Goal: Task Accomplishment & Management: Manage account settings

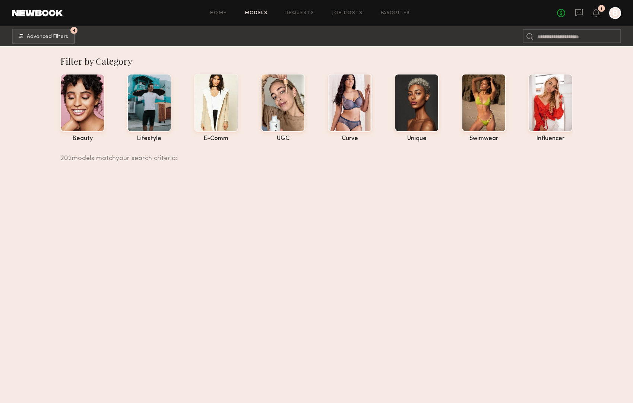
scroll to position [7317, 0]
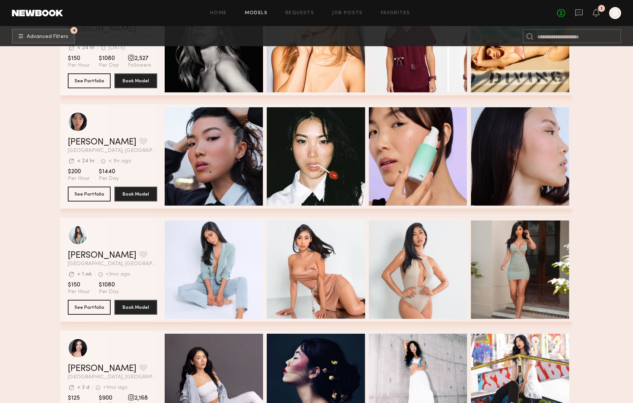
click at [614, 16] on div at bounding box center [615, 13] width 12 height 12
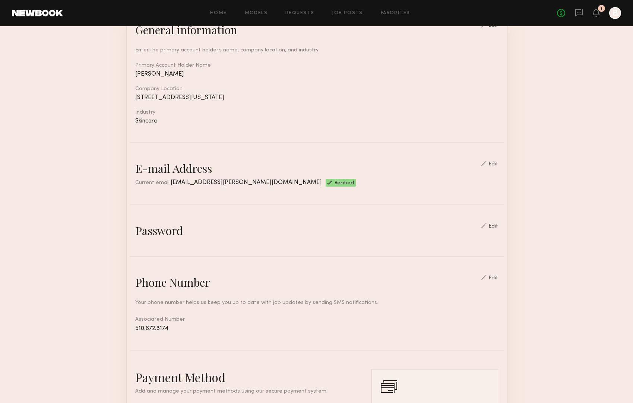
scroll to position [285, 0]
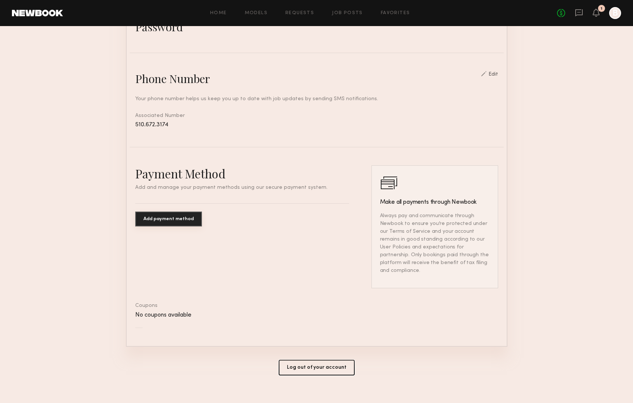
click at [315, 365] on button "Log out of your account" at bounding box center [317, 368] width 76 height 16
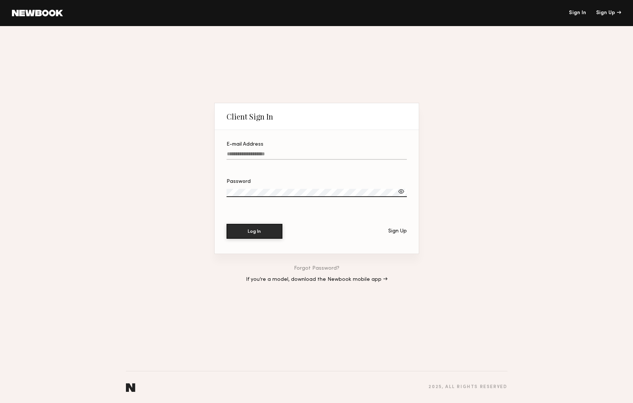
click at [330, 154] on input "E-mail Address" at bounding box center [316, 155] width 180 height 9
paste input "**********"
type input "**********"
click at [251, 232] on button "Log In" at bounding box center [254, 230] width 56 height 15
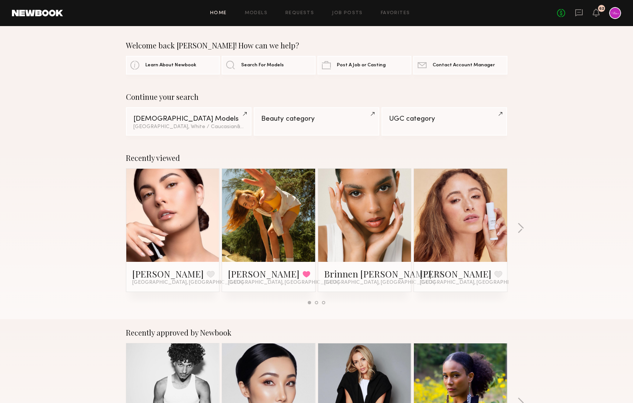
click at [597, 19] on div "No fees up to $5,000 62" at bounding box center [589, 13] width 64 height 12
click at [596, 16] on icon at bounding box center [596, 16] width 2 height 1
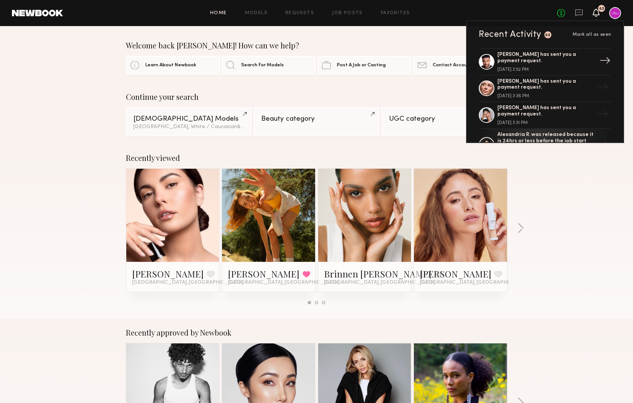
click at [570, 57] on div "[PERSON_NAME] has sent you a payment request." at bounding box center [545, 58] width 97 height 13
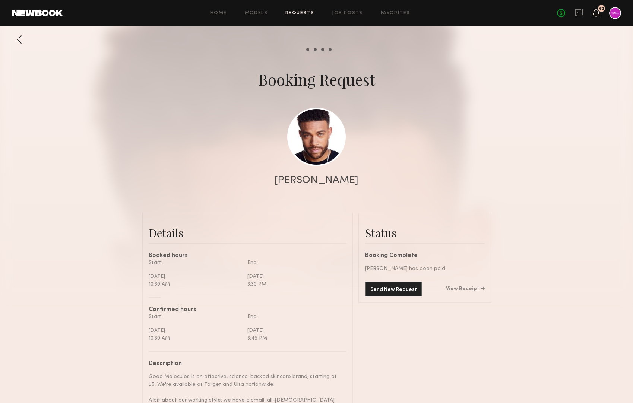
click at [595, 14] on icon at bounding box center [596, 12] width 6 height 5
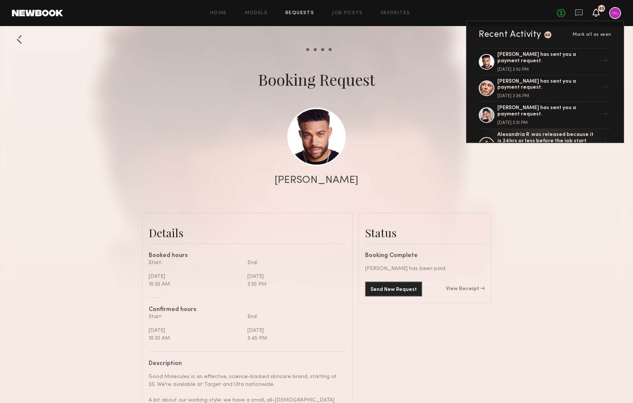
click at [345, 15] on div "Home Models Requests Job Posts Favorites Sign Out No fees up to $5,000 62 Recen…" at bounding box center [342, 13] width 558 height 12
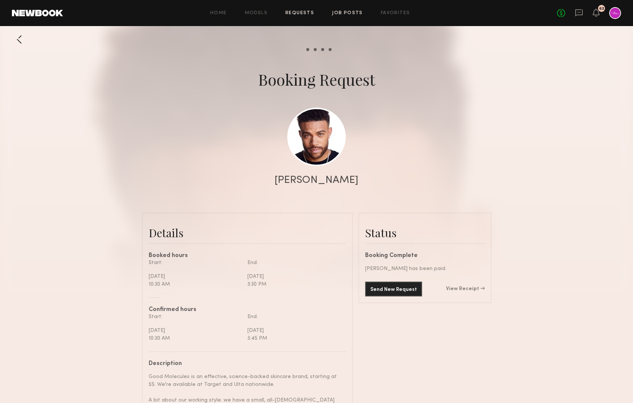
click at [342, 15] on link "Job Posts" at bounding box center [347, 13] width 31 height 5
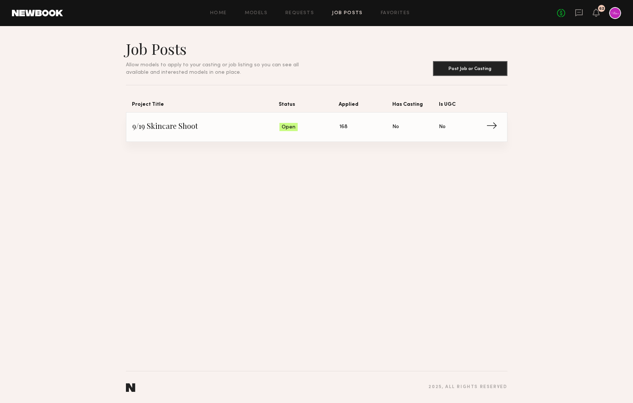
click at [197, 127] on span "9/19 Skincare Shoot" at bounding box center [206, 126] width 148 height 11
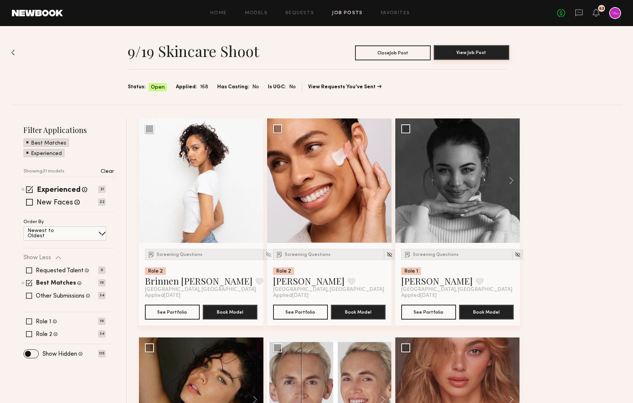
click at [463, 58] on button "View Job Post" at bounding box center [472, 52] width 76 height 15
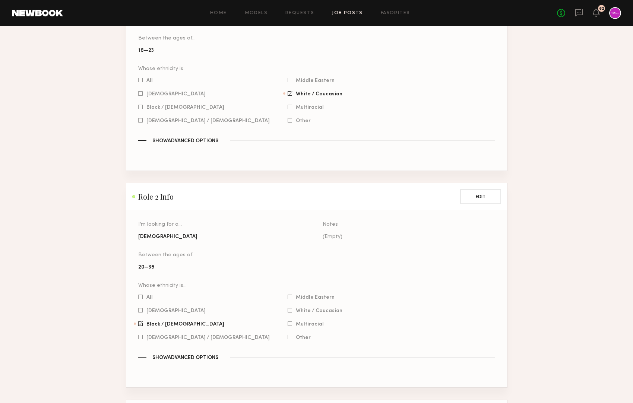
scroll to position [608, 0]
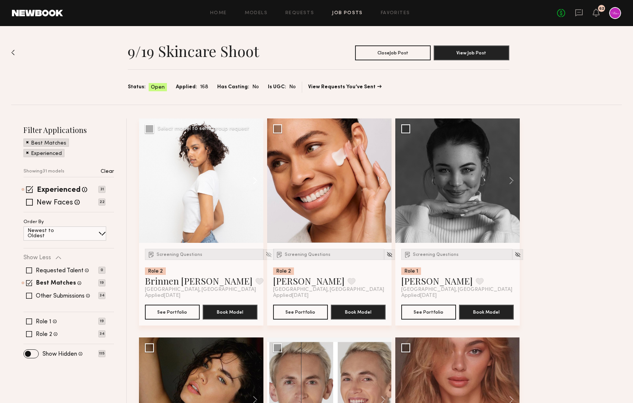
click at [255, 183] on button at bounding box center [252, 180] width 24 height 124
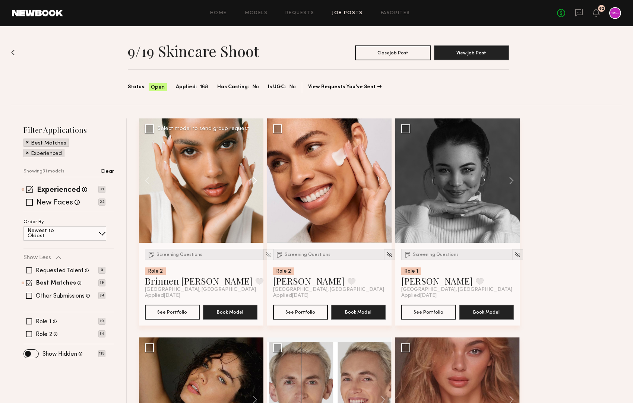
click at [255, 183] on button at bounding box center [252, 180] width 24 height 124
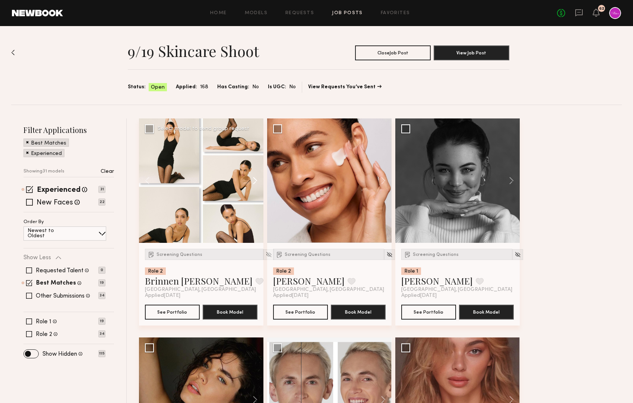
click at [255, 183] on button at bounding box center [252, 180] width 24 height 124
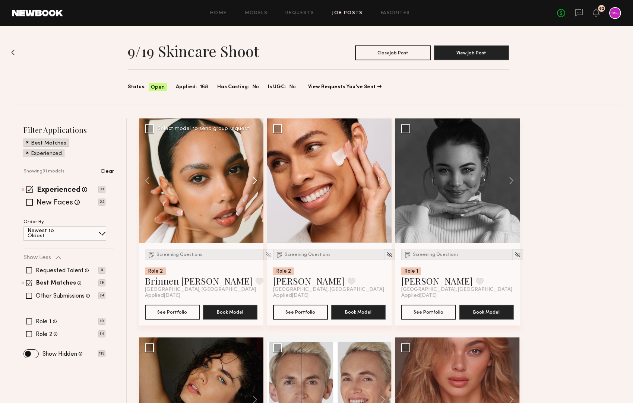
click at [255, 183] on button at bounding box center [252, 180] width 24 height 124
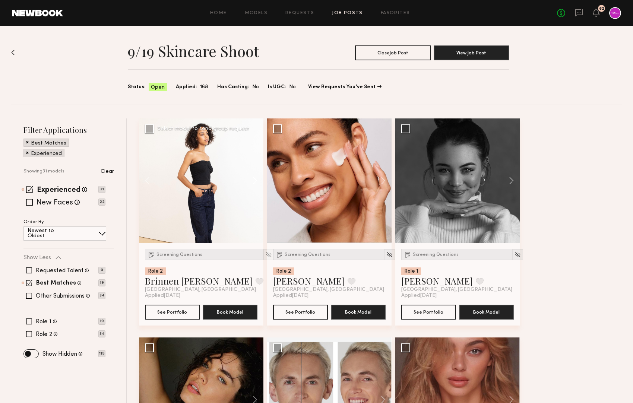
click at [255, 183] on button at bounding box center [252, 180] width 24 height 124
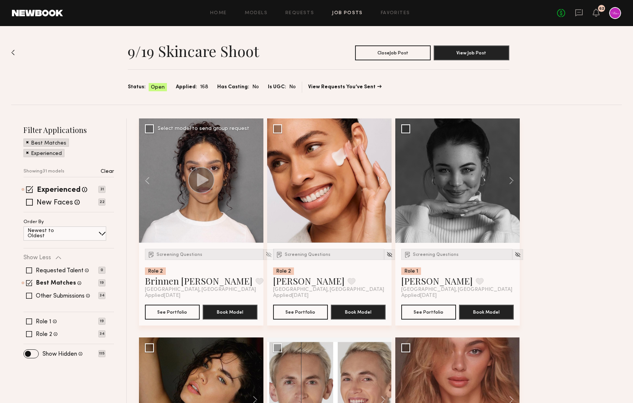
click at [255, 183] on div at bounding box center [201, 180] width 124 height 124
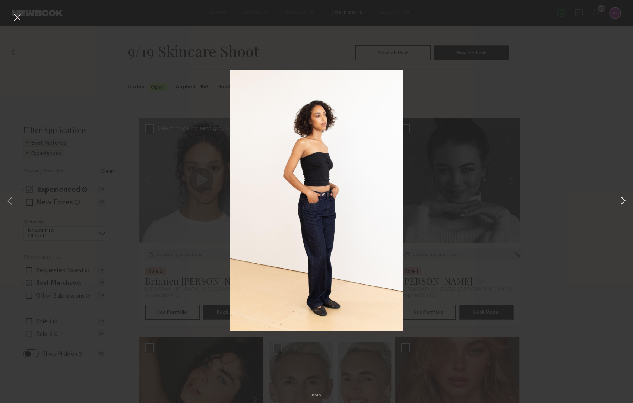
click at [624, 203] on button at bounding box center [622, 201] width 9 height 323
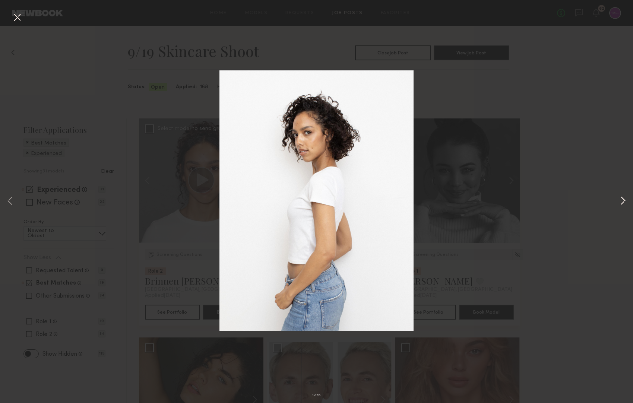
click at [622, 200] on button at bounding box center [622, 201] width 9 height 323
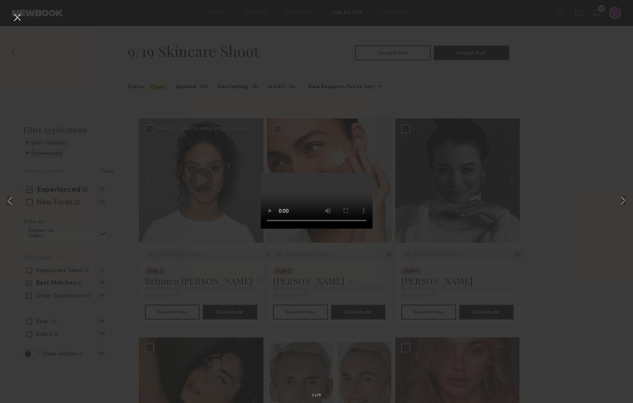
click at [567, 127] on div "2 of 6" at bounding box center [316, 201] width 633 height 403
click at [19, 17] on button at bounding box center [17, 17] width 12 height 13
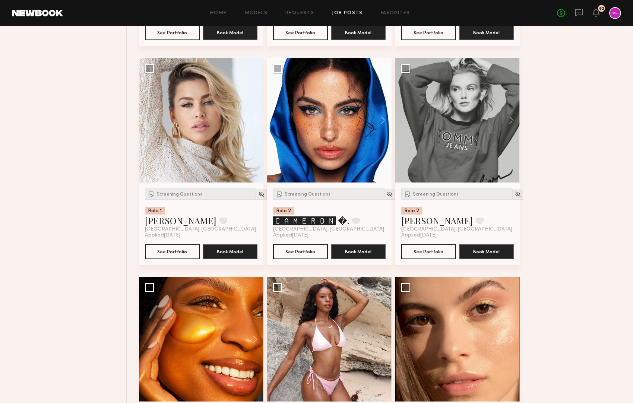
scroll to position [499, 0]
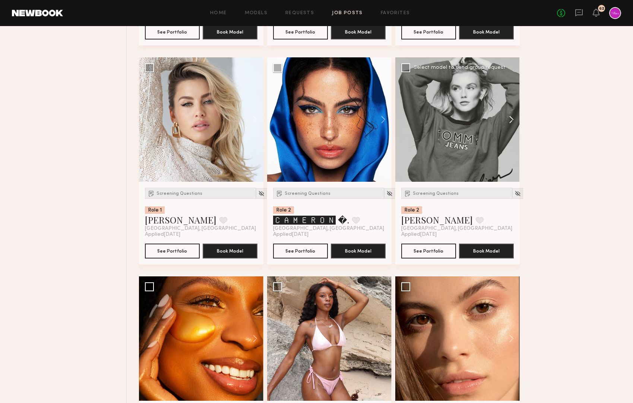
click at [508, 115] on button at bounding box center [508, 119] width 24 height 124
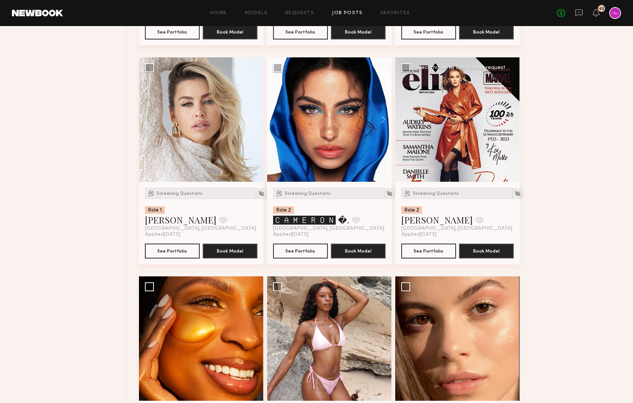
click at [508, 115] on button at bounding box center [508, 119] width 24 height 124
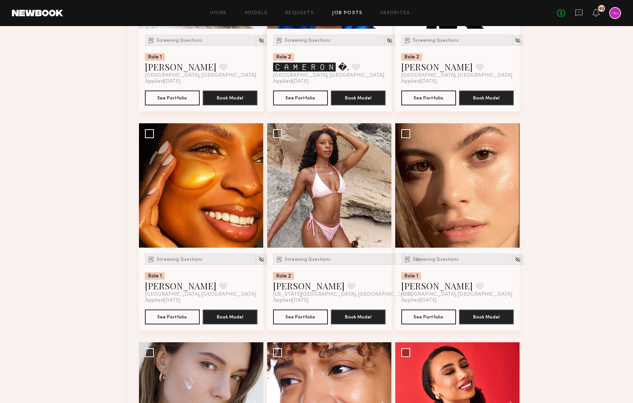
scroll to position [653, 0]
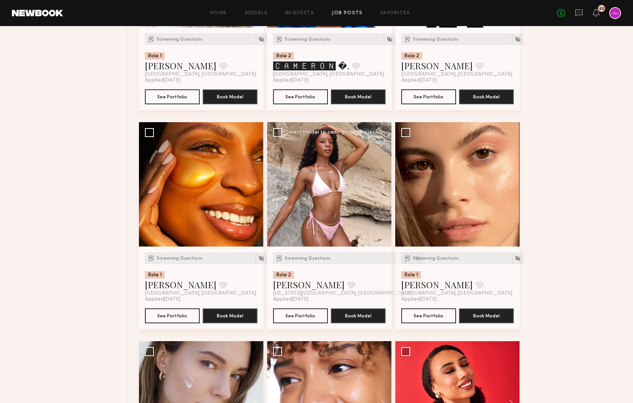
click at [379, 185] on button at bounding box center [380, 184] width 24 height 124
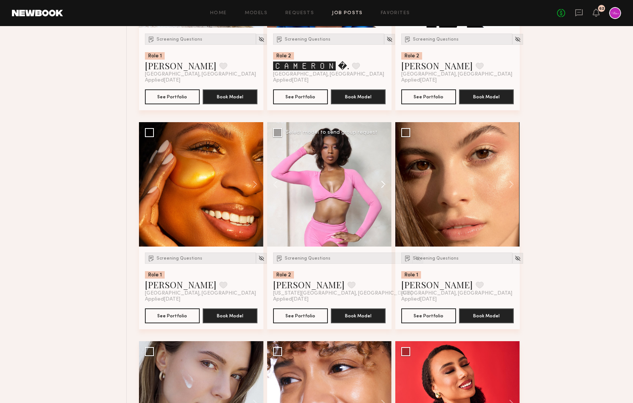
click at [379, 185] on button at bounding box center [380, 184] width 24 height 124
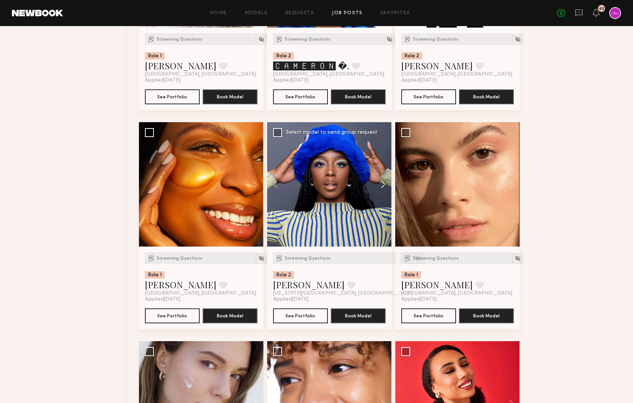
click at [379, 185] on button at bounding box center [380, 184] width 24 height 124
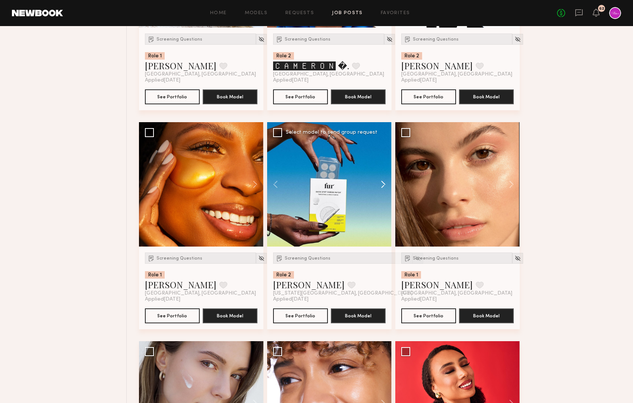
click at [379, 185] on button at bounding box center [380, 184] width 24 height 124
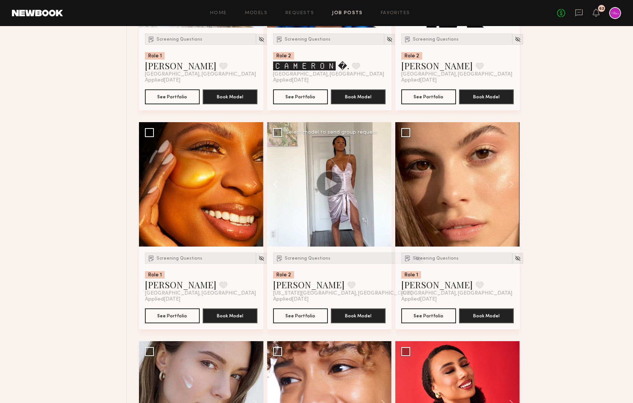
click at [272, 189] on button at bounding box center [279, 184] width 24 height 124
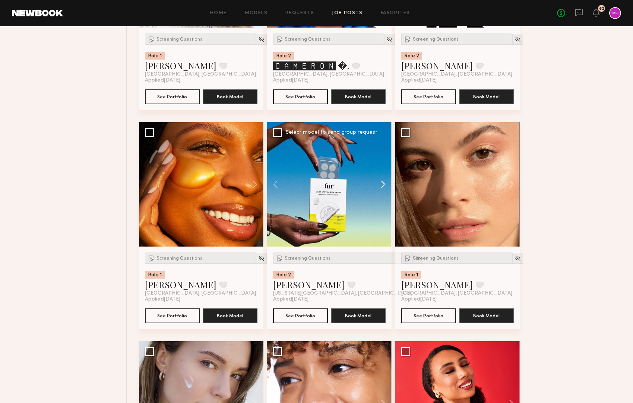
click at [382, 184] on button at bounding box center [380, 184] width 24 height 124
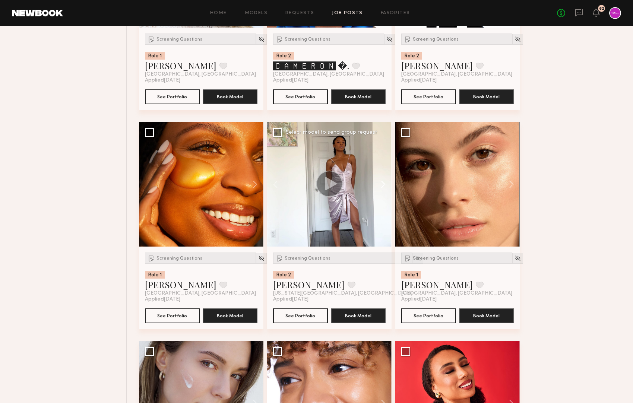
click at [382, 184] on button at bounding box center [380, 184] width 24 height 124
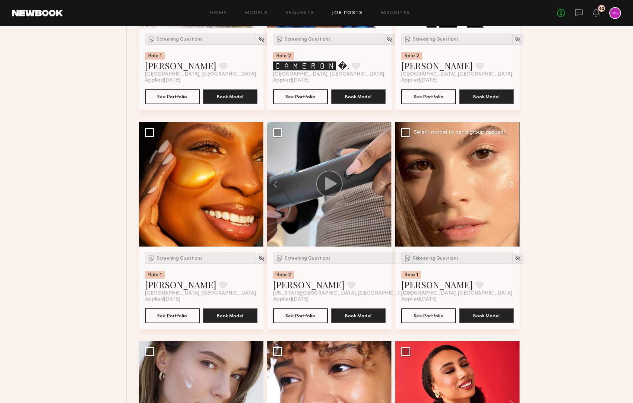
click at [511, 187] on button at bounding box center [508, 184] width 24 height 124
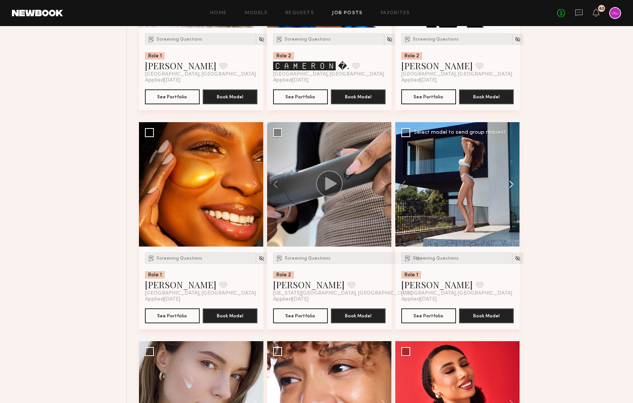
click at [511, 187] on button at bounding box center [508, 184] width 24 height 124
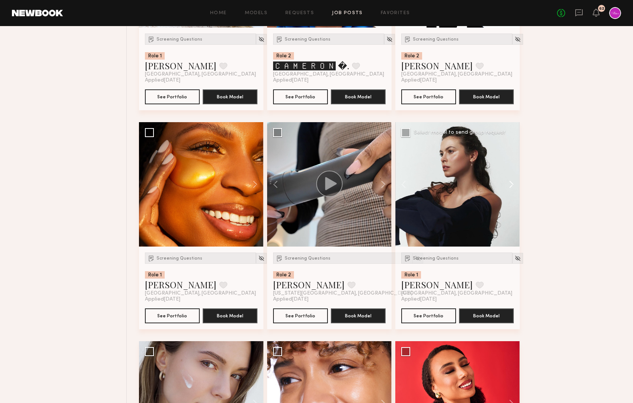
click at [511, 187] on button at bounding box center [508, 184] width 24 height 124
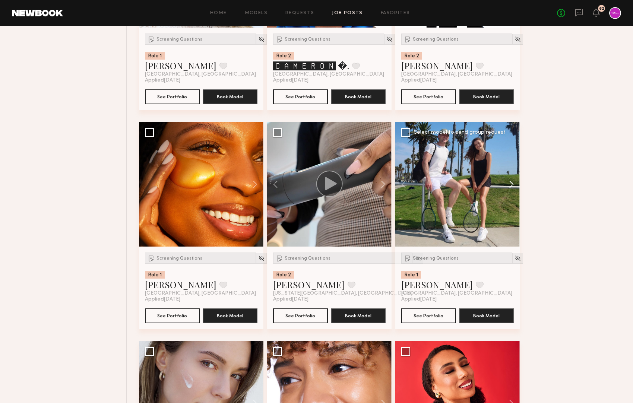
click at [511, 187] on button at bounding box center [508, 184] width 24 height 124
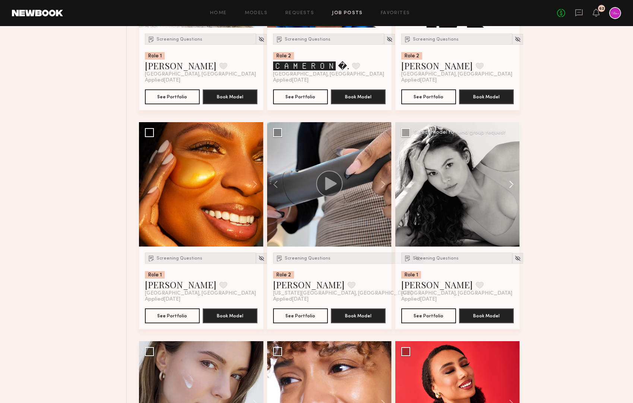
click at [511, 187] on button at bounding box center [508, 184] width 24 height 124
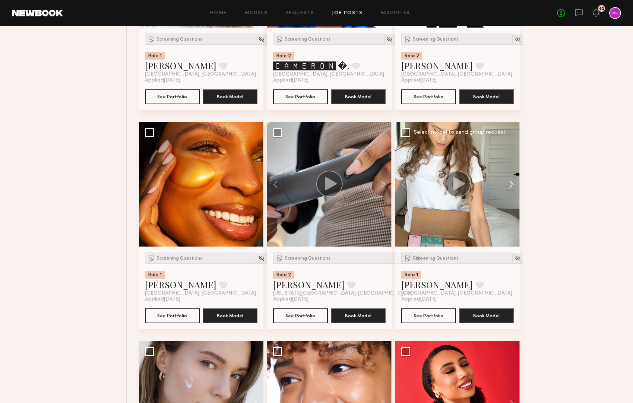
click at [511, 187] on button at bounding box center [508, 184] width 24 height 124
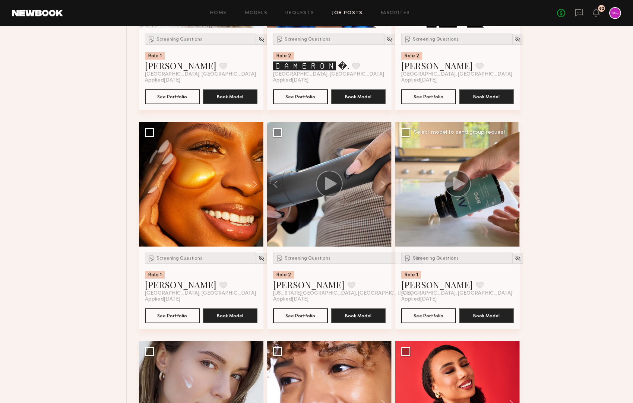
click at [511, 187] on button at bounding box center [508, 184] width 24 height 124
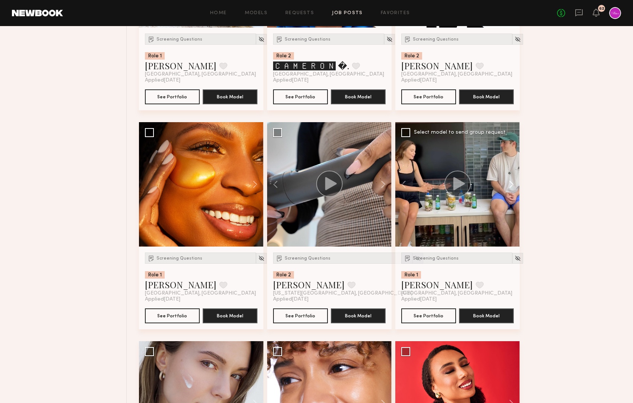
click at [511, 187] on button at bounding box center [508, 184] width 24 height 124
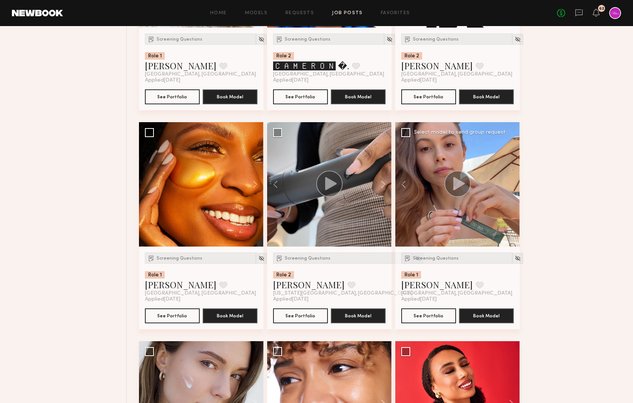
click at [511, 187] on div at bounding box center [457, 184] width 124 height 124
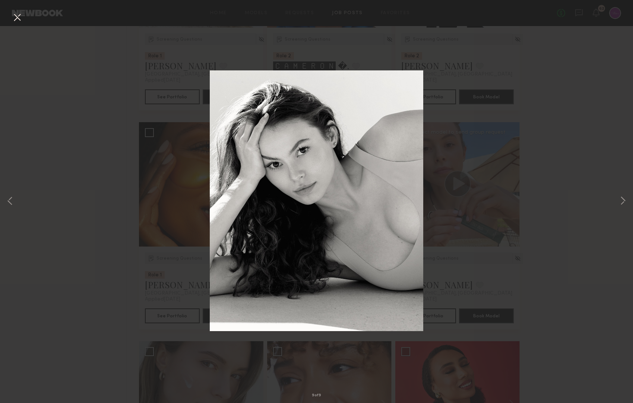
click at [562, 149] on div "9 of 9" at bounding box center [316, 201] width 633 height 403
click at [13, 22] on button at bounding box center [17, 17] width 12 height 13
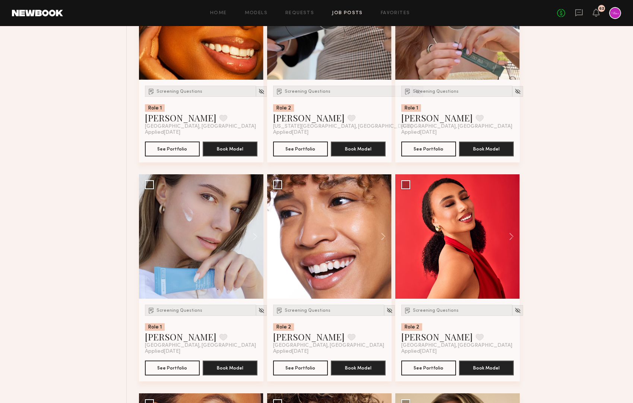
scroll to position [821, 0]
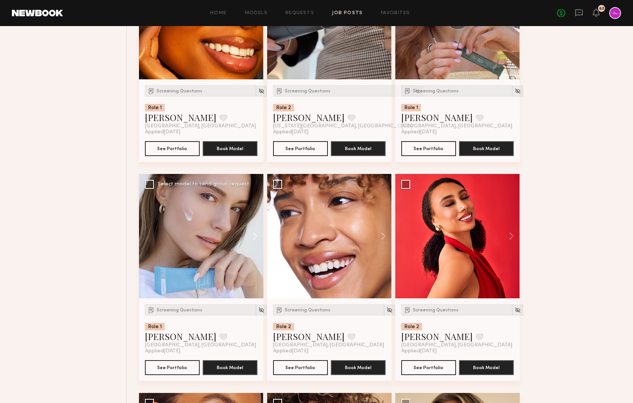
click at [254, 237] on button at bounding box center [252, 236] width 24 height 124
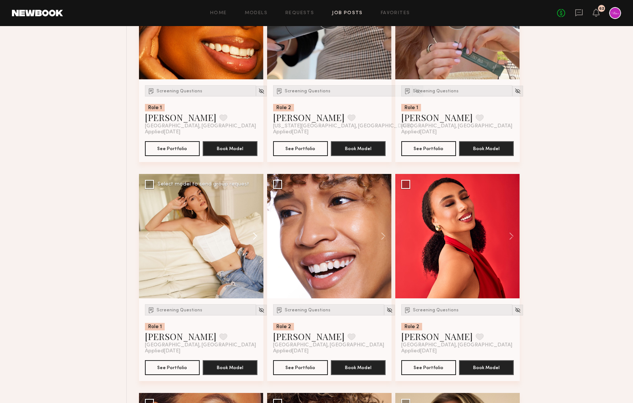
click at [254, 237] on button at bounding box center [252, 236] width 24 height 124
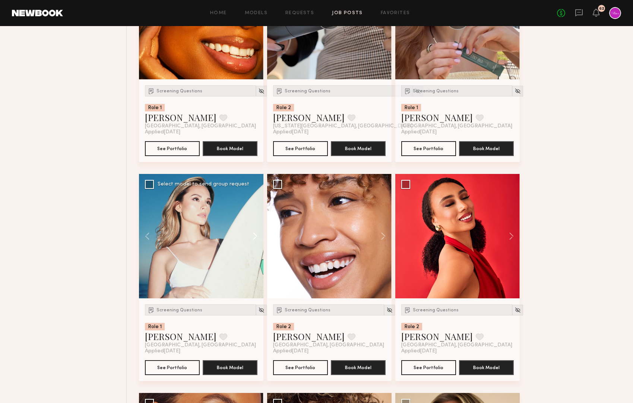
click at [254, 237] on button at bounding box center [252, 236] width 24 height 124
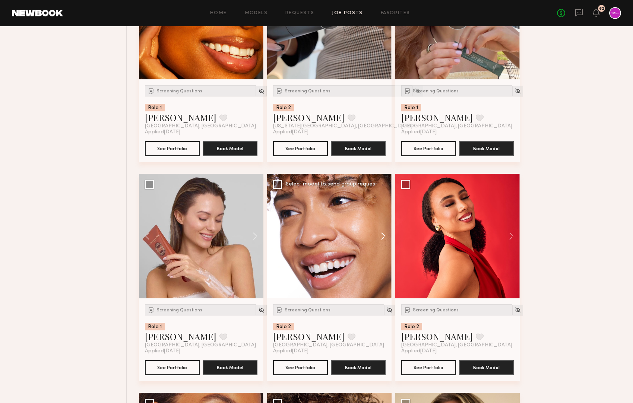
click at [383, 234] on button at bounding box center [380, 236] width 24 height 124
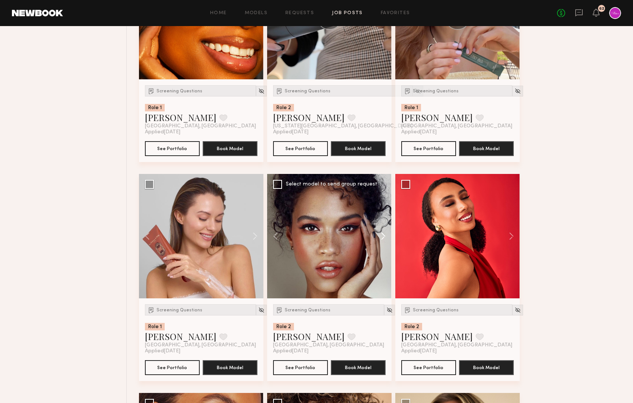
click at [383, 234] on button at bounding box center [380, 236] width 24 height 124
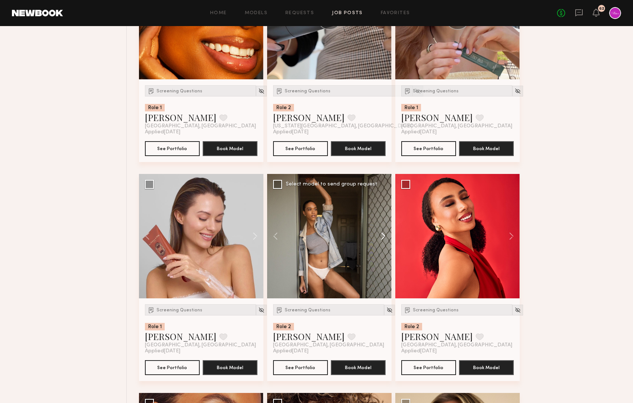
click at [383, 234] on button at bounding box center [380, 236] width 24 height 124
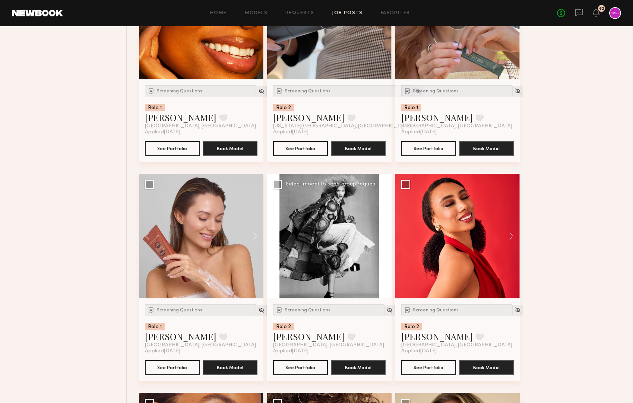
click at [383, 234] on button at bounding box center [380, 236] width 24 height 124
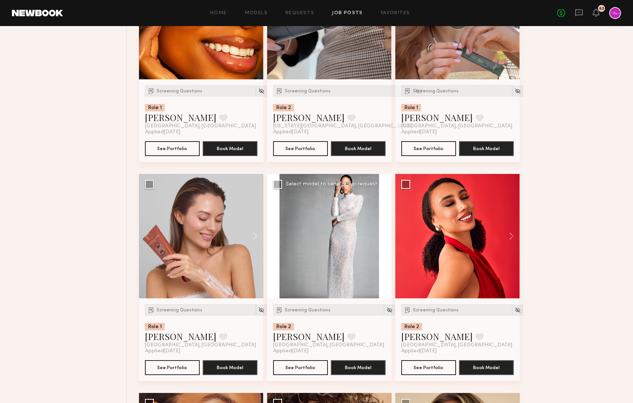
click at [383, 234] on button at bounding box center [380, 236] width 24 height 124
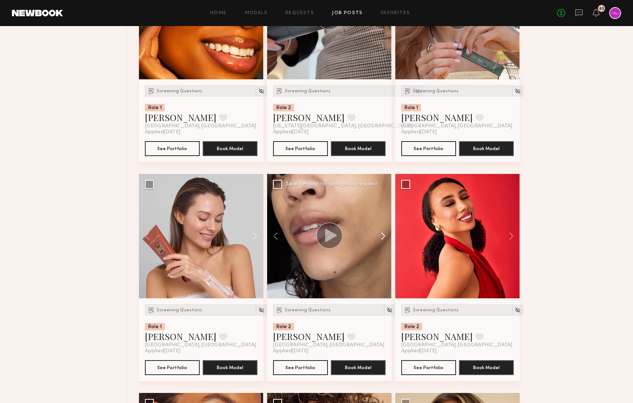
click at [383, 234] on button at bounding box center [380, 236] width 24 height 124
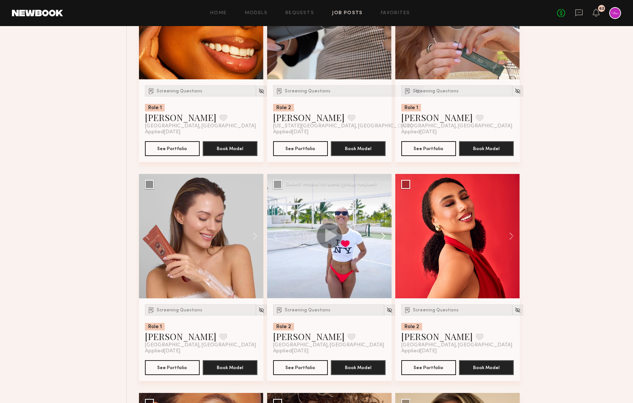
click at [383, 234] on button at bounding box center [380, 236] width 24 height 124
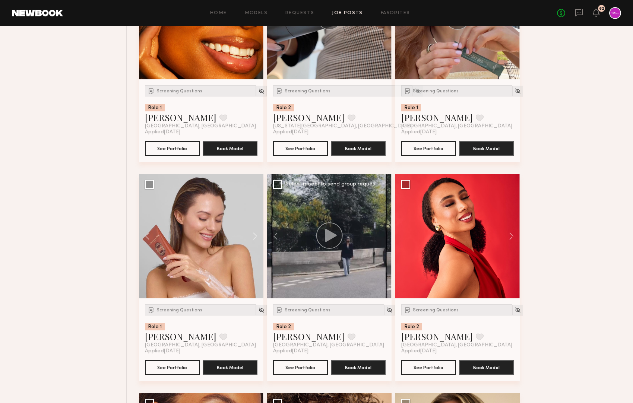
click at [383, 234] on div at bounding box center [329, 236] width 124 height 124
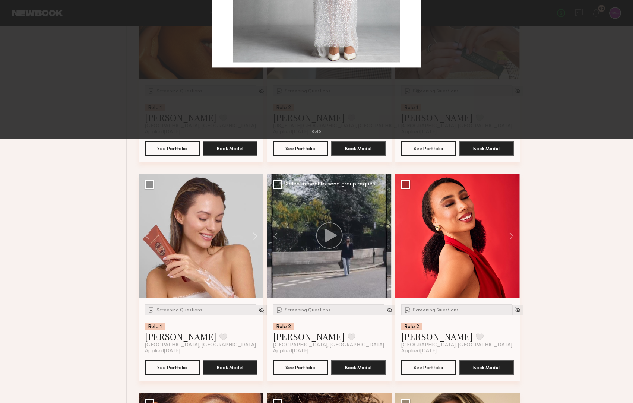
click at [580, 241] on div "8 of 8" at bounding box center [316, 201] width 633 height 403
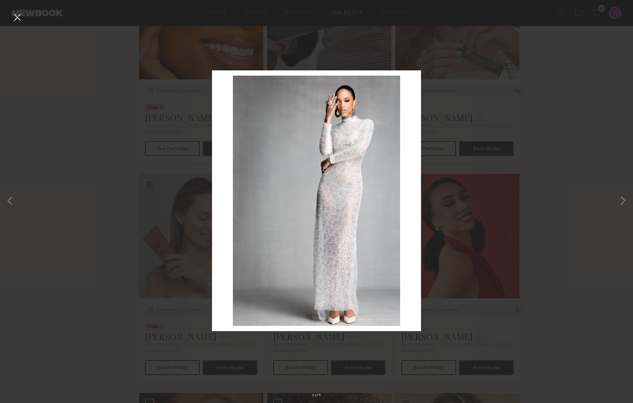
click at [11, 25] on div "8 of 8" at bounding box center [316, 201] width 633 height 403
click at [16, 19] on button at bounding box center [17, 17] width 12 height 13
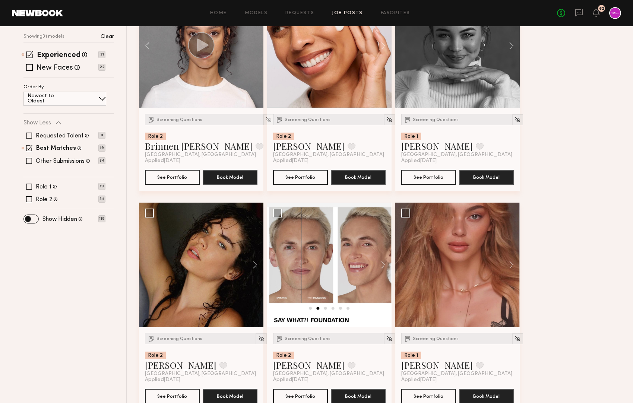
scroll to position [0, 0]
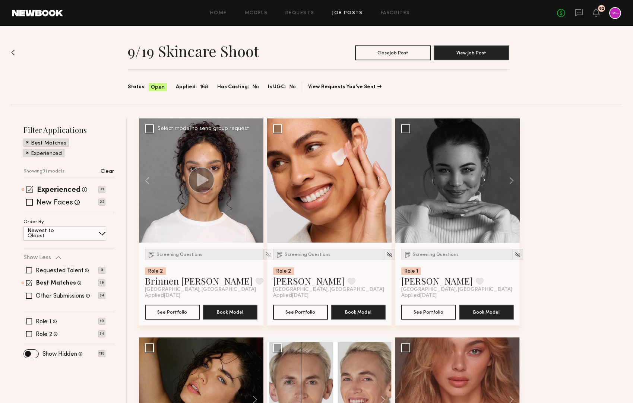
click at [28, 190] on span at bounding box center [29, 189] width 7 height 7
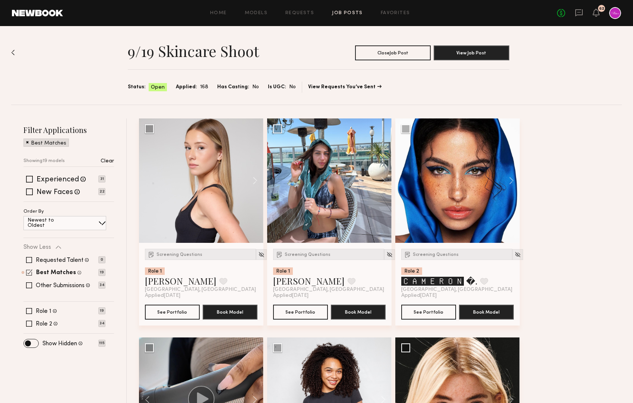
click at [28, 272] on span at bounding box center [29, 272] width 6 height 6
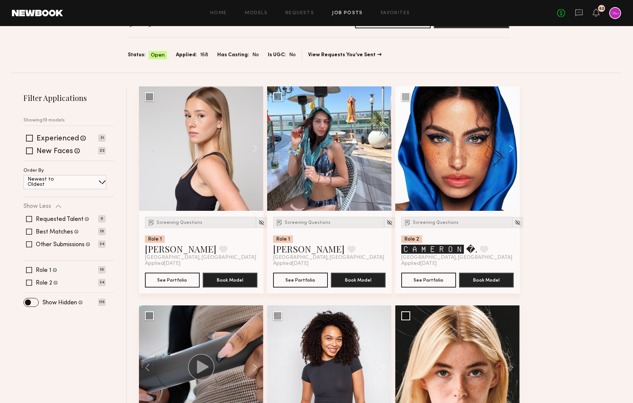
scroll to position [34, 0]
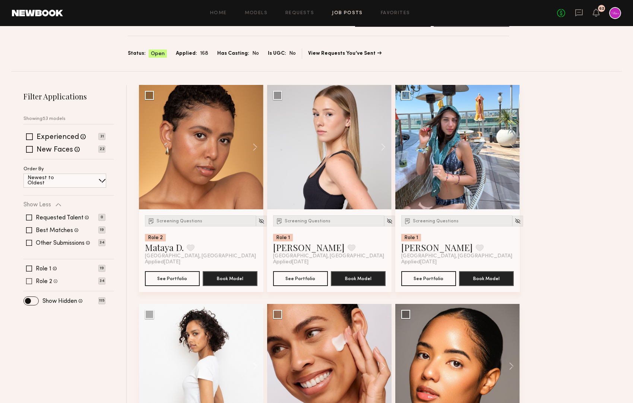
click at [28, 280] on span at bounding box center [29, 281] width 6 height 6
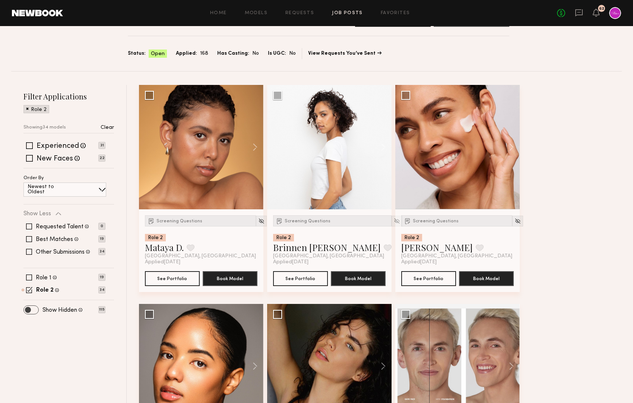
click at [31, 313] on span at bounding box center [31, 310] width 15 height 8
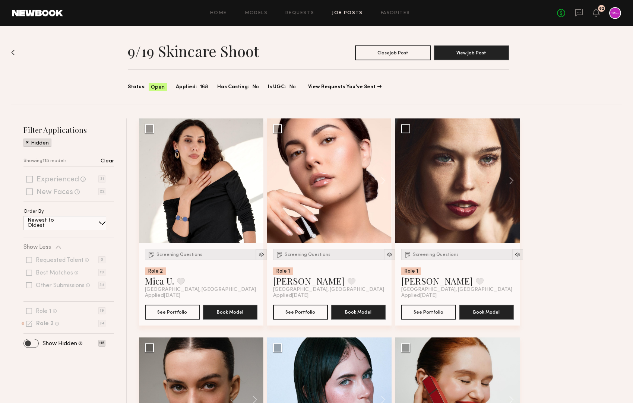
click at [35, 343] on span at bounding box center [31, 343] width 15 height 8
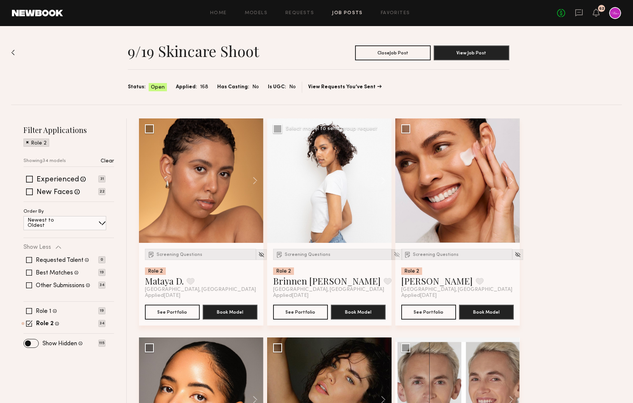
click at [394, 257] on img at bounding box center [397, 254] width 6 height 6
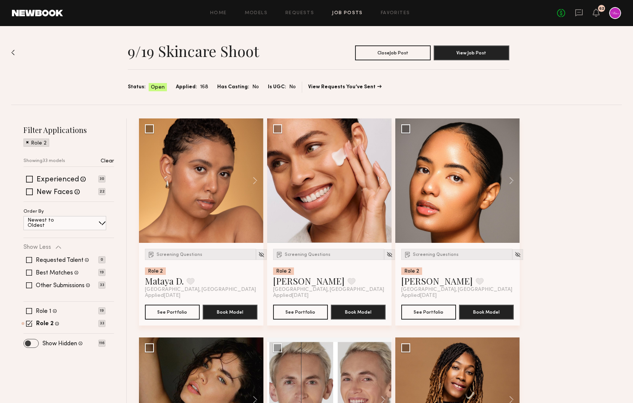
click at [29, 345] on span at bounding box center [31, 343] width 15 height 8
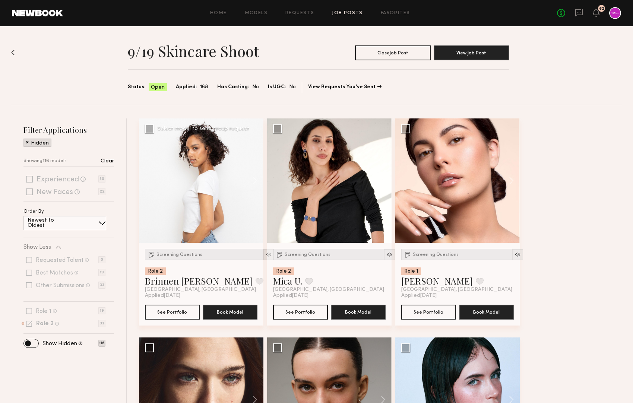
click at [266, 254] on img at bounding box center [269, 254] width 6 height 6
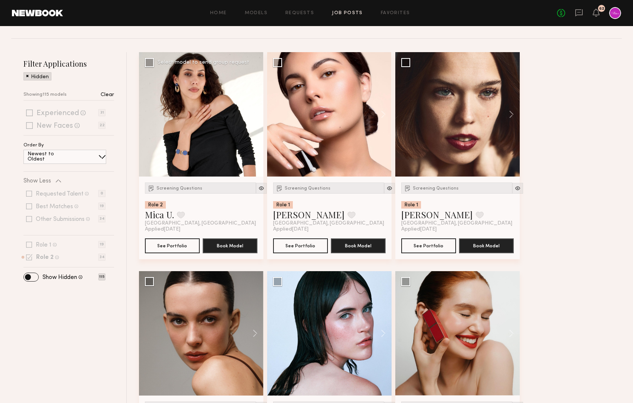
scroll to position [67, 0]
click at [32, 274] on span at bounding box center [31, 277] width 15 height 8
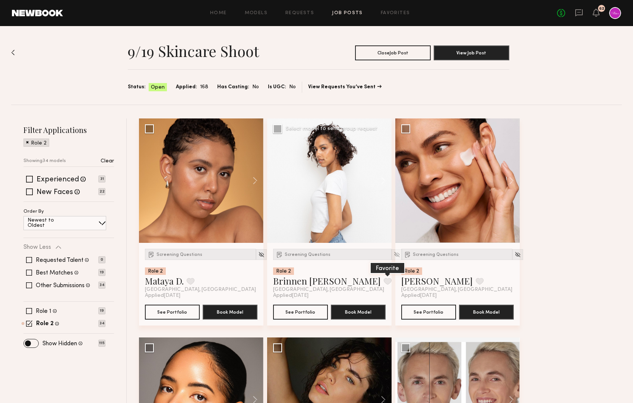
click at [384, 279] on button at bounding box center [388, 281] width 8 height 7
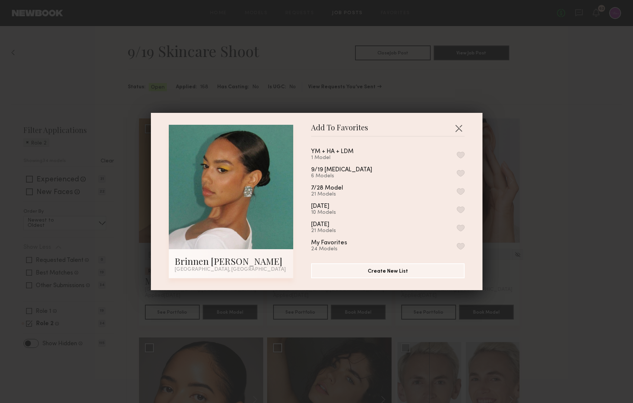
click at [460, 170] on button "button" at bounding box center [461, 173] width 8 height 7
click at [389, 270] on button "Create New List" at bounding box center [387, 270] width 153 height 15
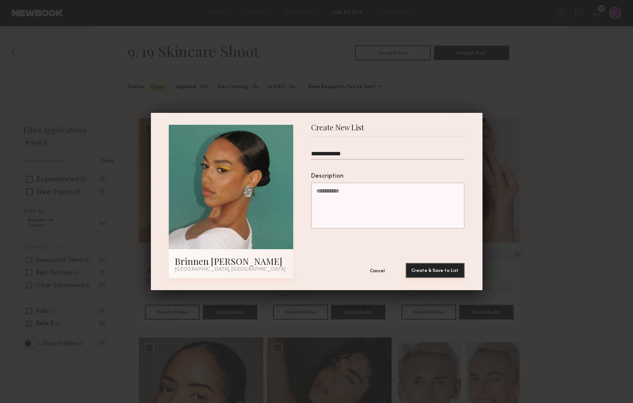
type input "**********"
click at [425, 269] on button "Create & Save to List" at bounding box center [435, 270] width 59 height 15
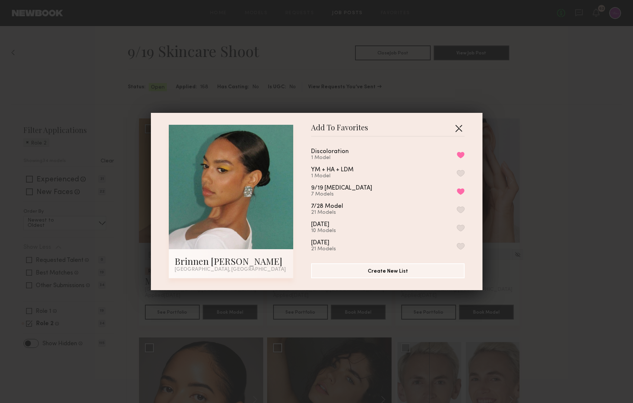
click at [460, 129] on button "button" at bounding box center [459, 128] width 12 height 12
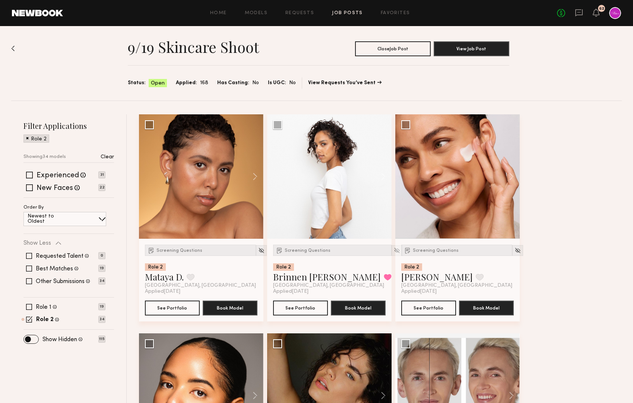
scroll to position [5, 0]
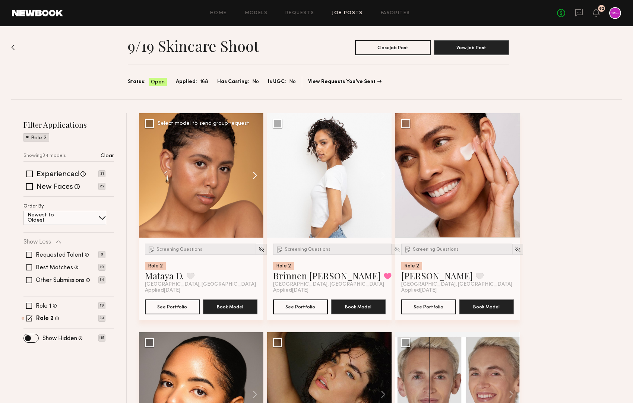
click at [252, 176] on button at bounding box center [252, 175] width 24 height 124
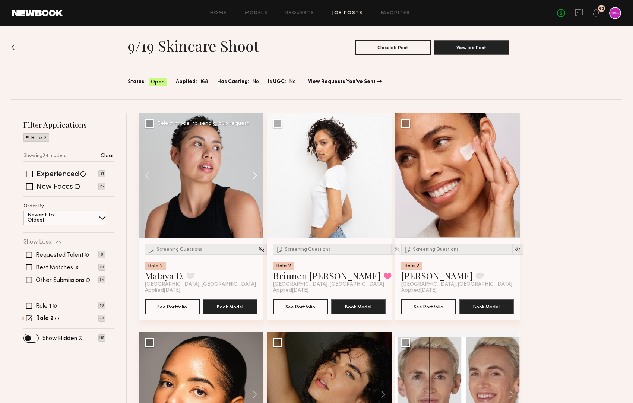
click at [252, 176] on button at bounding box center [252, 175] width 24 height 124
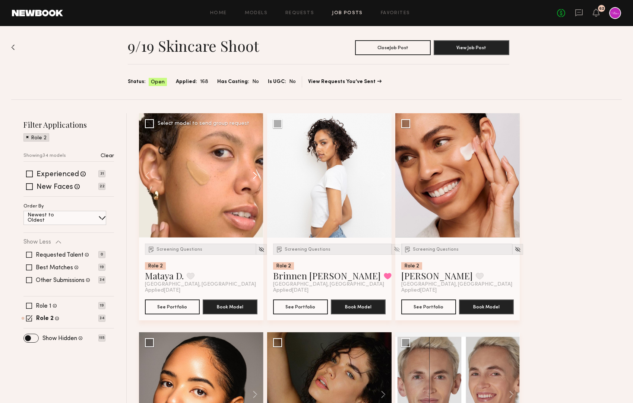
click at [252, 176] on button at bounding box center [252, 175] width 24 height 124
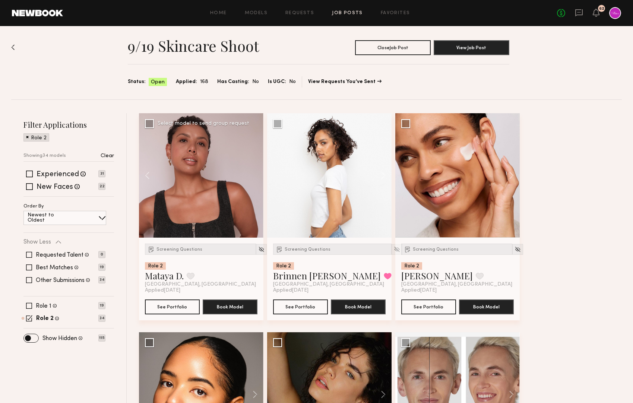
click at [252, 176] on div at bounding box center [201, 175] width 124 height 124
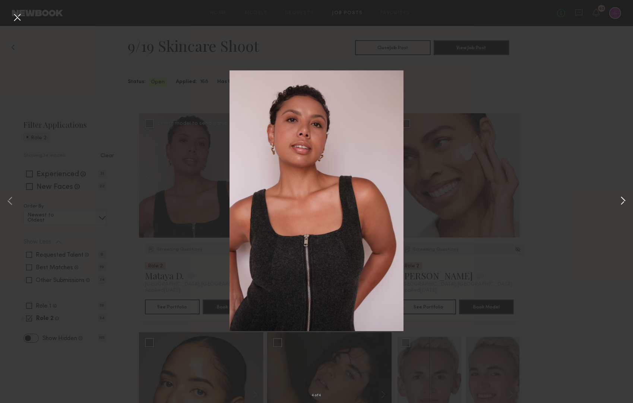
click at [623, 203] on button at bounding box center [622, 201] width 9 height 323
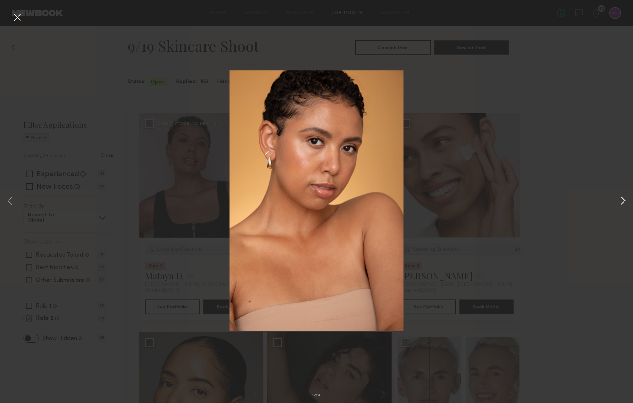
click at [623, 199] on button at bounding box center [622, 201] width 9 height 323
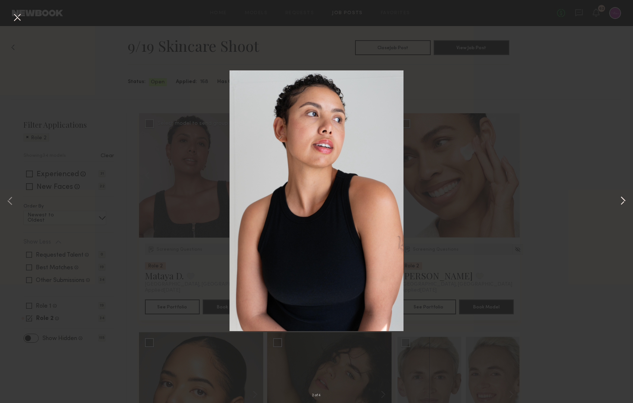
click at [623, 199] on button at bounding box center [622, 201] width 9 height 323
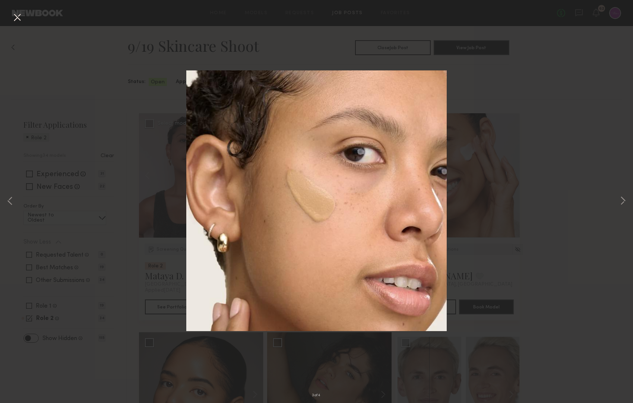
click at [598, 165] on div "3 of 4" at bounding box center [316, 201] width 633 height 403
click at [18, 18] on button at bounding box center [17, 17] width 12 height 13
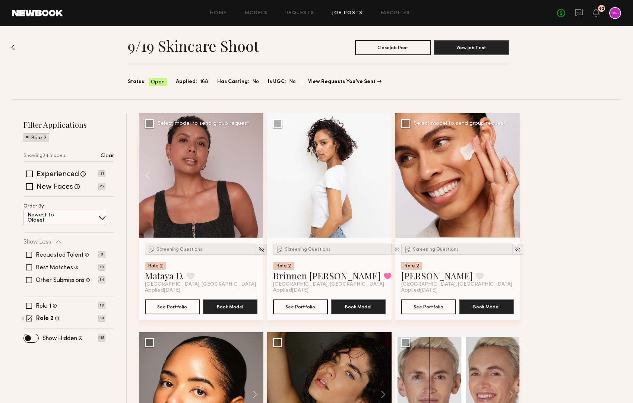
click at [508, 180] on button at bounding box center [508, 175] width 24 height 124
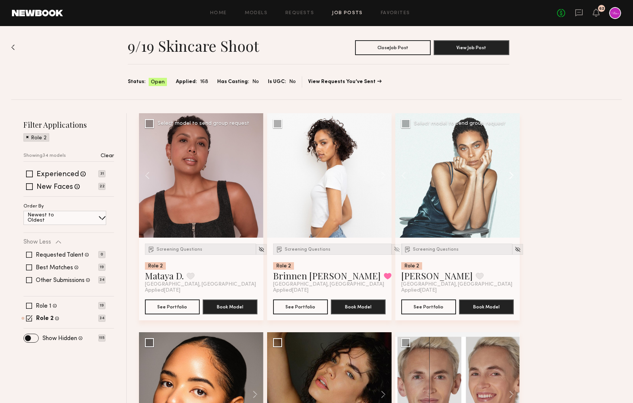
click at [508, 180] on button at bounding box center [508, 175] width 24 height 124
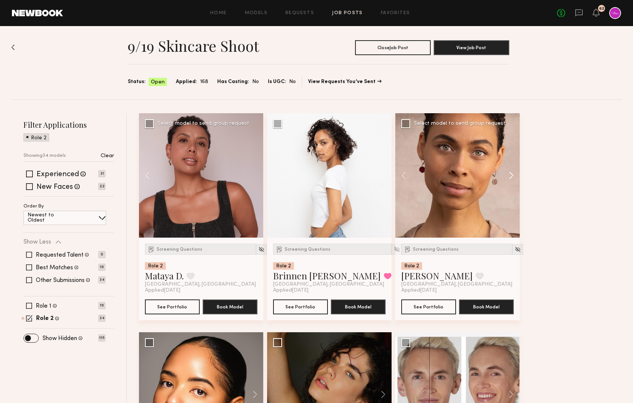
click at [508, 180] on button at bounding box center [508, 175] width 24 height 124
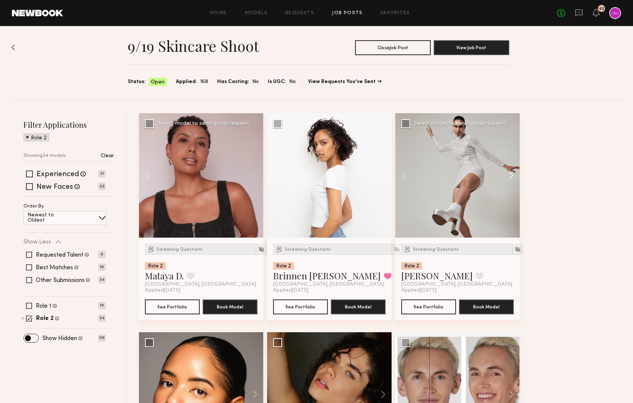
click at [510, 175] on button at bounding box center [508, 175] width 24 height 124
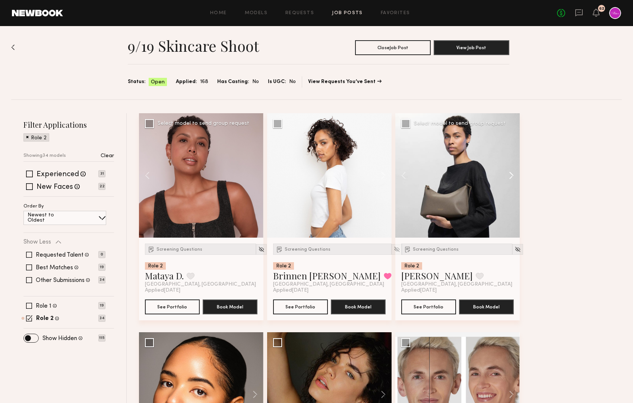
click at [510, 175] on button at bounding box center [508, 175] width 24 height 124
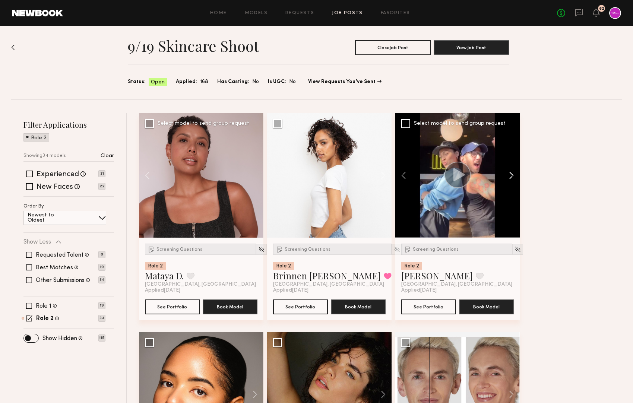
click at [510, 175] on button at bounding box center [508, 175] width 24 height 124
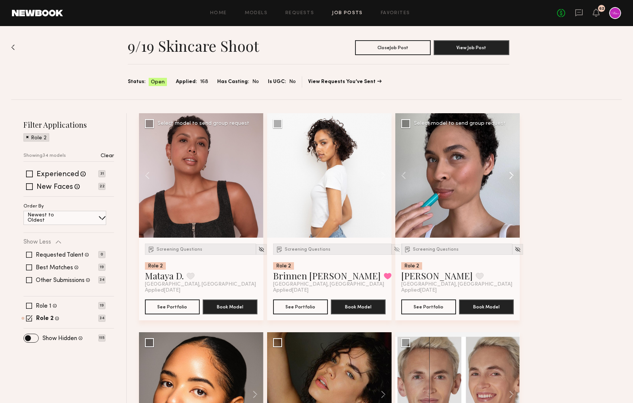
click at [510, 175] on button at bounding box center [508, 175] width 24 height 124
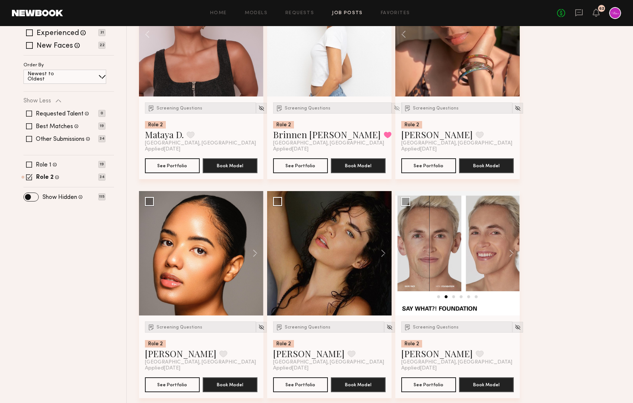
scroll to position [147, 0]
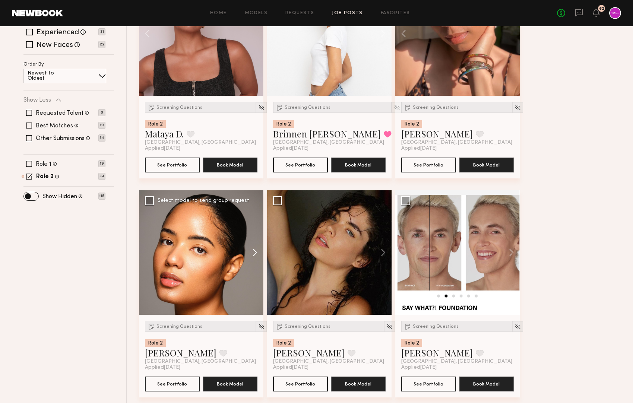
click at [252, 253] on button at bounding box center [252, 252] width 24 height 124
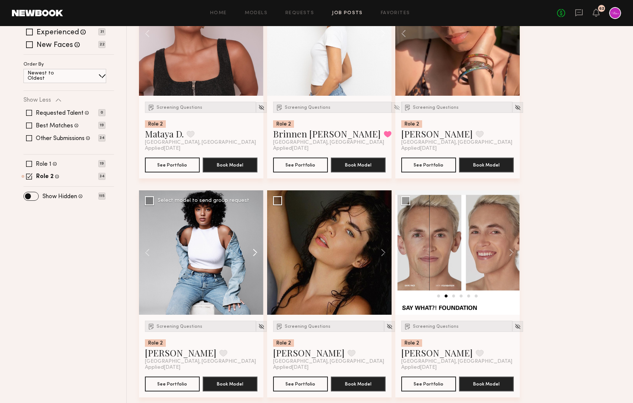
click at [252, 253] on button at bounding box center [252, 252] width 24 height 124
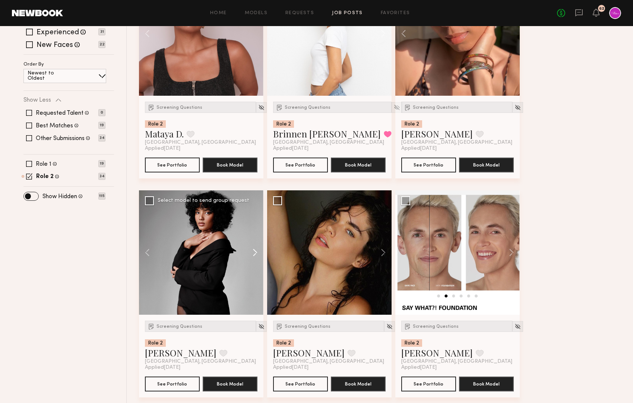
click at [252, 253] on button at bounding box center [252, 252] width 24 height 124
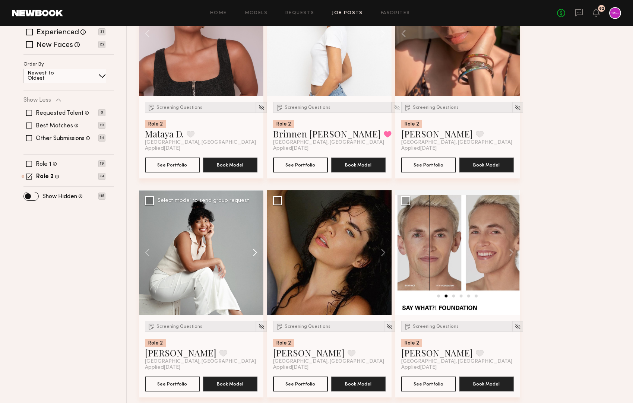
click at [252, 253] on button at bounding box center [252, 252] width 24 height 124
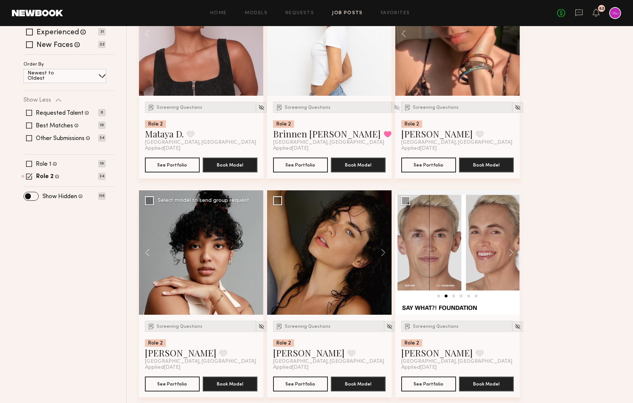
click at [252, 253] on div at bounding box center [201, 252] width 124 height 124
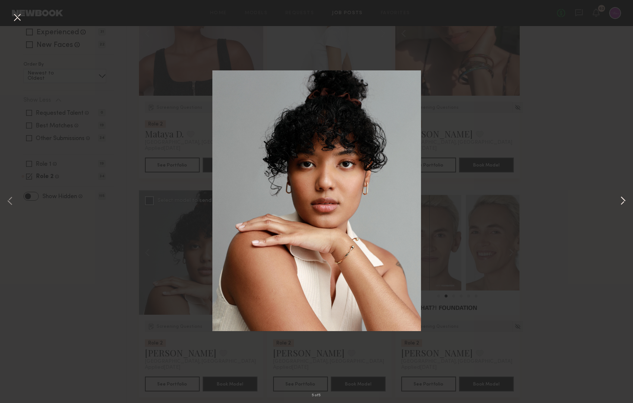
click at [619, 203] on button at bounding box center [622, 201] width 9 height 323
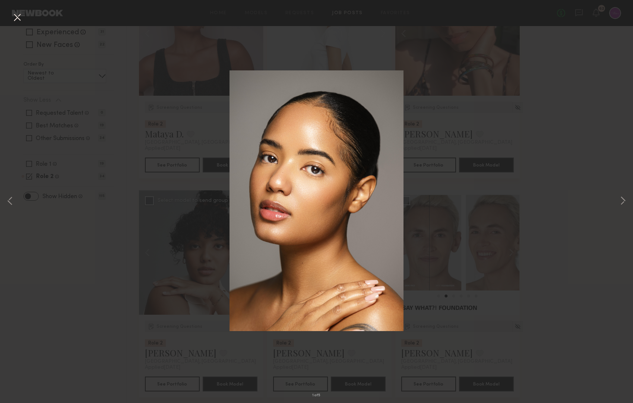
click at [592, 210] on div "1 of 5" at bounding box center [316, 201] width 633 height 403
click at [583, 212] on div "1 of 5" at bounding box center [316, 201] width 633 height 403
click at [15, 18] on button at bounding box center [17, 17] width 12 height 13
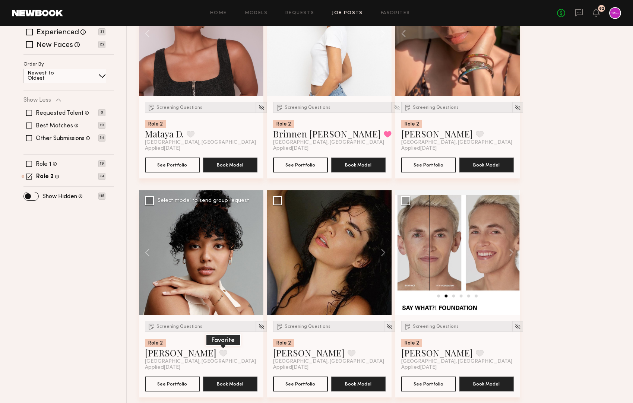
click at [219, 353] on button at bounding box center [223, 353] width 8 height 7
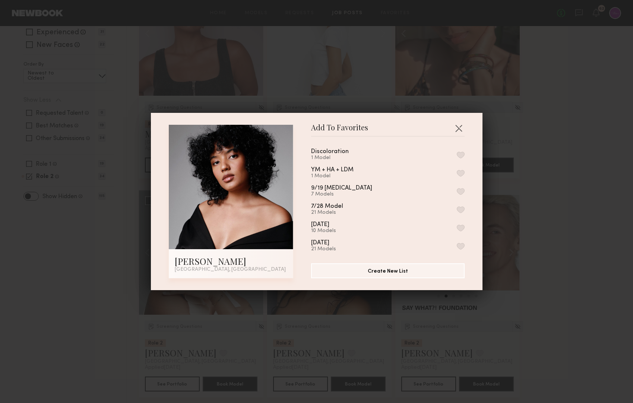
click at [458, 156] on button "button" at bounding box center [461, 155] width 8 height 7
click at [367, 276] on button "Create New List" at bounding box center [387, 270] width 153 height 15
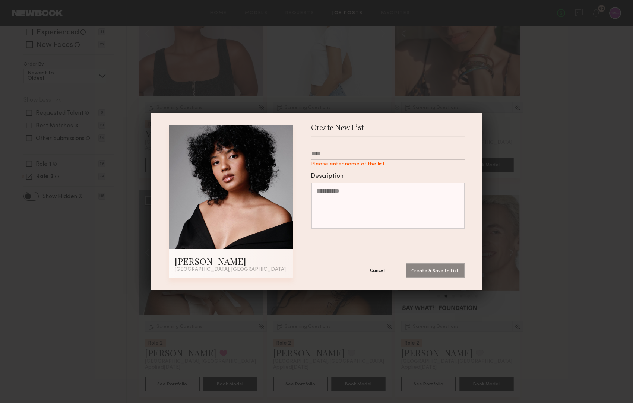
click at [380, 272] on button "Cancel" at bounding box center [377, 270] width 45 height 15
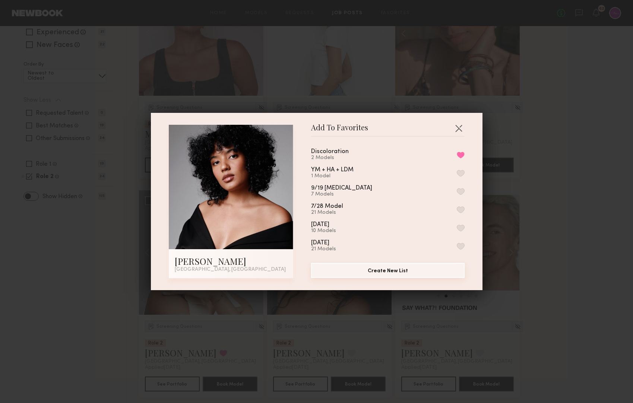
click at [412, 269] on button "Create New List" at bounding box center [387, 270] width 153 height 15
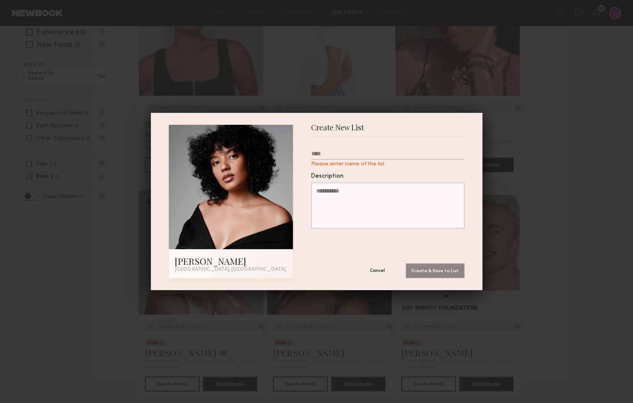
click at [379, 267] on button "Cancel" at bounding box center [377, 270] width 45 height 15
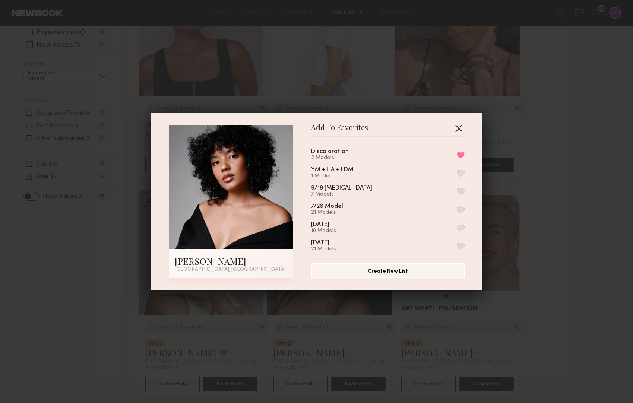
click at [459, 127] on button "button" at bounding box center [459, 128] width 12 height 12
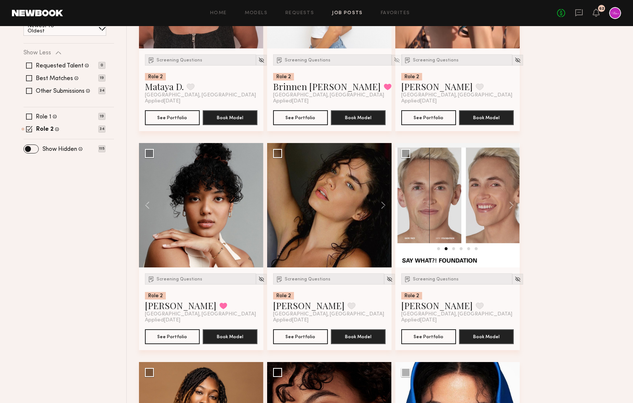
scroll to position [195, 0]
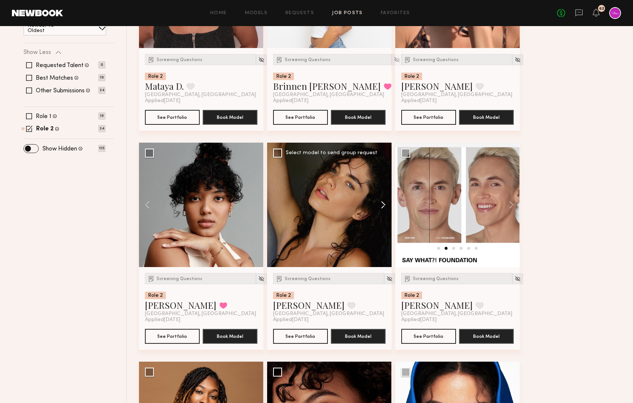
click at [384, 206] on button at bounding box center [380, 205] width 24 height 124
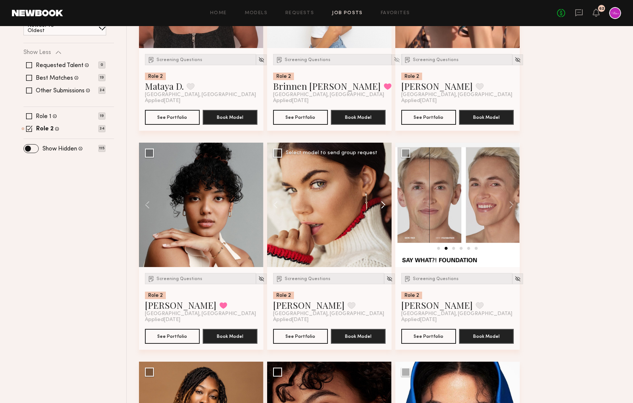
click at [384, 206] on button at bounding box center [380, 205] width 24 height 124
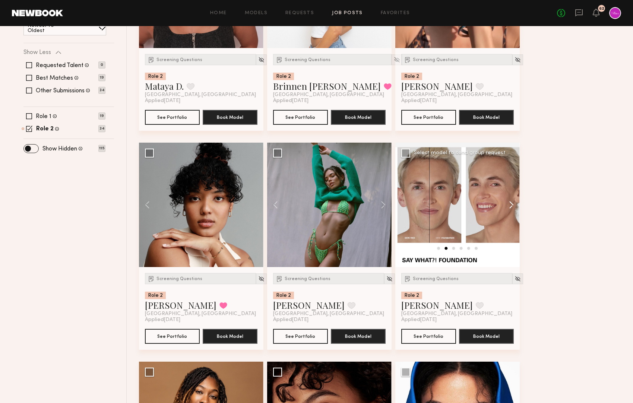
click at [512, 206] on button at bounding box center [508, 205] width 24 height 124
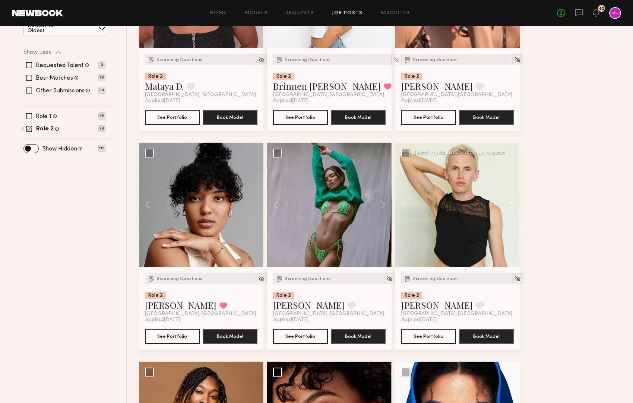
click at [512, 206] on button at bounding box center [508, 205] width 24 height 124
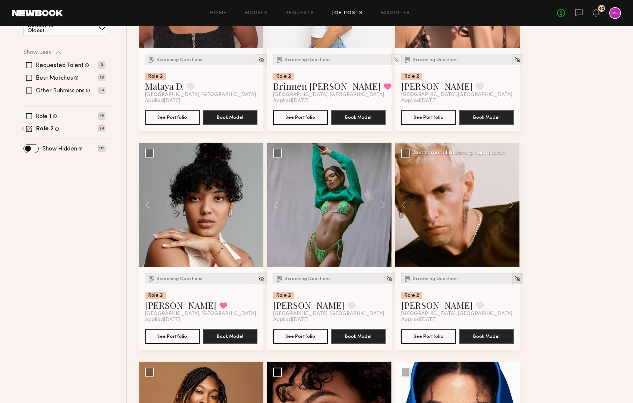
click at [514, 279] on img at bounding box center [517, 279] width 6 height 6
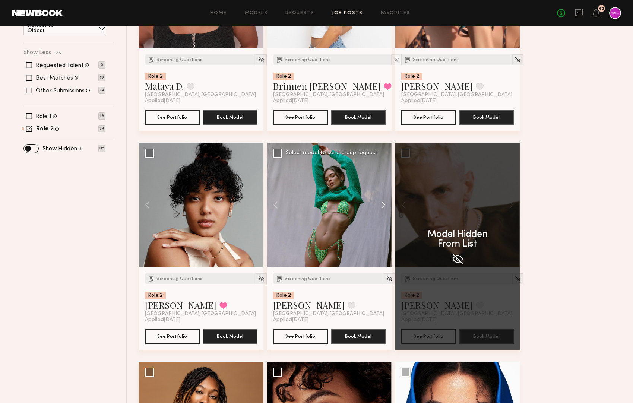
click at [381, 204] on button at bounding box center [380, 205] width 24 height 124
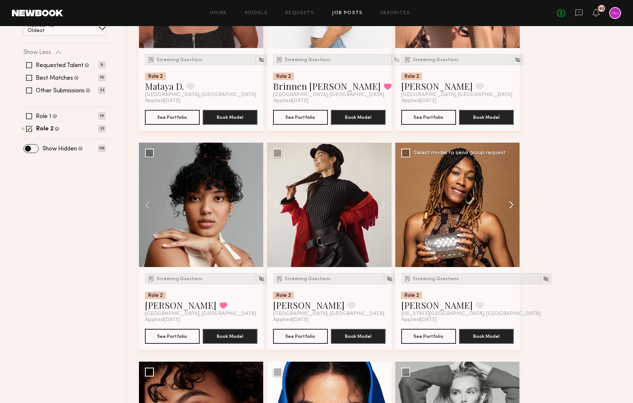
click at [510, 206] on button at bounding box center [508, 205] width 24 height 124
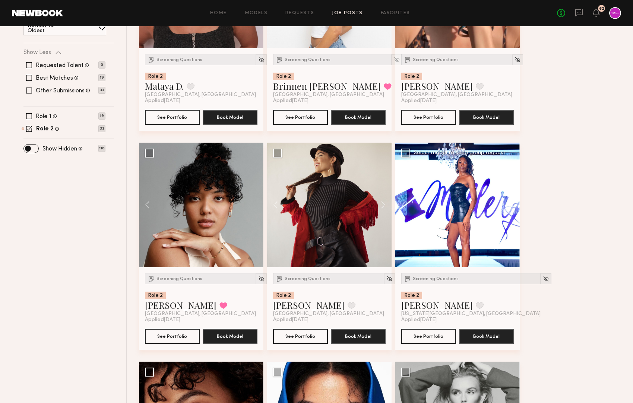
click at [510, 206] on button at bounding box center [508, 205] width 24 height 124
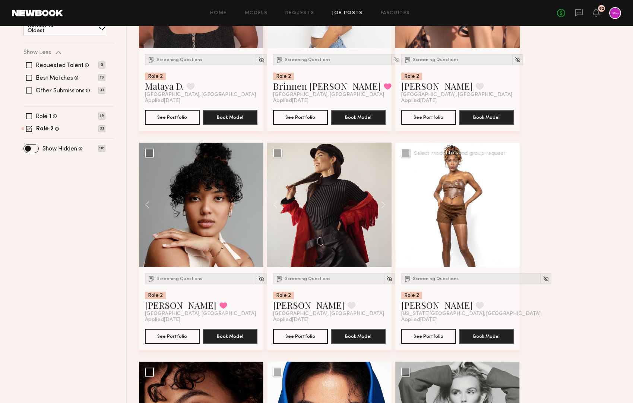
click at [510, 206] on button at bounding box center [508, 205] width 24 height 124
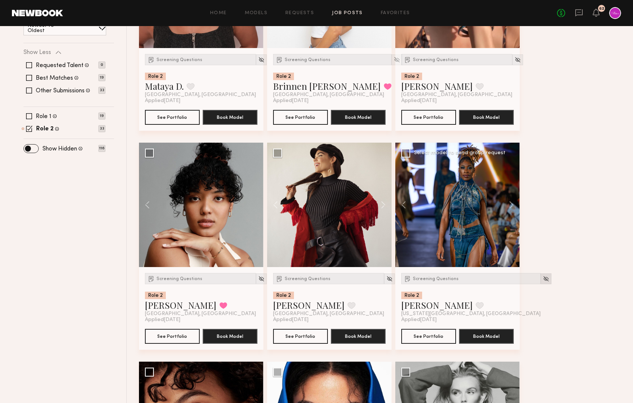
click at [543, 278] on img at bounding box center [546, 279] width 6 height 6
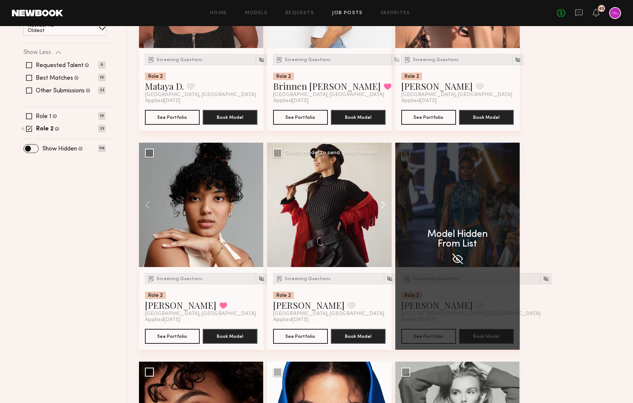
click at [384, 206] on button at bounding box center [380, 205] width 24 height 124
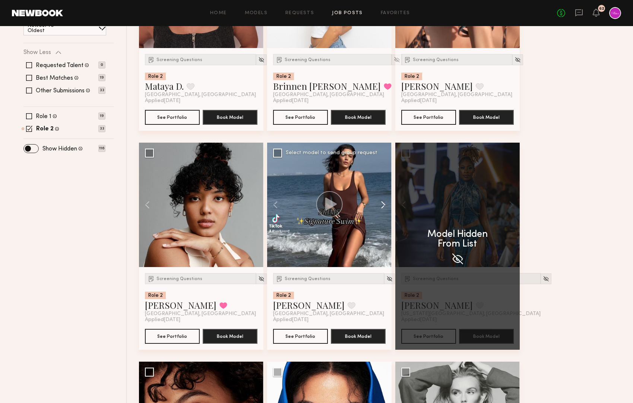
click at [384, 206] on button at bounding box center [380, 205] width 24 height 124
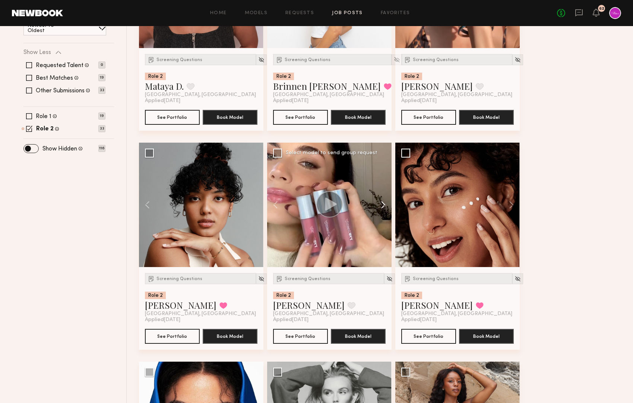
click at [384, 206] on button at bounding box center [380, 205] width 24 height 124
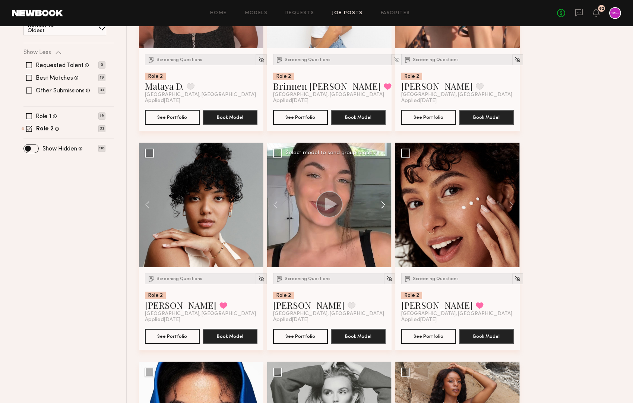
click at [384, 206] on button at bounding box center [380, 205] width 24 height 124
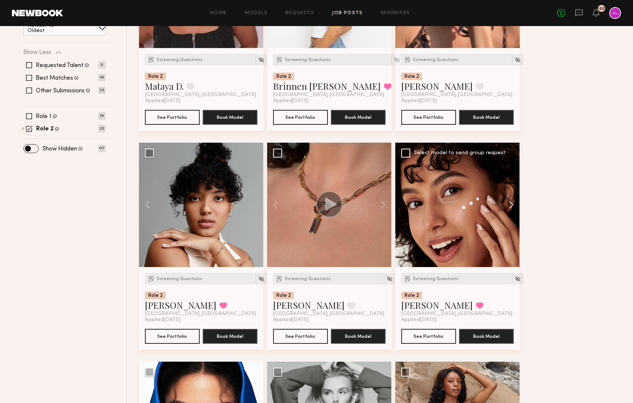
click at [511, 205] on button at bounding box center [508, 205] width 24 height 124
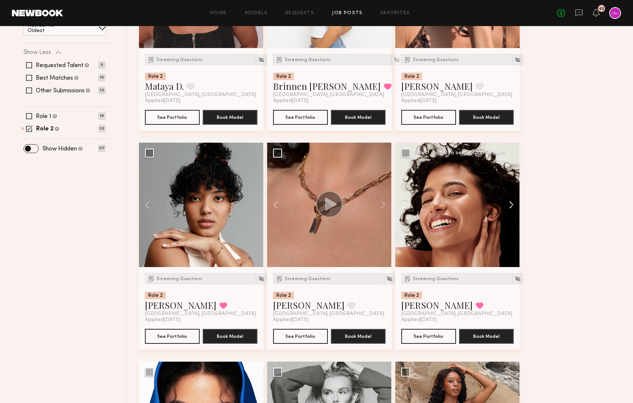
click at [511, 205] on button at bounding box center [508, 205] width 24 height 124
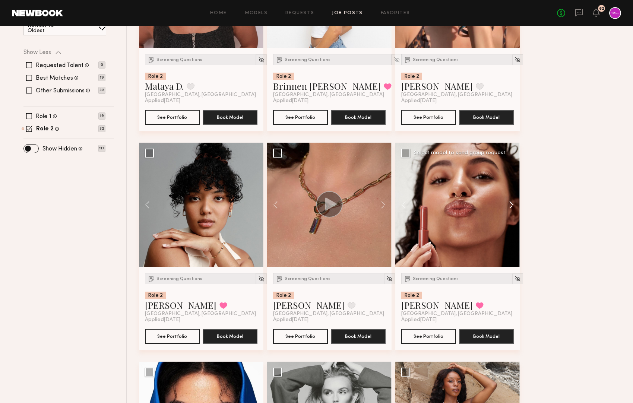
click at [511, 205] on button at bounding box center [508, 205] width 24 height 124
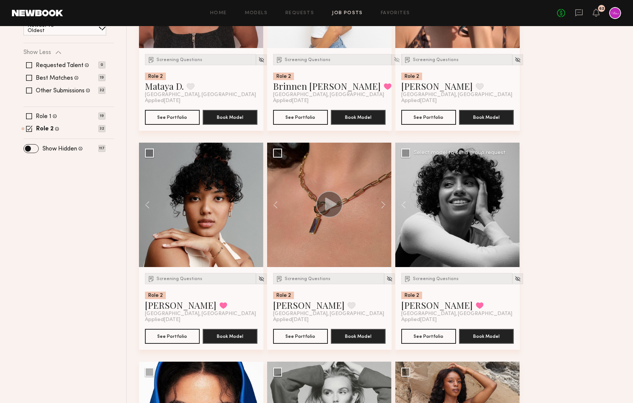
click at [511, 205] on div at bounding box center [457, 205] width 124 height 124
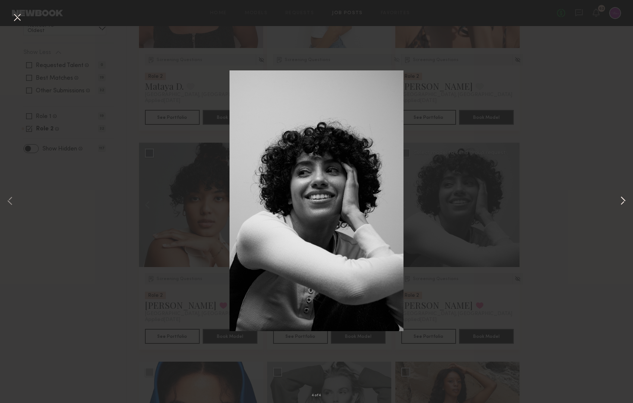
click at [621, 203] on button at bounding box center [622, 201] width 9 height 323
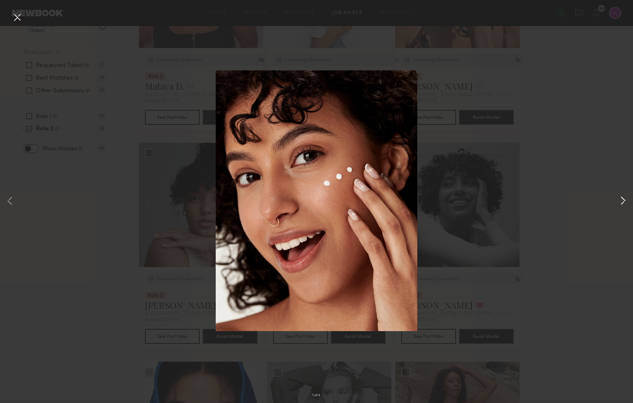
click at [623, 203] on button at bounding box center [622, 201] width 9 height 323
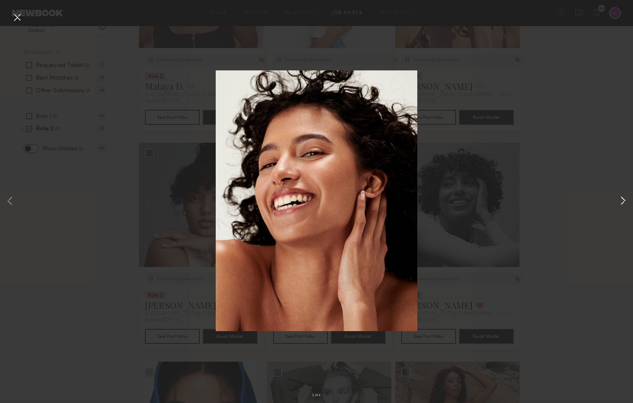
click at [623, 203] on button at bounding box center [622, 201] width 9 height 323
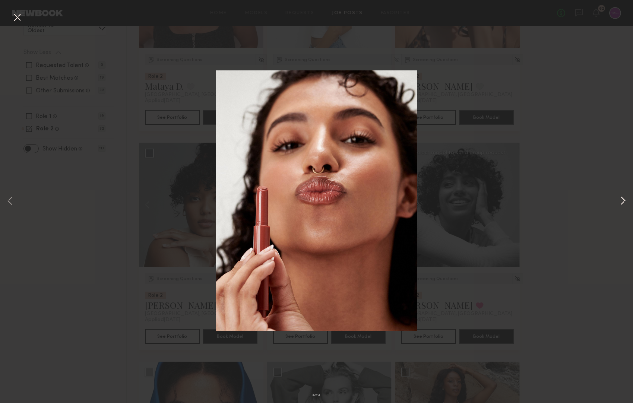
click at [623, 203] on button at bounding box center [622, 201] width 9 height 323
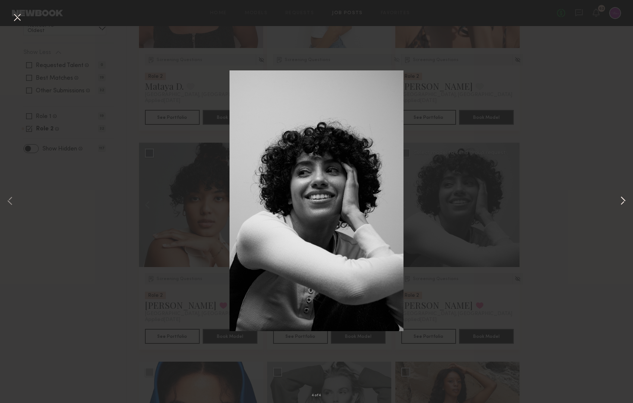
click at [623, 203] on button at bounding box center [622, 201] width 9 height 323
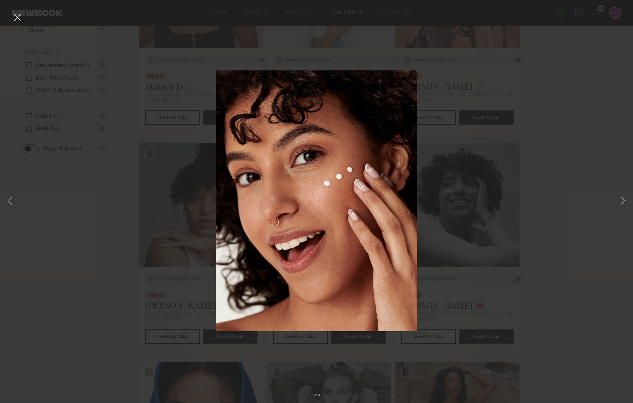
click at [552, 207] on div "1 of 4" at bounding box center [316, 201] width 633 height 403
click at [399, 89] on img at bounding box center [317, 200] width 202 height 261
click at [56, 187] on div "1 of 4" at bounding box center [316, 201] width 633 height 403
click at [21, 18] on button at bounding box center [17, 17] width 12 height 13
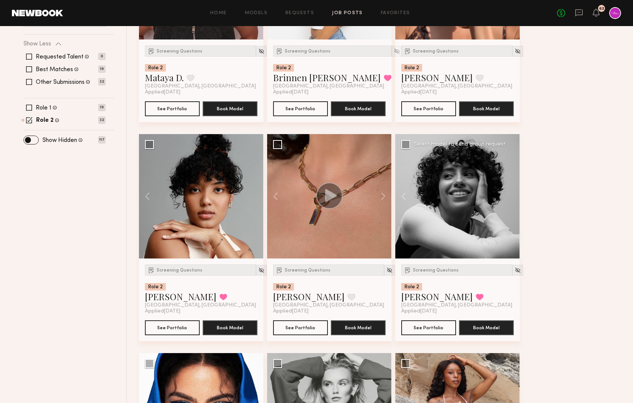
scroll to position [204, 0]
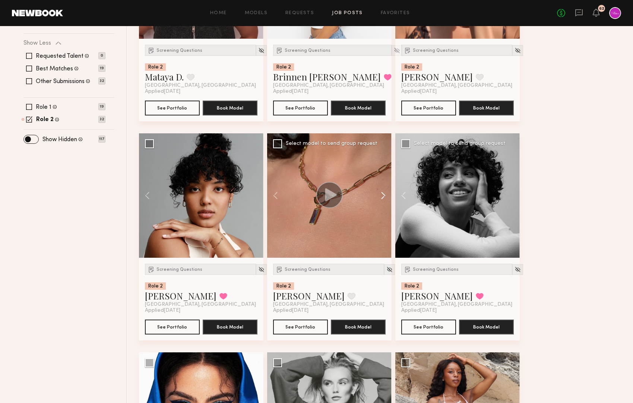
click at [386, 193] on button at bounding box center [380, 195] width 24 height 124
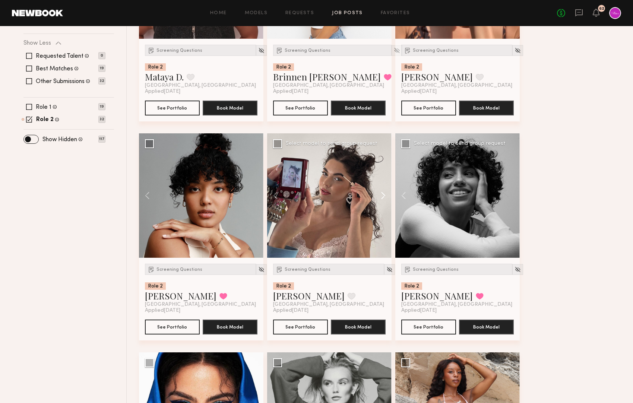
click at [386, 193] on button at bounding box center [380, 195] width 24 height 124
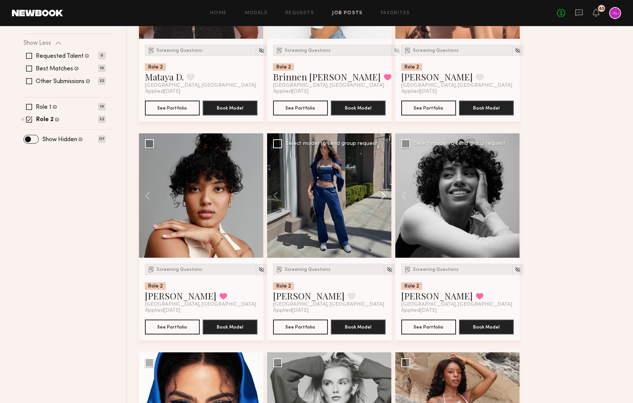
click at [386, 193] on button at bounding box center [380, 195] width 24 height 124
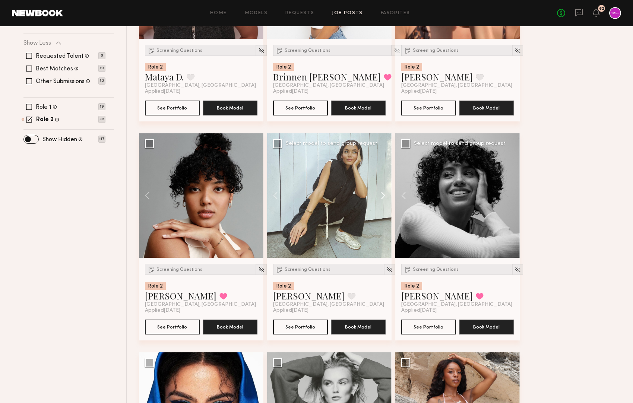
click at [386, 193] on button at bounding box center [380, 195] width 24 height 124
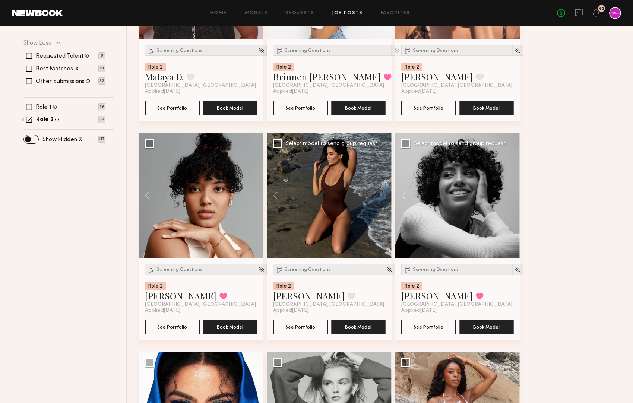
click at [386, 193] on div at bounding box center [329, 195] width 124 height 124
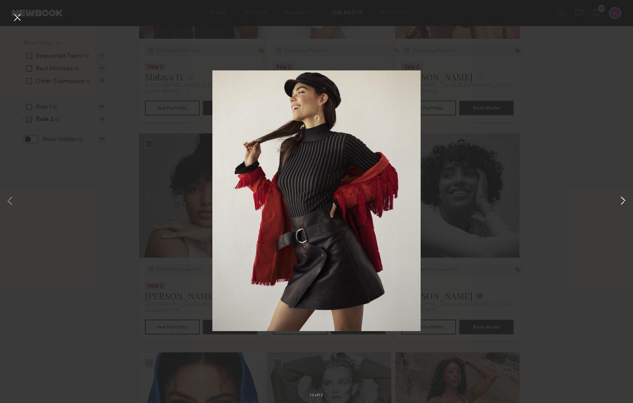
click at [622, 200] on button at bounding box center [622, 201] width 9 height 323
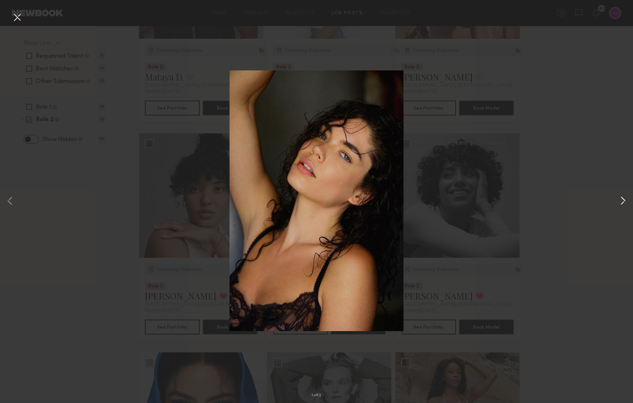
click at [622, 200] on button at bounding box center [622, 201] width 9 height 323
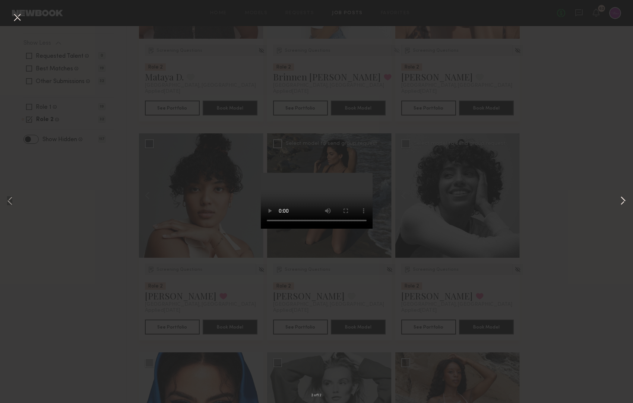
click at [622, 200] on button at bounding box center [622, 201] width 9 height 323
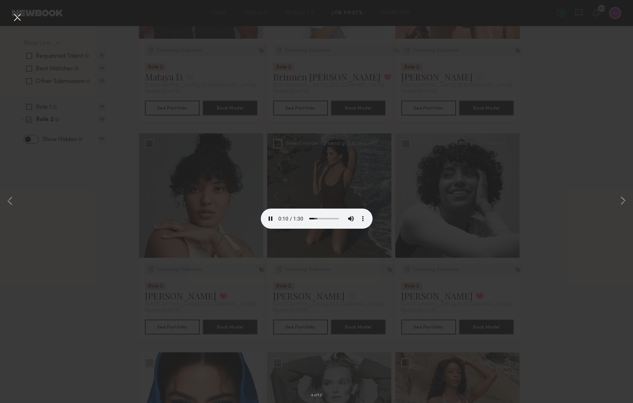
click at [584, 208] on div "4 of 12" at bounding box center [316, 201] width 633 height 403
click at [89, 204] on div "4 of 12" at bounding box center [316, 201] width 633 height 403
click at [18, 15] on button at bounding box center [17, 17] width 12 height 13
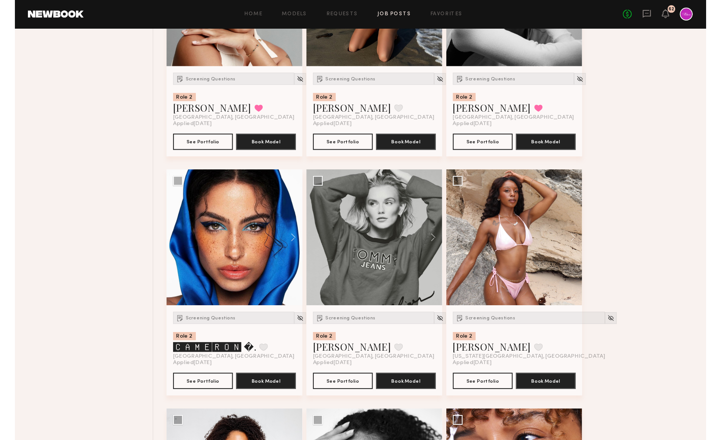
scroll to position [402, 0]
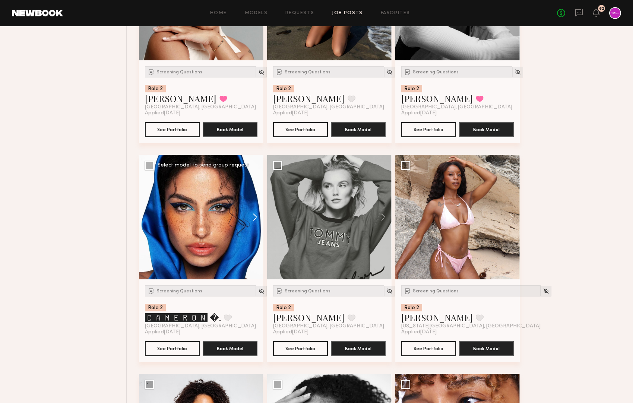
click at [252, 218] on button at bounding box center [252, 217] width 24 height 124
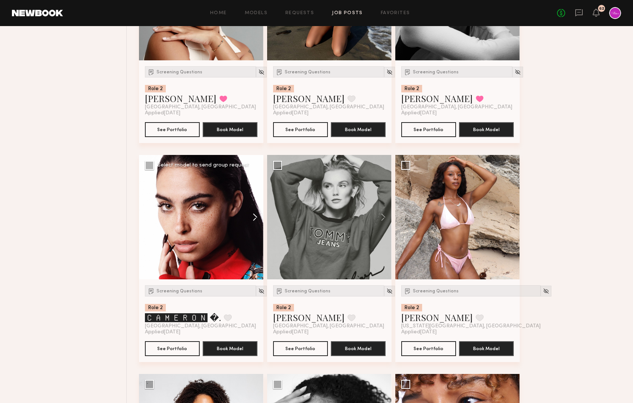
click at [252, 218] on button at bounding box center [252, 217] width 24 height 124
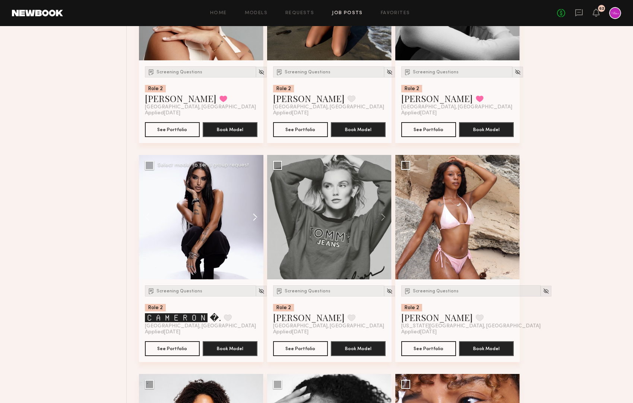
click at [252, 218] on button at bounding box center [252, 217] width 24 height 124
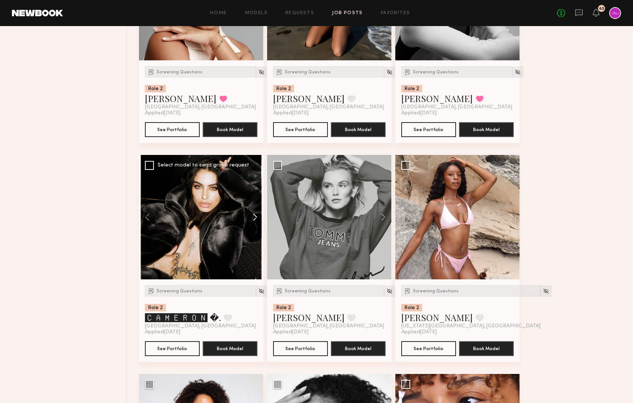
click at [252, 218] on button at bounding box center [252, 217] width 24 height 124
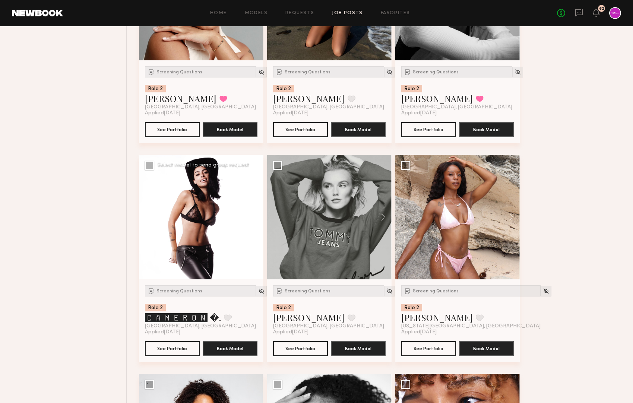
click at [252, 218] on div at bounding box center [201, 217] width 124 height 124
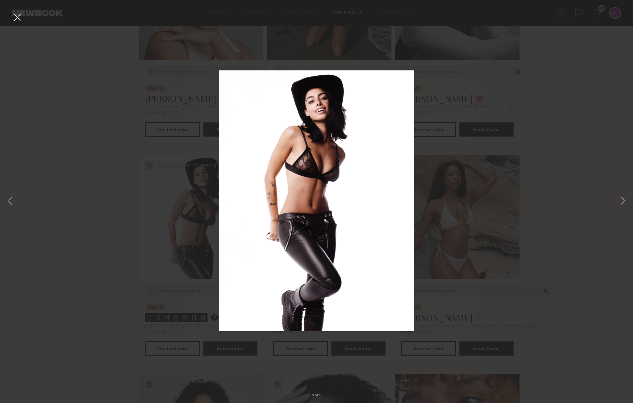
click at [573, 175] on div "5 of 5" at bounding box center [316, 201] width 633 height 403
click at [17, 13] on button at bounding box center [17, 17] width 12 height 13
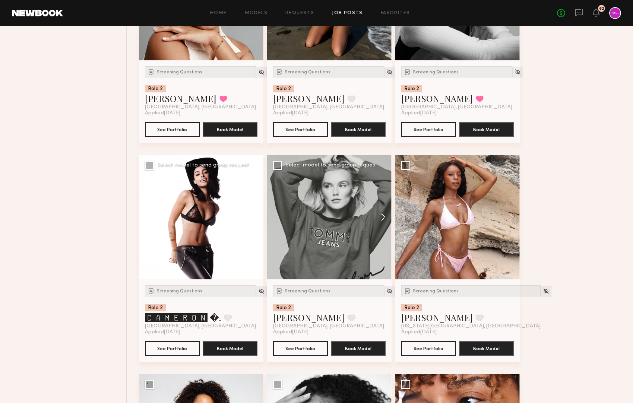
click at [384, 215] on button at bounding box center [380, 217] width 24 height 124
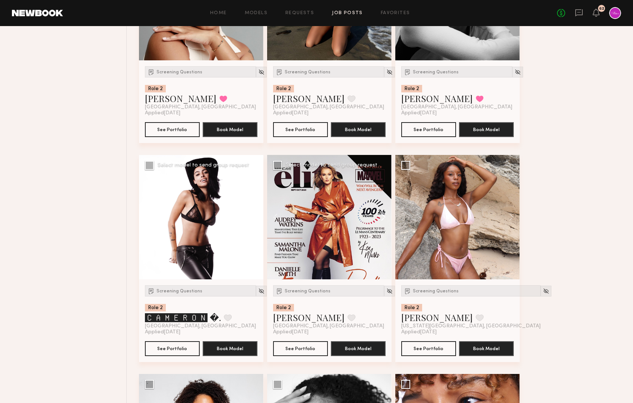
click at [384, 215] on button at bounding box center [380, 217] width 24 height 124
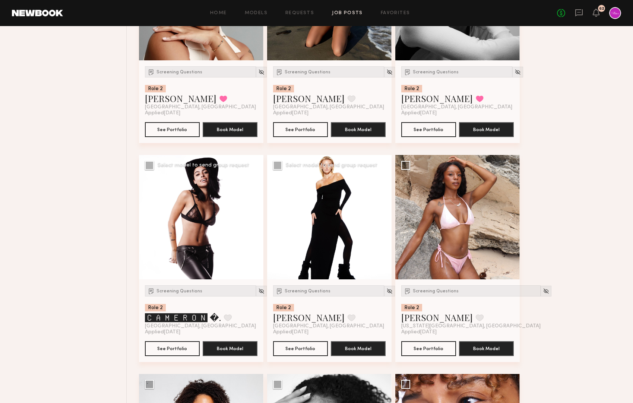
click at [384, 215] on button at bounding box center [380, 217] width 24 height 124
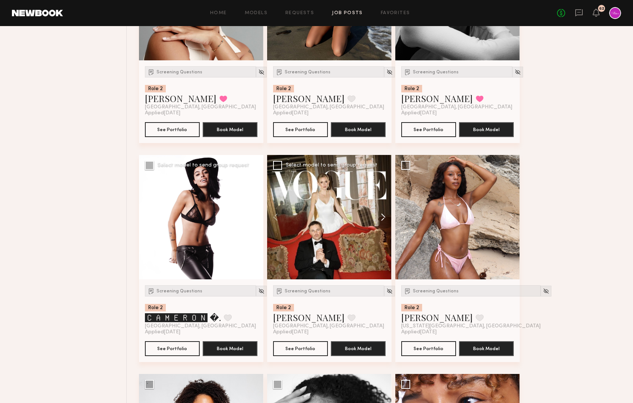
click at [384, 215] on button at bounding box center [380, 217] width 24 height 124
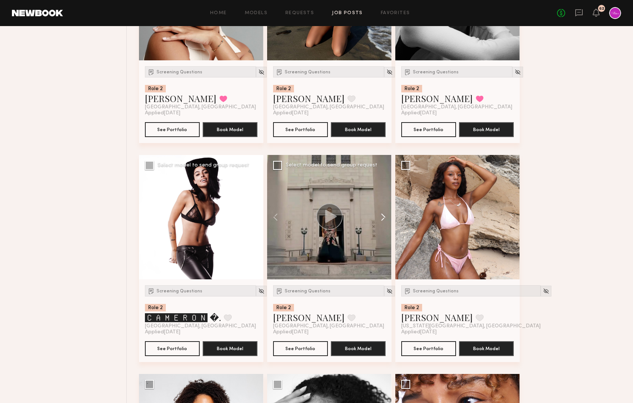
click at [384, 215] on button at bounding box center [380, 217] width 24 height 124
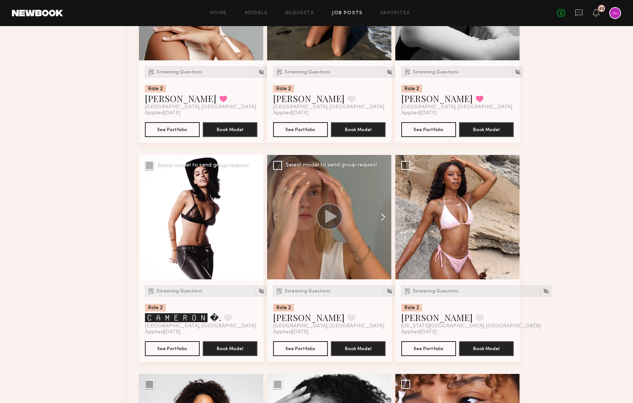
click at [384, 215] on button at bounding box center [380, 217] width 24 height 124
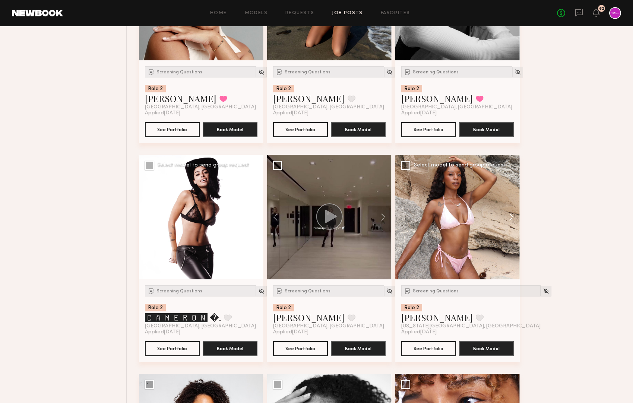
click at [512, 216] on button at bounding box center [508, 217] width 24 height 124
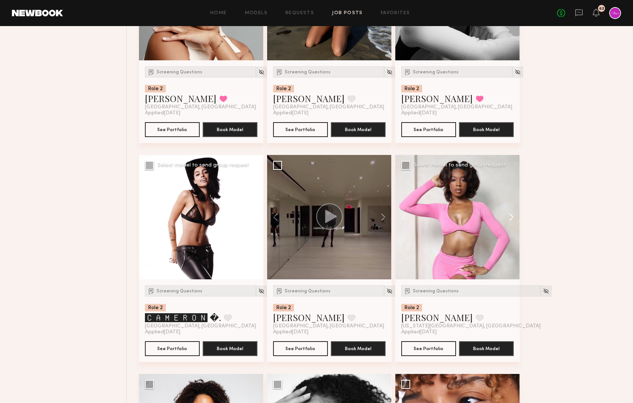
click at [512, 216] on button at bounding box center [508, 217] width 24 height 124
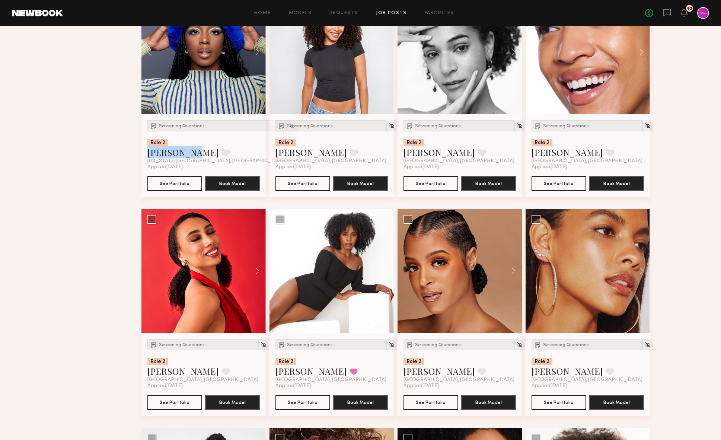
scroll to position [570, 0]
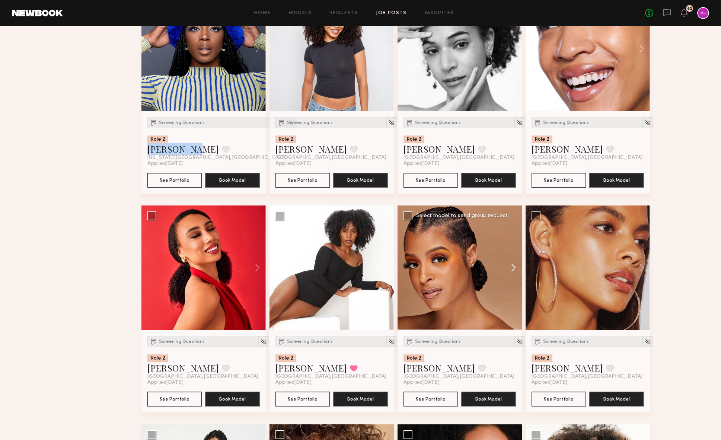
click at [510, 270] on button at bounding box center [510, 268] width 24 height 124
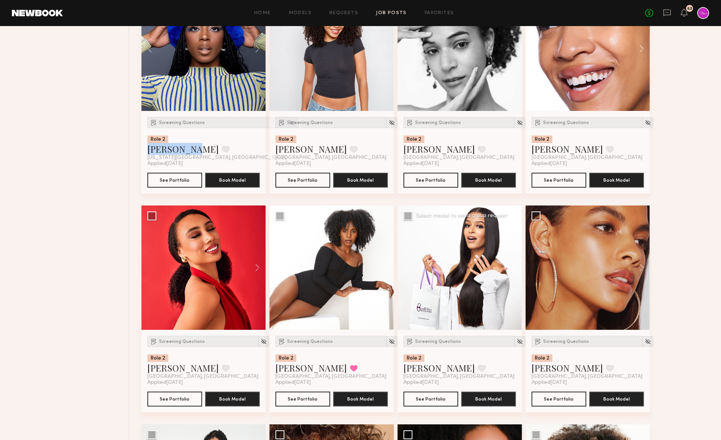
click at [510, 270] on button at bounding box center [510, 268] width 24 height 124
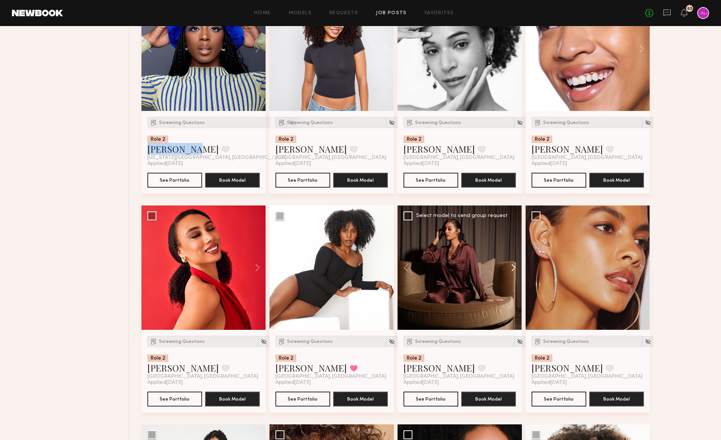
click at [510, 270] on button at bounding box center [510, 268] width 24 height 124
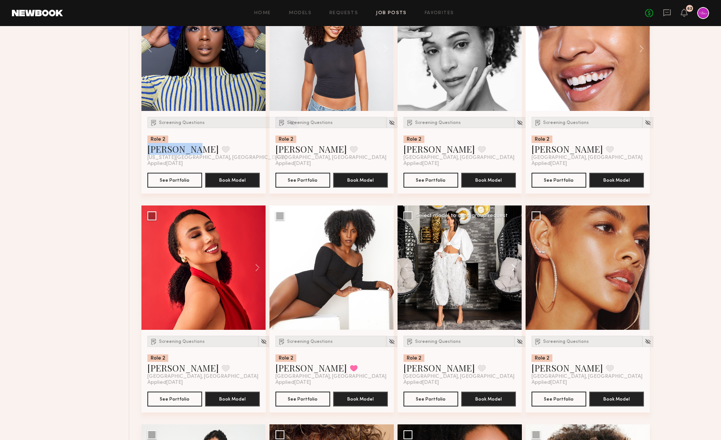
click at [510, 270] on button at bounding box center [510, 268] width 24 height 124
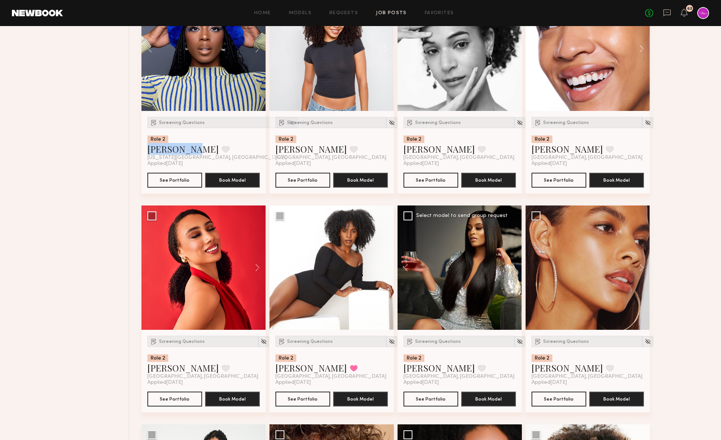
click at [510, 270] on div at bounding box center [460, 268] width 124 height 124
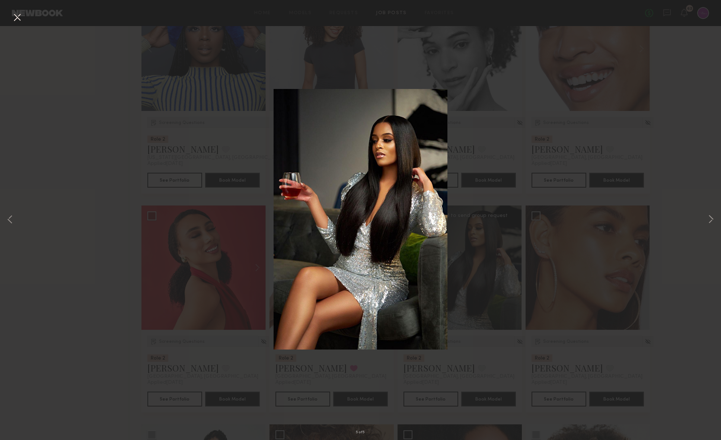
click at [66, 331] on div "5 of 5" at bounding box center [360, 220] width 721 height 440
click at [19, 17] on button at bounding box center [17, 17] width 12 height 13
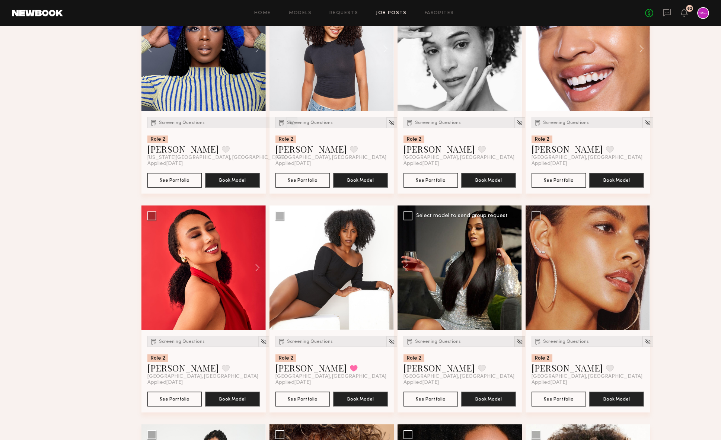
click at [517, 339] on img at bounding box center [520, 342] width 6 height 6
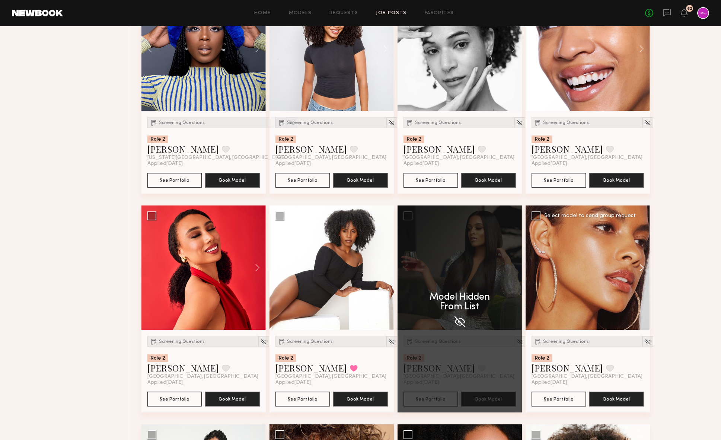
click at [632, 266] on button at bounding box center [639, 268] width 24 height 124
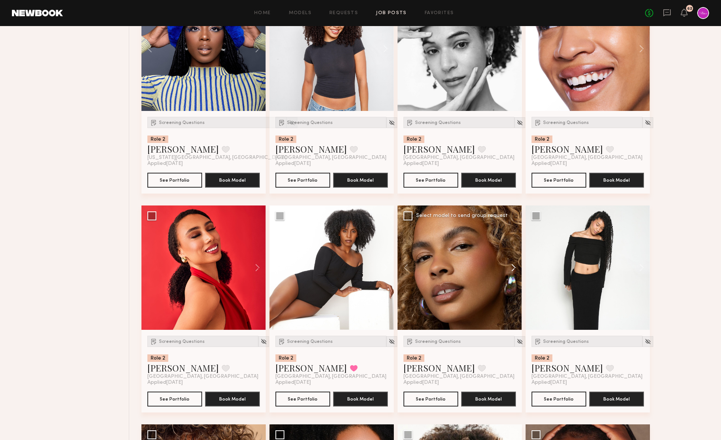
click at [511, 268] on button at bounding box center [510, 268] width 24 height 124
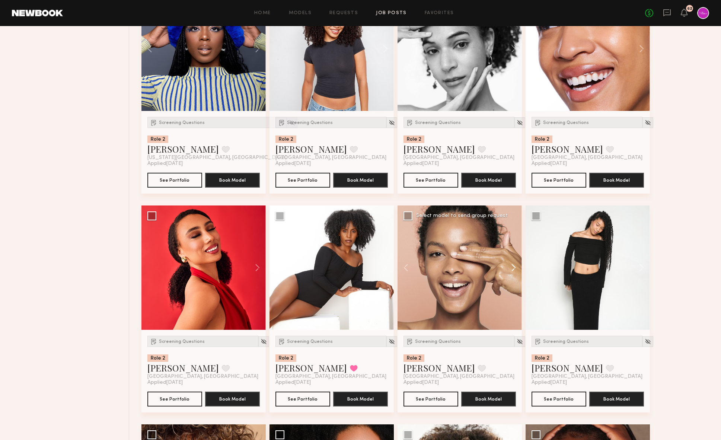
click at [511, 268] on button at bounding box center [510, 268] width 24 height 124
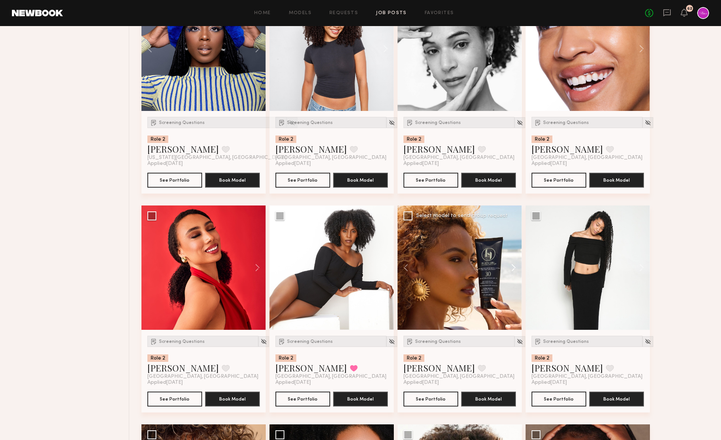
click at [511, 268] on button at bounding box center [510, 268] width 24 height 124
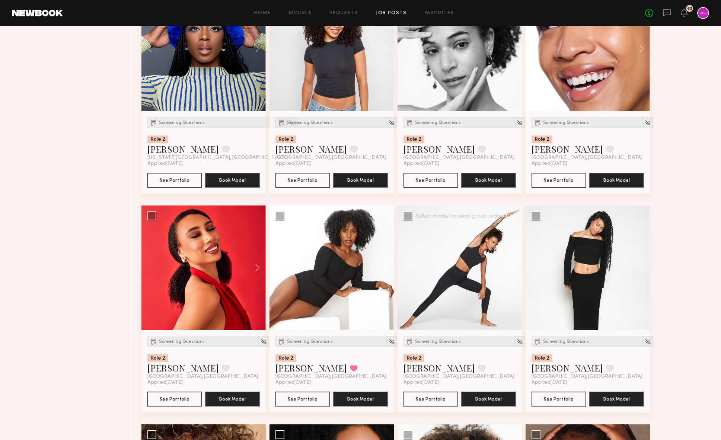
click at [511, 268] on button at bounding box center [510, 268] width 24 height 124
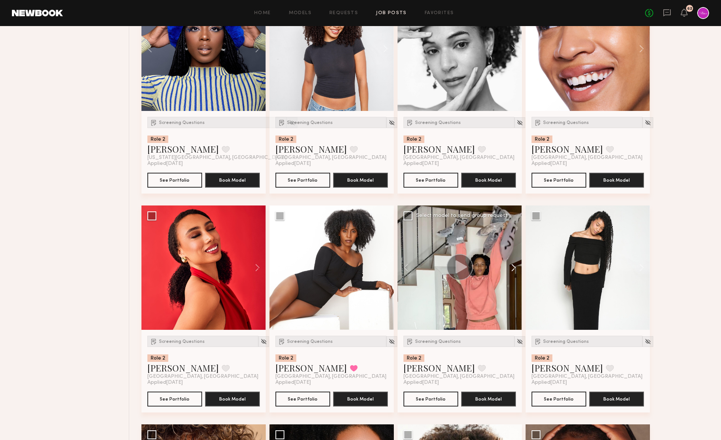
click at [511, 268] on button at bounding box center [510, 268] width 24 height 124
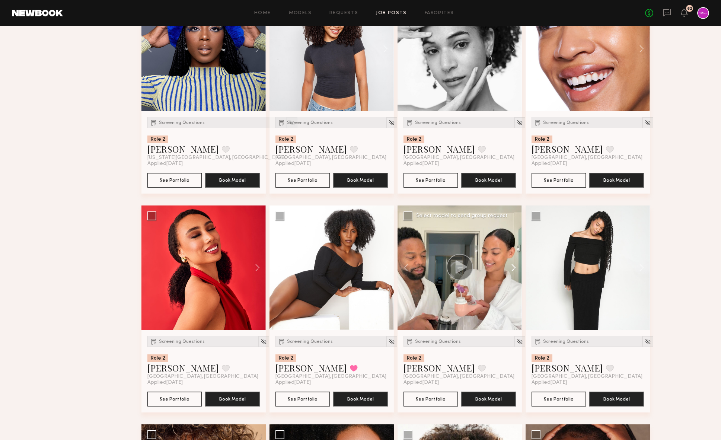
click at [511, 268] on button at bounding box center [510, 268] width 24 height 124
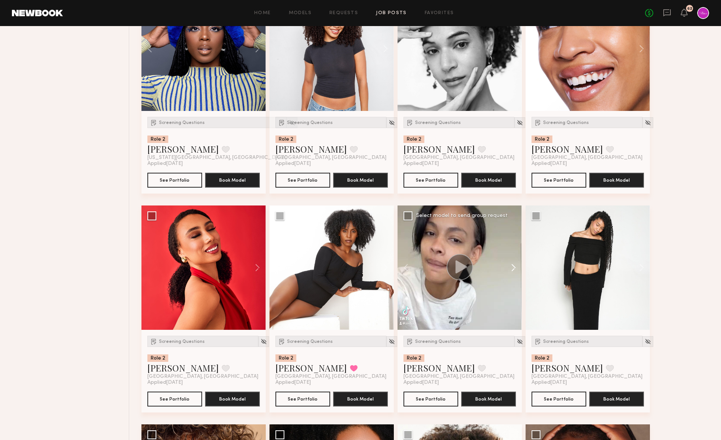
click at [511, 268] on button at bounding box center [510, 268] width 24 height 124
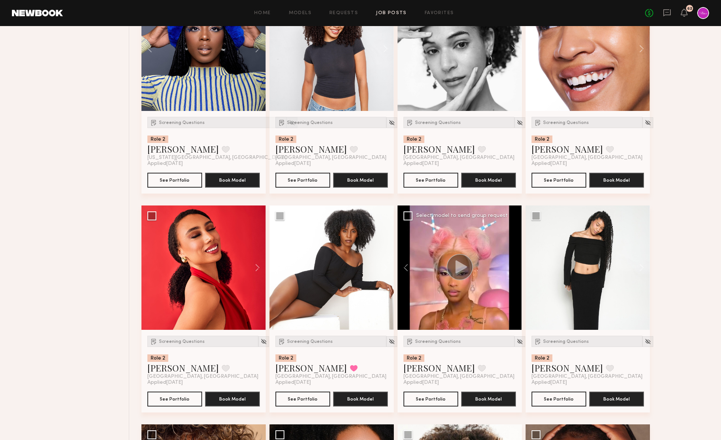
click at [511, 268] on div at bounding box center [460, 268] width 124 height 124
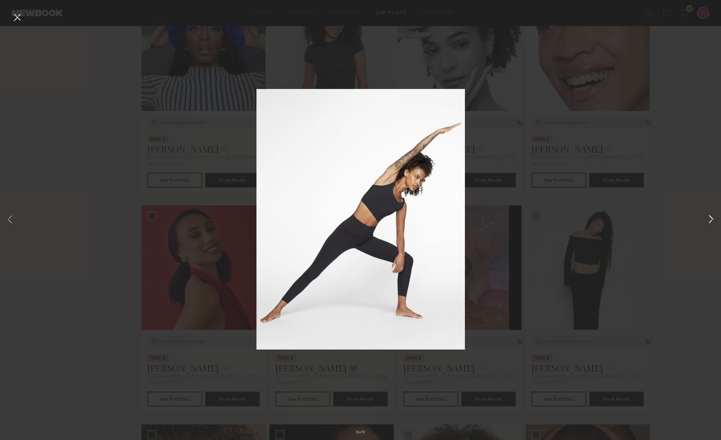
click at [632, 222] on button at bounding box center [711, 220] width 9 height 352
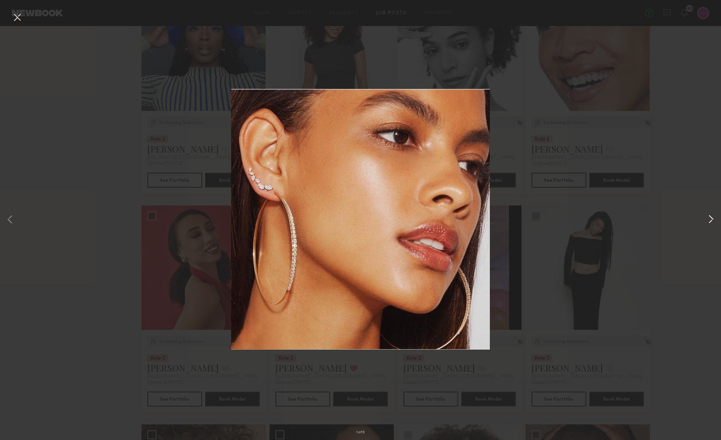
click at [632, 220] on button at bounding box center [711, 220] width 9 height 352
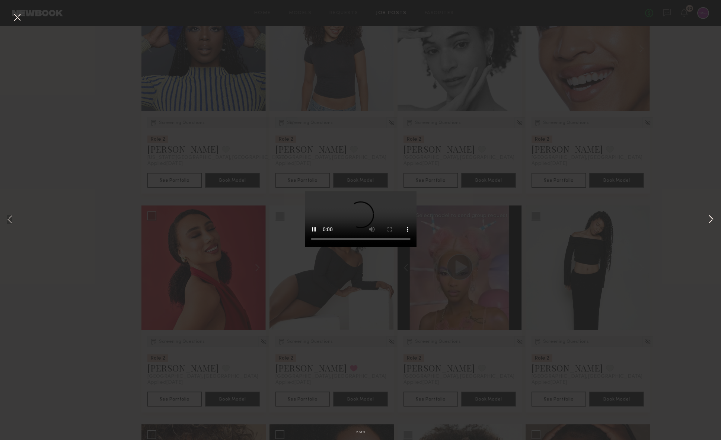
click at [632, 222] on button at bounding box center [711, 220] width 9 height 352
click at [632, 228] on div "3 of 9" at bounding box center [360, 220] width 721 height 440
click at [632, 217] on div "3 of 9" at bounding box center [360, 220] width 721 height 440
click at [15, 16] on button at bounding box center [17, 17] width 12 height 13
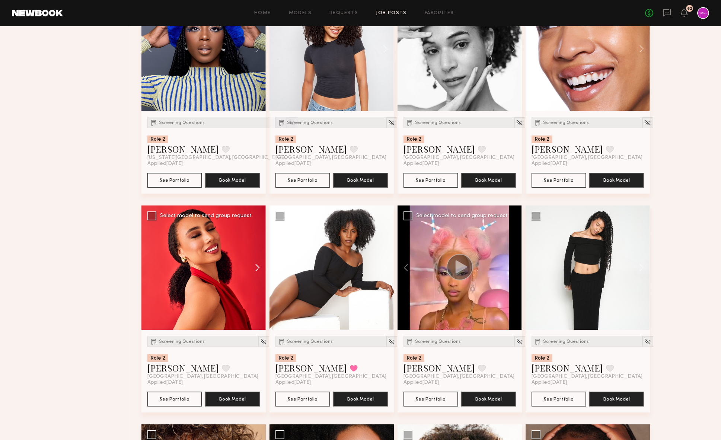
click at [254, 270] on button at bounding box center [254, 268] width 24 height 124
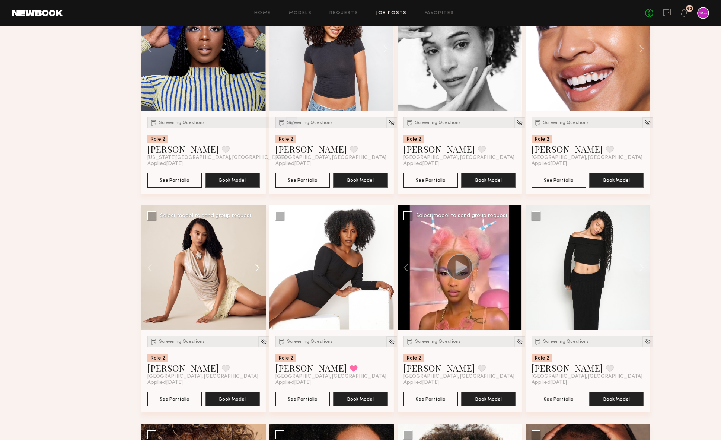
click at [254, 270] on button at bounding box center [254, 268] width 24 height 124
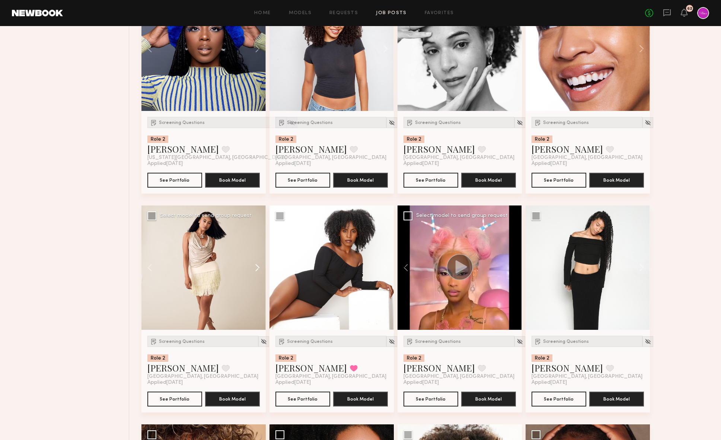
click at [254, 270] on button at bounding box center [254, 268] width 24 height 124
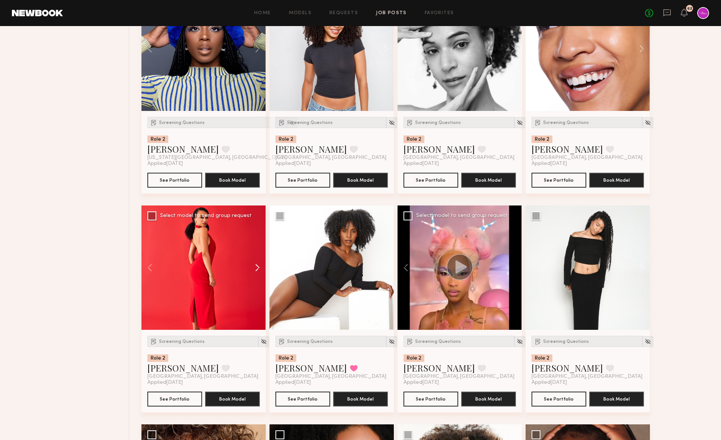
click at [254, 270] on button at bounding box center [254, 268] width 24 height 124
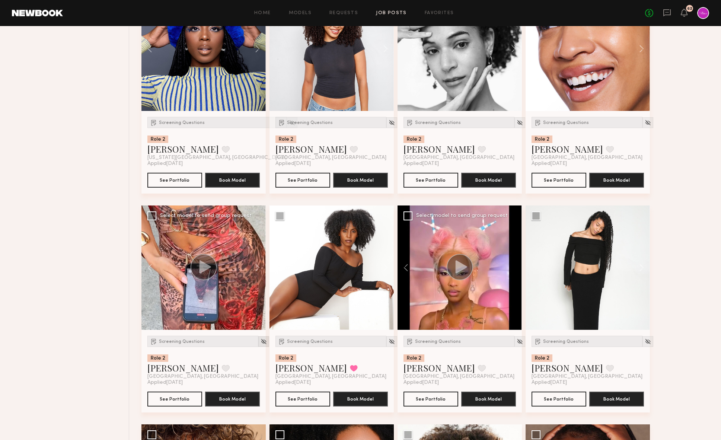
click at [261, 341] on img at bounding box center [264, 342] width 6 height 6
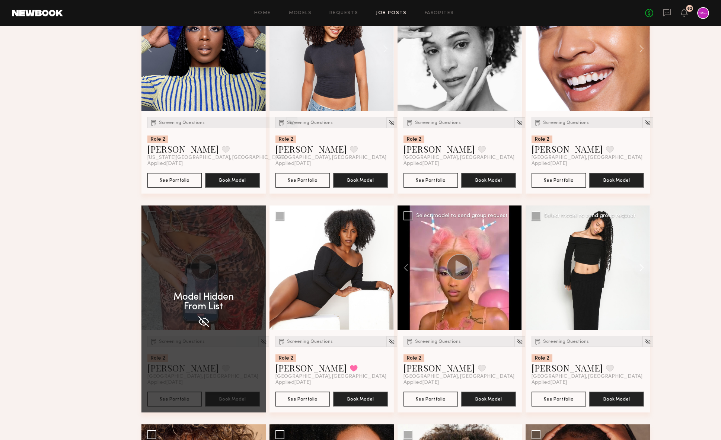
click at [632, 268] on button at bounding box center [639, 268] width 24 height 124
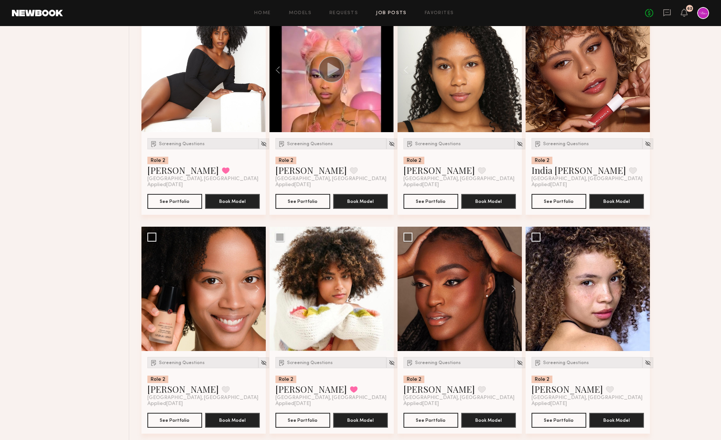
scroll to position [773, 0]
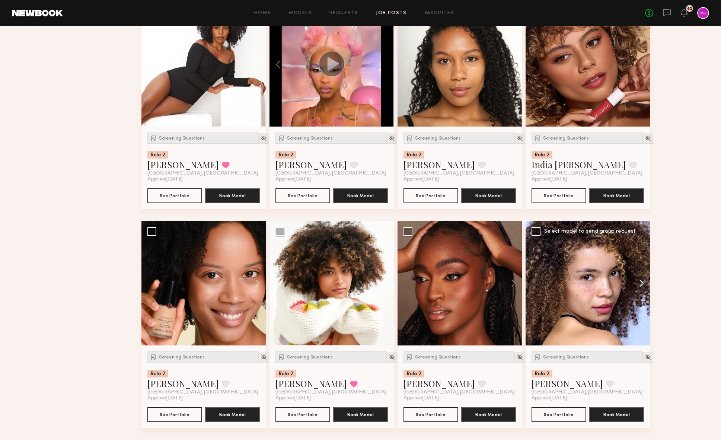
click at [632, 287] on button at bounding box center [639, 283] width 24 height 124
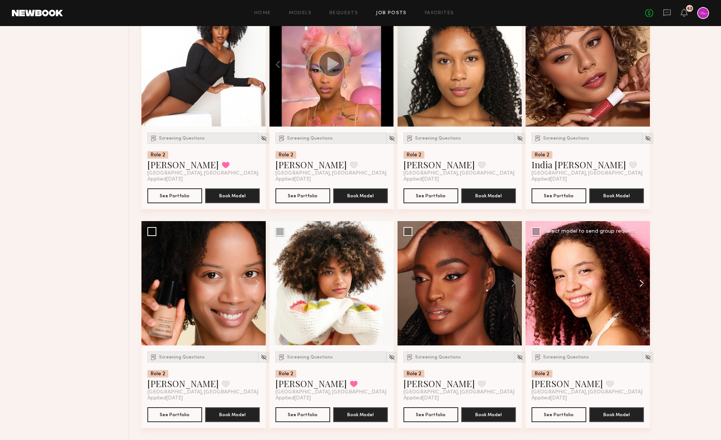
click at [632, 287] on button at bounding box center [639, 283] width 24 height 124
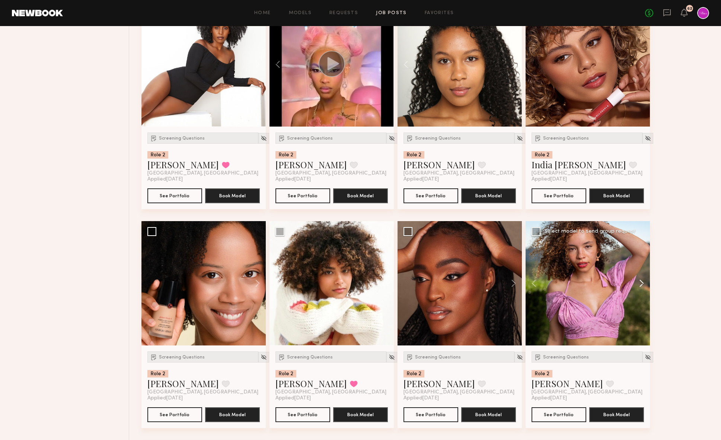
click at [632, 287] on button at bounding box center [639, 283] width 24 height 124
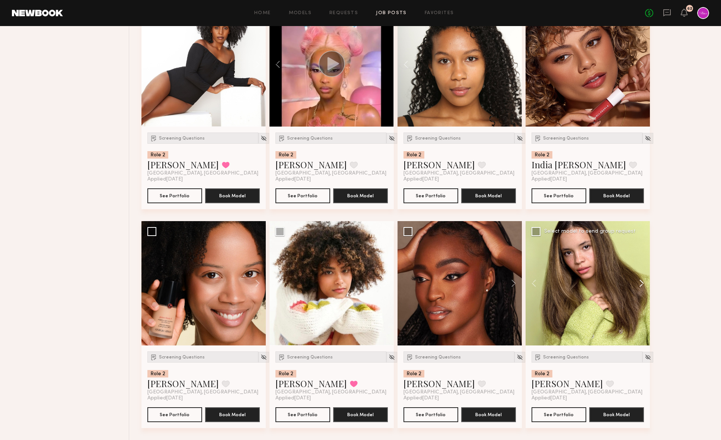
click at [632, 287] on button at bounding box center [639, 283] width 24 height 124
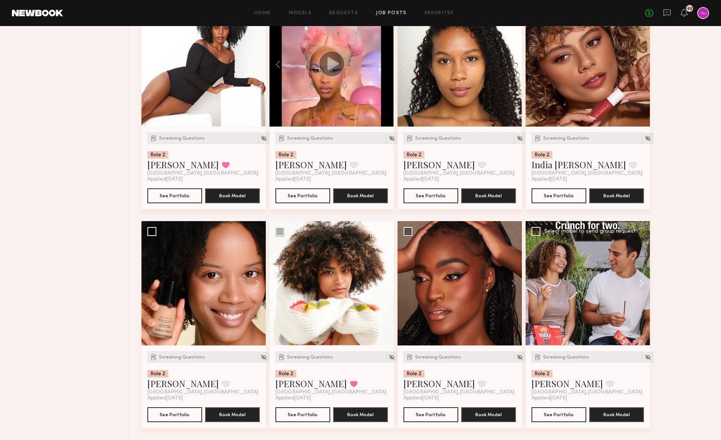
click at [632, 287] on button at bounding box center [639, 283] width 24 height 124
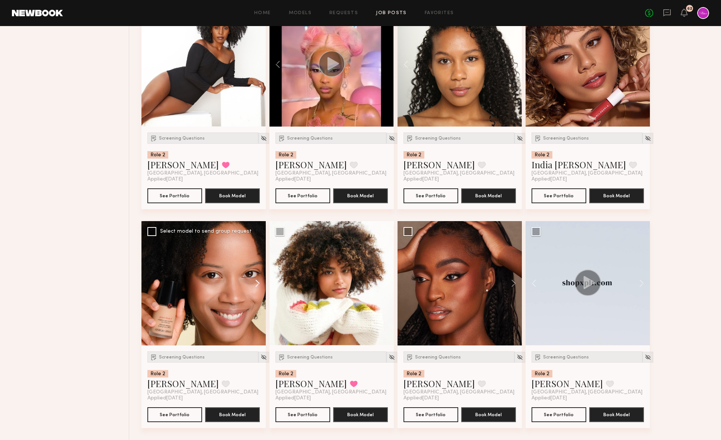
click at [258, 288] on button at bounding box center [254, 283] width 24 height 124
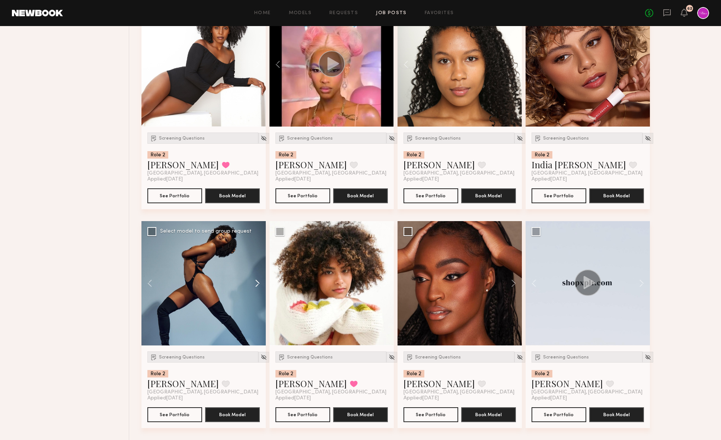
click at [258, 288] on button at bounding box center [254, 283] width 24 height 124
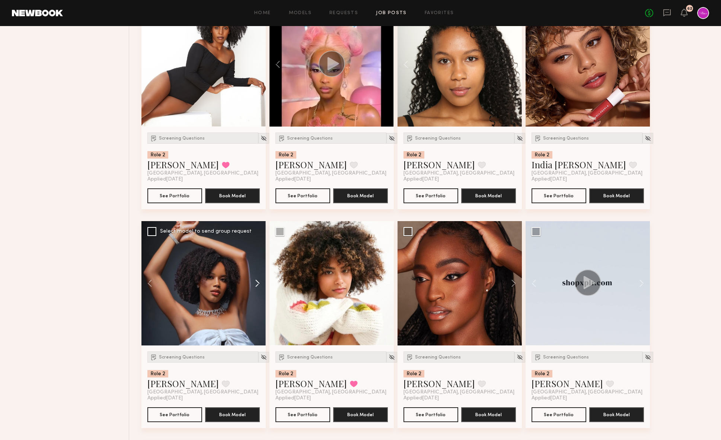
click at [258, 288] on button at bounding box center [254, 283] width 24 height 124
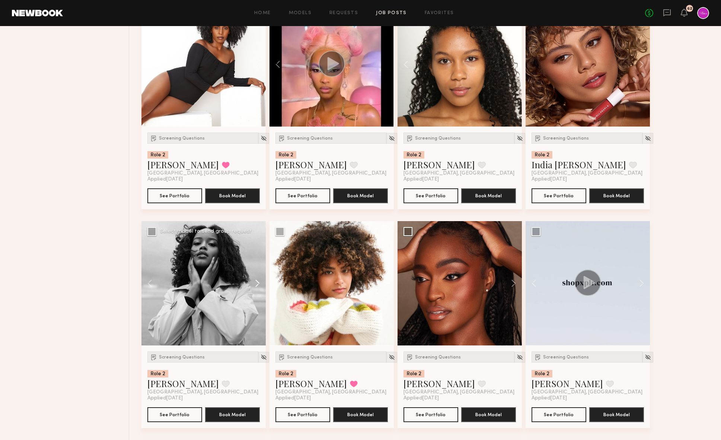
click at [258, 288] on button at bounding box center [254, 283] width 24 height 124
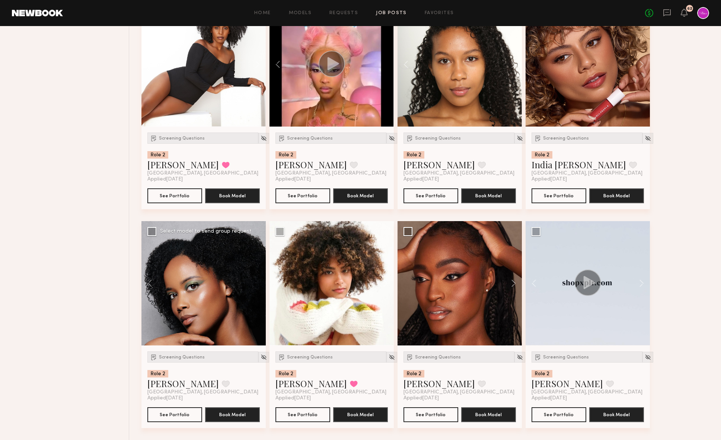
click at [258, 288] on div at bounding box center [204, 283] width 124 height 124
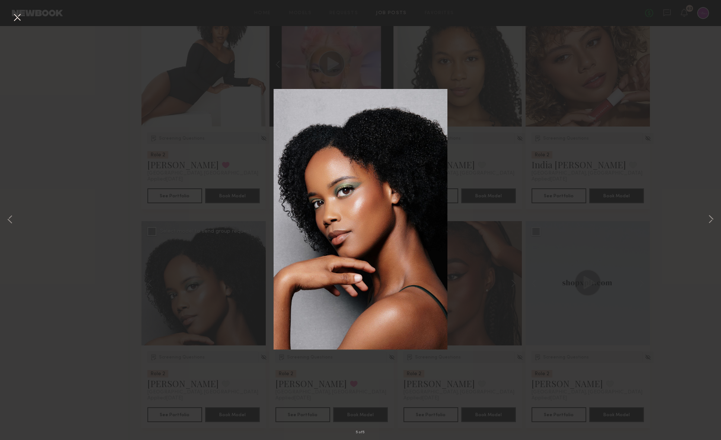
click at [103, 316] on div "5 of 5" at bounding box center [360, 220] width 721 height 440
click at [17, 16] on button at bounding box center [17, 17] width 12 height 13
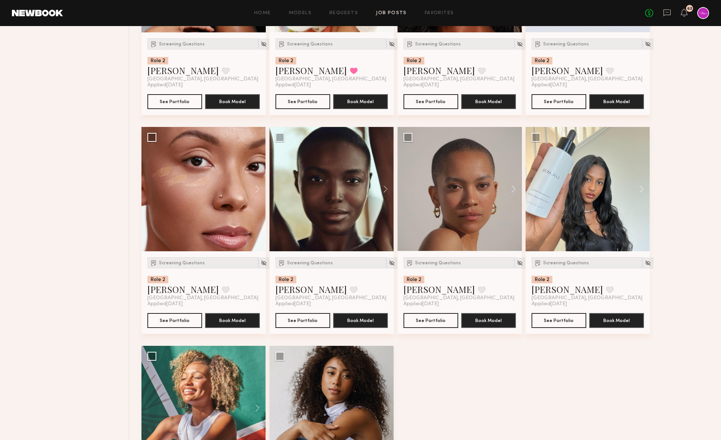
scroll to position [1087, 0]
click at [261, 188] on button at bounding box center [254, 189] width 24 height 124
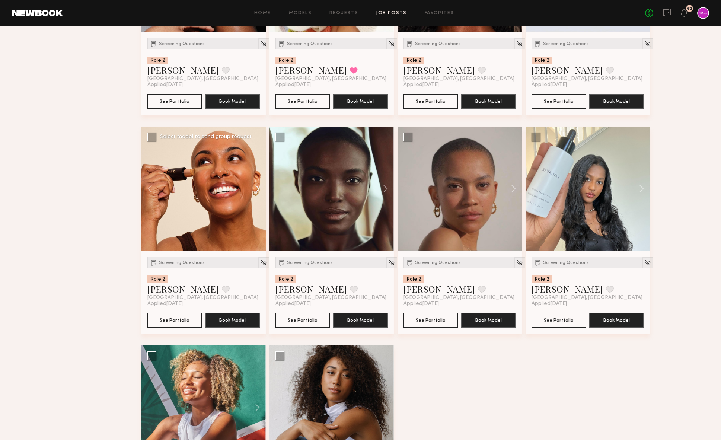
click at [261, 188] on button at bounding box center [254, 189] width 24 height 124
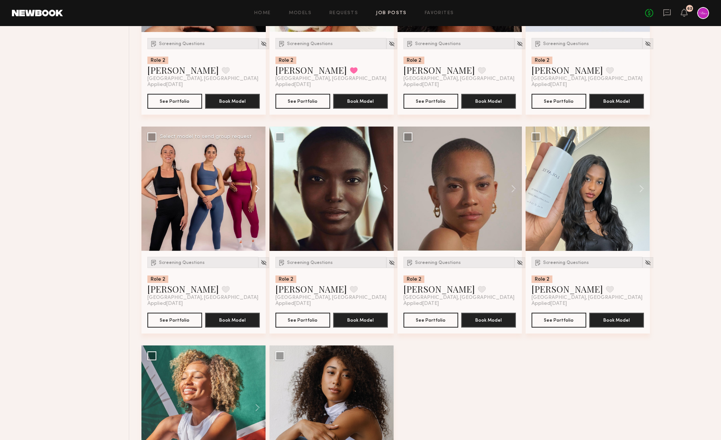
click at [261, 188] on button at bounding box center [254, 189] width 24 height 124
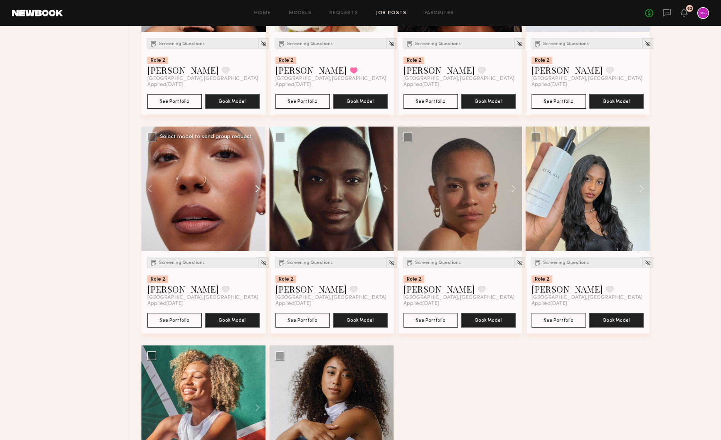
click at [261, 188] on button at bounding box center [254, 189] width 24 height 124
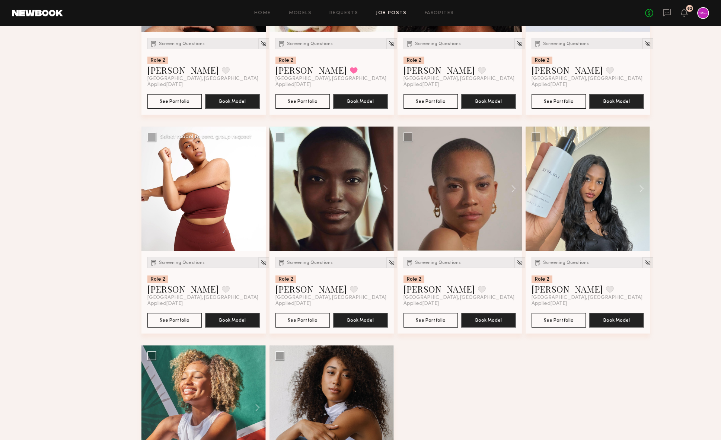
click at [261, 188] on button at bounding box center [254, 189] width 24 height 124
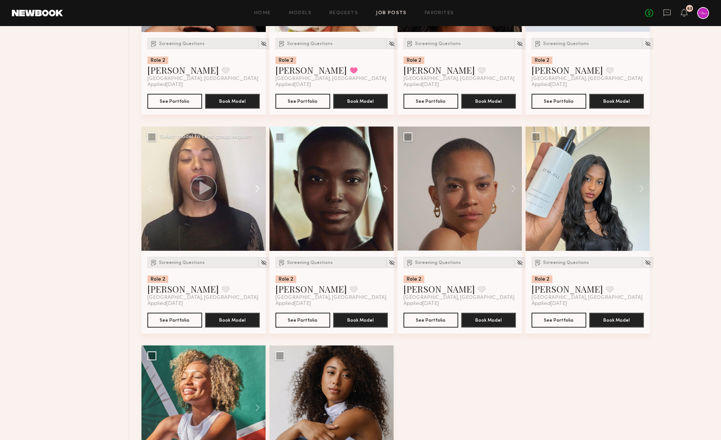
click at [261, 188] on button at bounding box center [254, 189] width 24 height 124
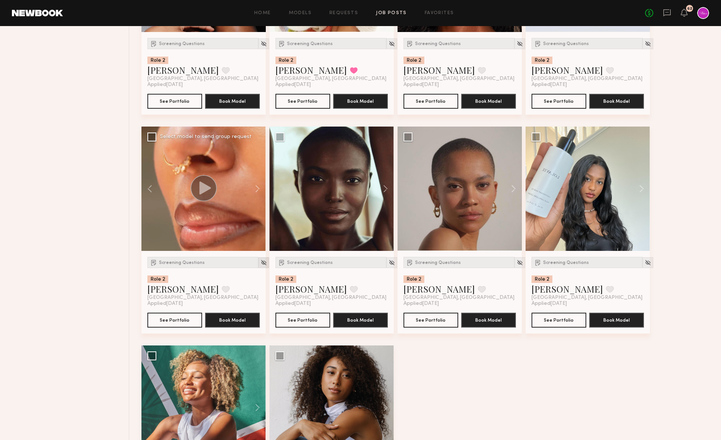
click at [261, 263] on img at bounding box center [264, 263] width 6 height 6
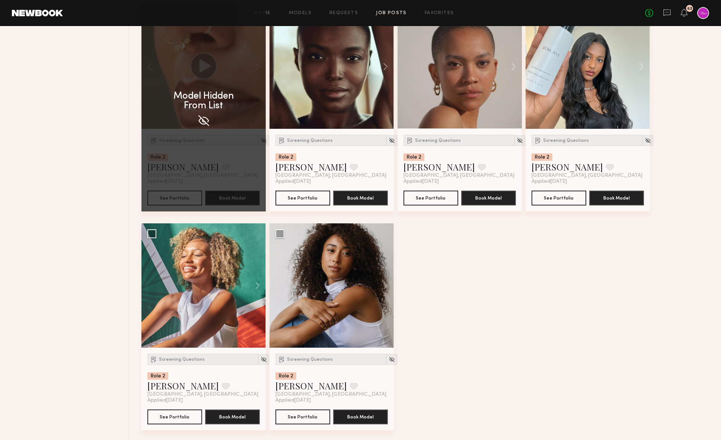
scroll to position [1211, 0]
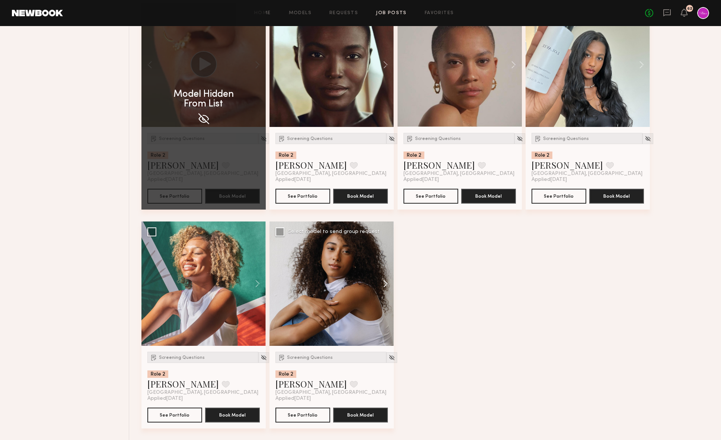
click at [381, 287] on button at bounding box center [382, 284] width 24 height 124
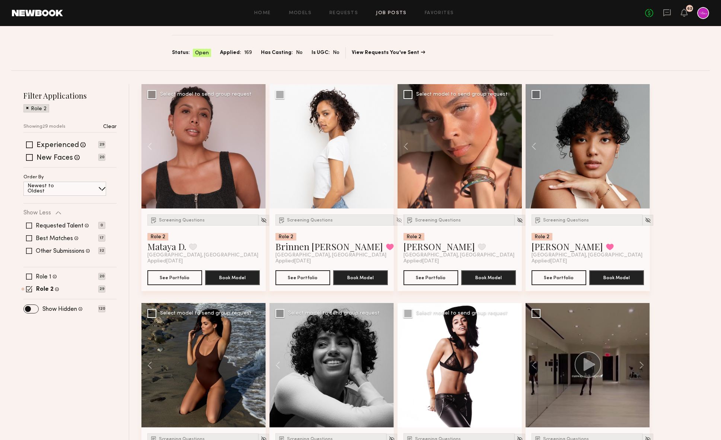
scroll to position [0, 0]
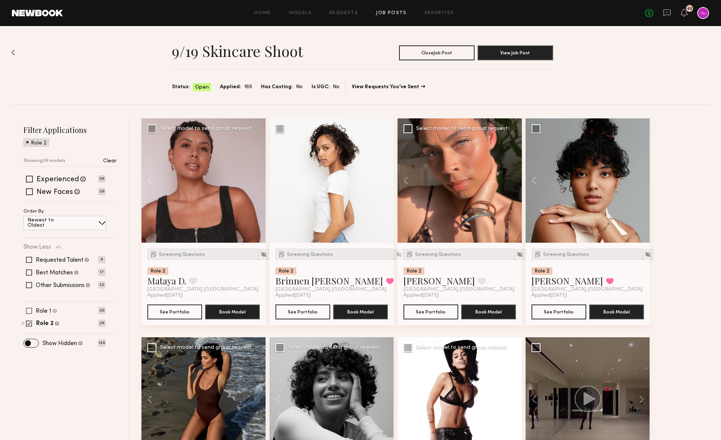
click at [30, 311] on span at bounding box center [29, 311] width 6 height 6
click at [30, 323] on span at bounding box center [29, 323] width 6 height 6
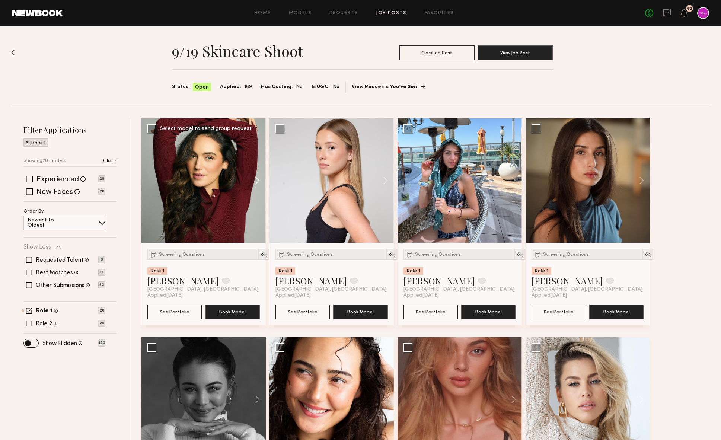
click at [259, 180] on button at bounding box center [254, 180] width 24 height 124
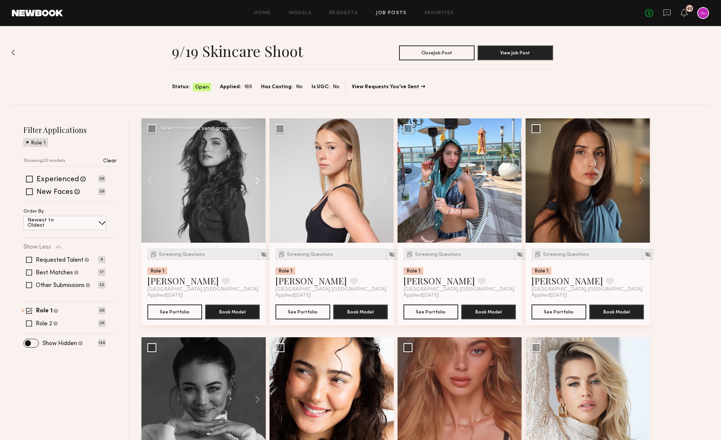
click at [259, 180] on button at bounding box center [254, 180] width 24 height 124
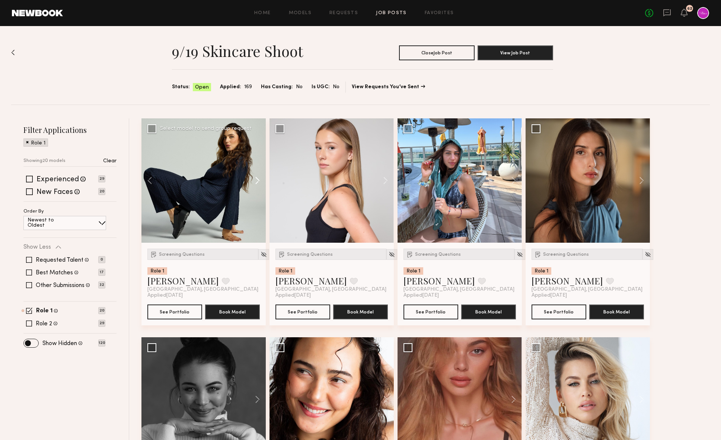
click at [259, 180] on button at bounding box center [254, 180] width 24 height 124
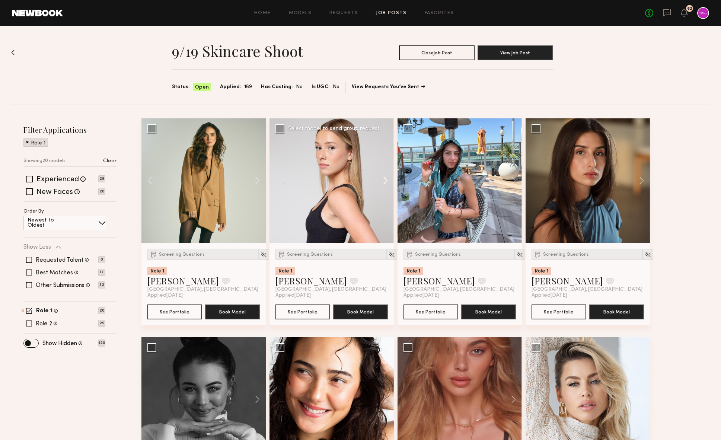
click at [381, 176] on button at bounding box center [382, 180] width 24 height 124
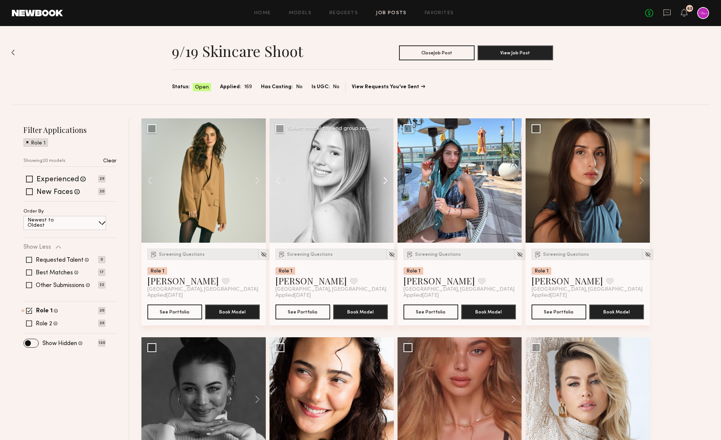
click at [381, 176] on button at bounding box center [382, 180] width 24 height 124
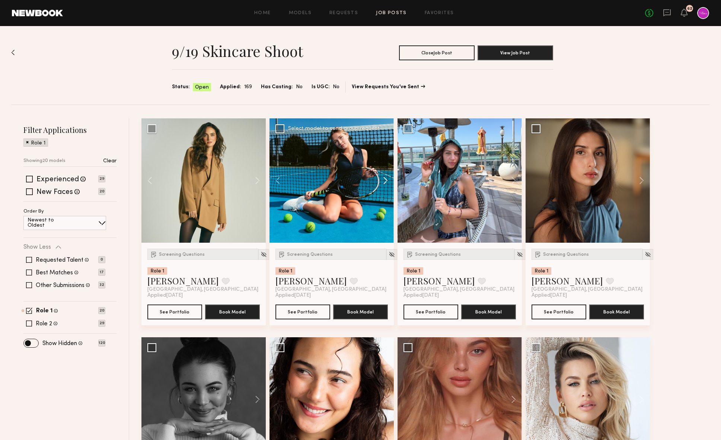
click at [381, 176] on button at bounding box center [382, 180] width 24 height 124
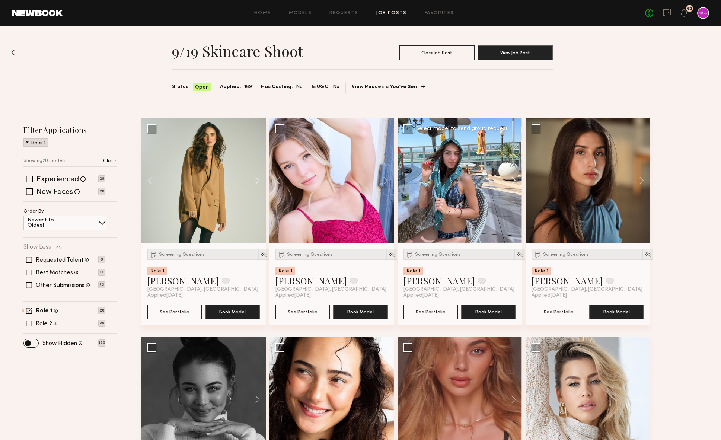
click at [510, 179] on button at bounding box center [510, 180] width 24 height 124
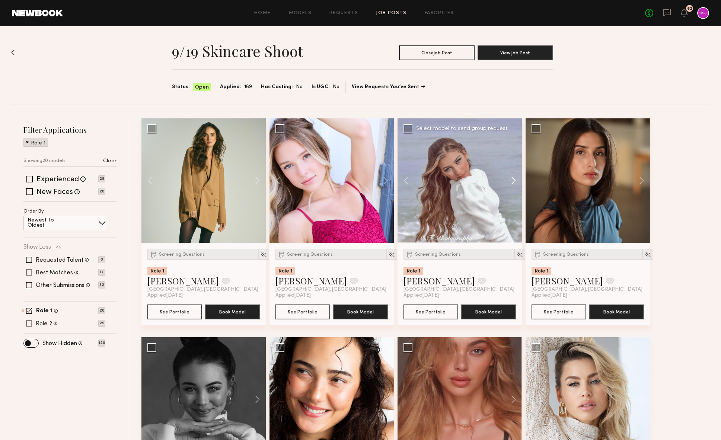
click at [510, 179] on button at bounding box center [510, 180] width 24 height 124
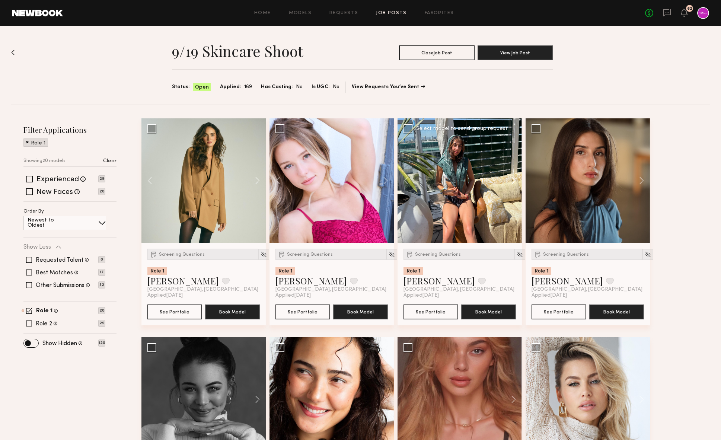
click at [510, 179] on button at bounding box center [510, 180] width 24 height 124
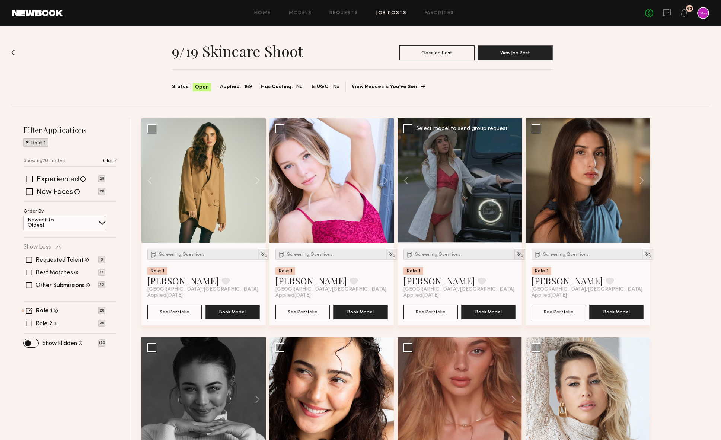
click at [517, 257] on img at bounding box center [520, 254] width 6 height 6
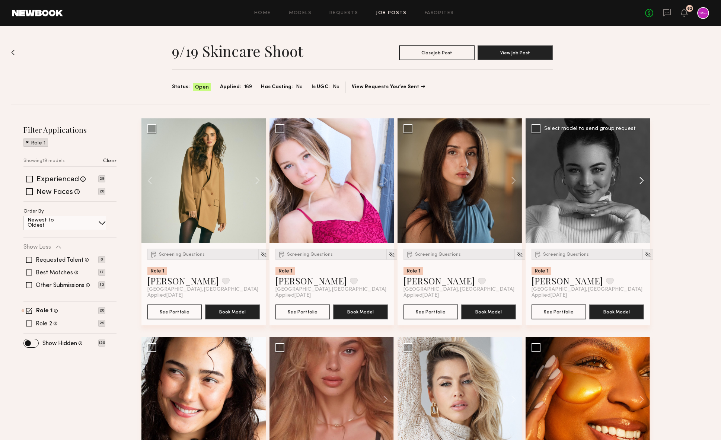
click at [632, 177] on button at bounding box center [639, 180] width 24 height 124
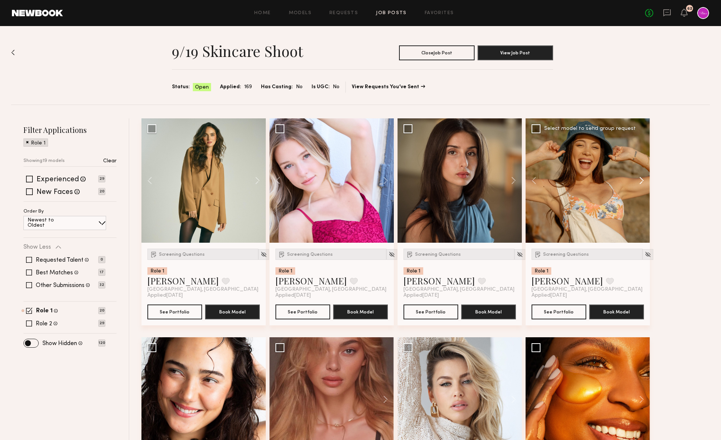
click at [632, 181] on button at bounding box center [639, 180] width 24 height 124
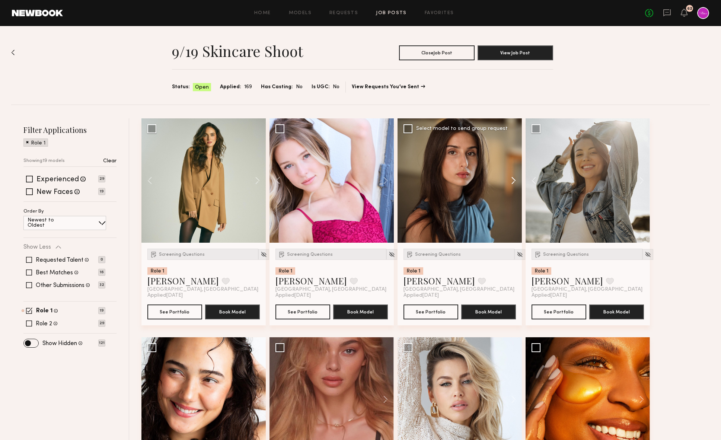
click at [514, 184] on button at bounding box center [510, 180] width 24 height 124
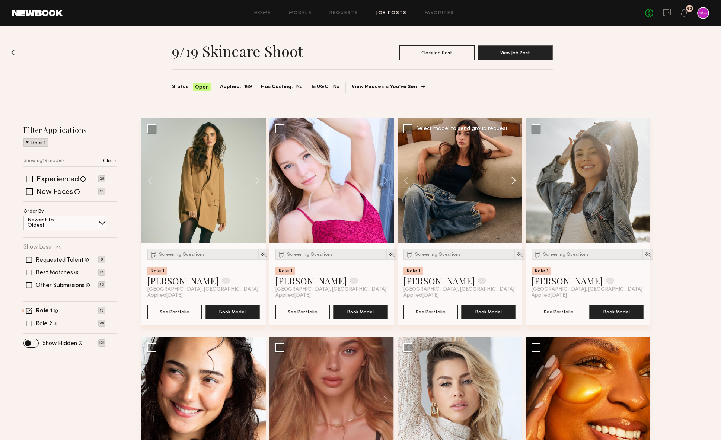
click at [514, 184] on button at bounding box center [510, 180] width 24 height 124
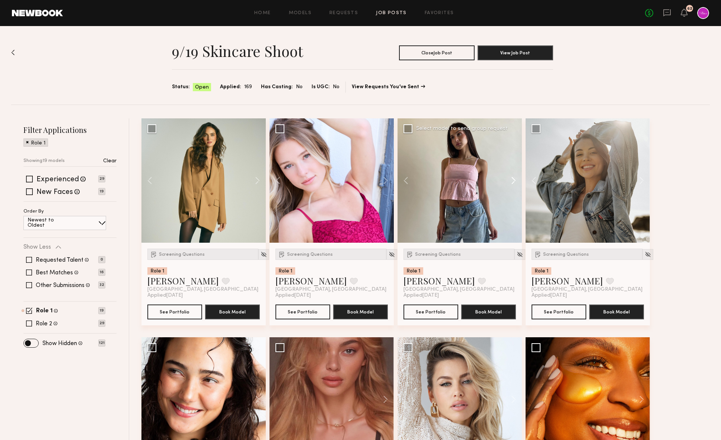
click at [514, 184] on button at bounding box center [510, 180] width 24 height 124
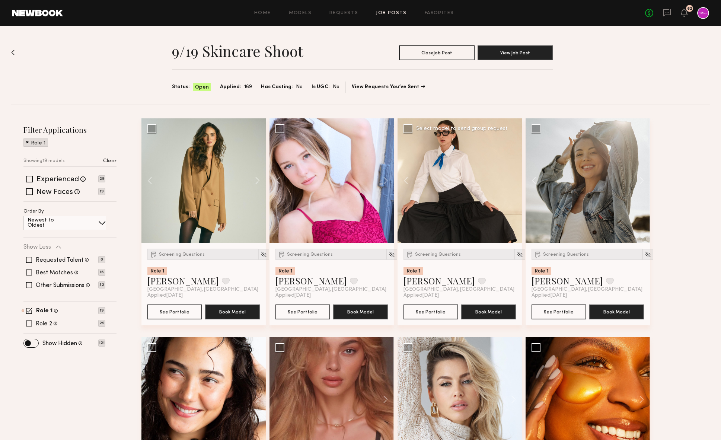
click at [514, 184] on div at bounding box center [460, 180] width 124 height 124
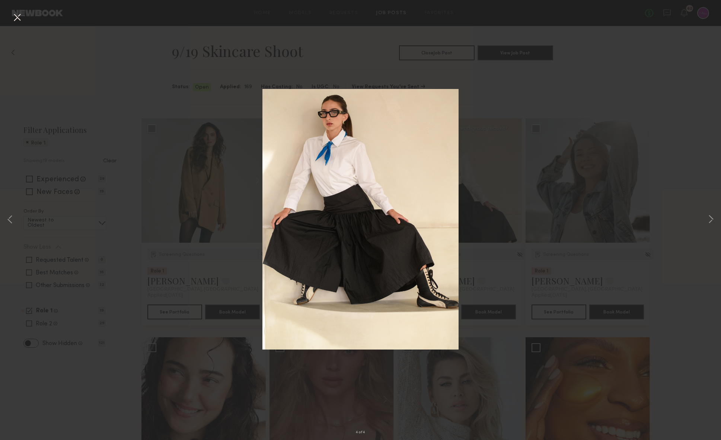
click at [632, 219] on div "4 of 4" at bounding box center [360, 220] width 721 height 440
click at [15, 16] on button at bounding box center [17, 17] width 12 height 13
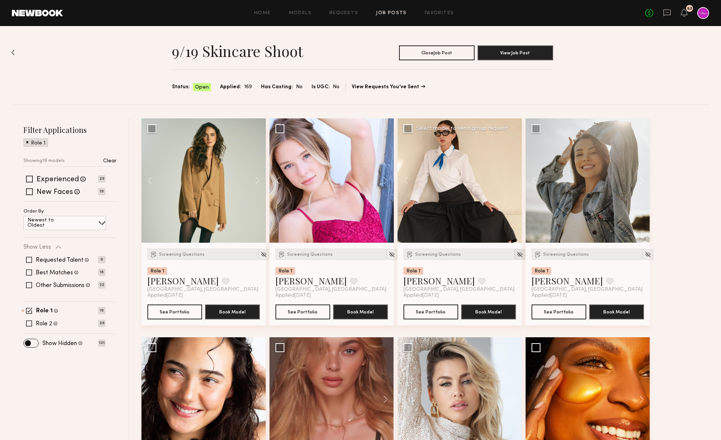
click at [517, 254] on img at bounding box center [520, 254] width 6 height 6
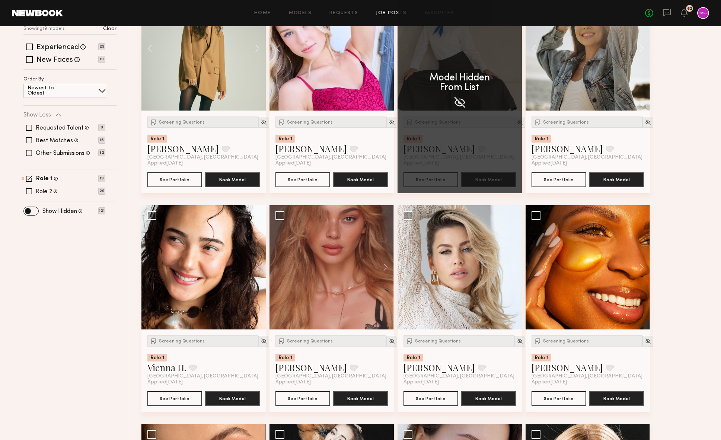
scroll to position [150, 0]
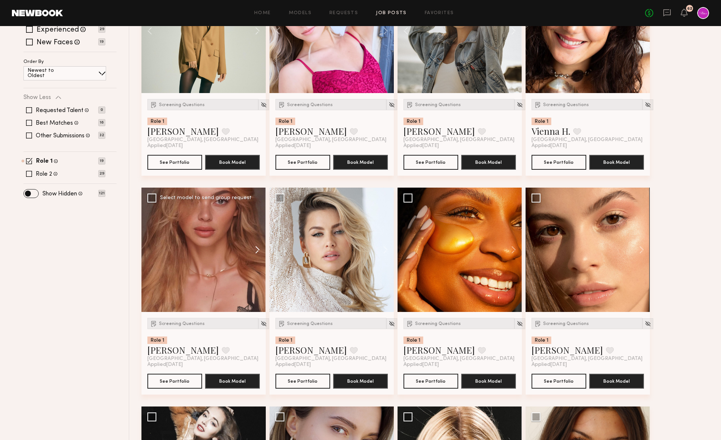
click at [254, 251] on button at bounding box center [254, 250] width 24 height 124
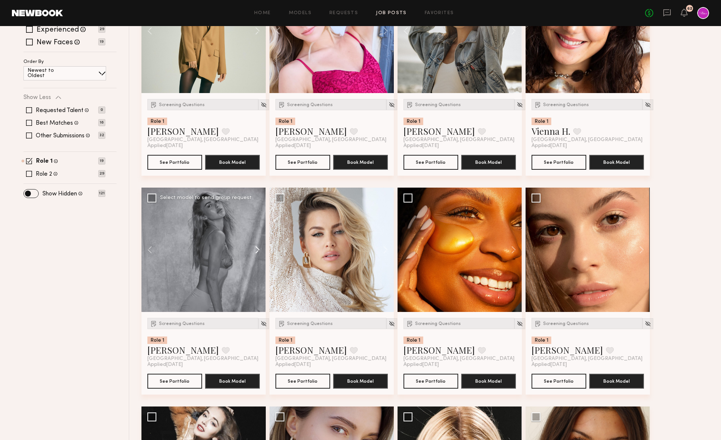
click at [254, 251] on button at bounding box center [254, 250] width 24 height 124
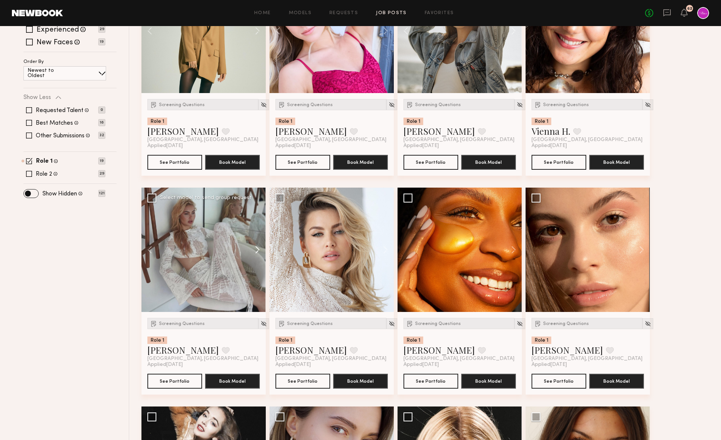
click at [254, 251] on button at bounding box center [254, 250] width 24 height 124
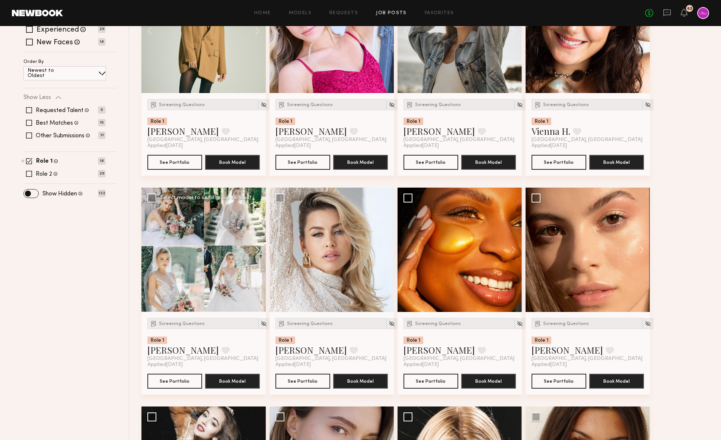
click at [254, 251] on button at bounding box center [254, 250] width 24 height 124
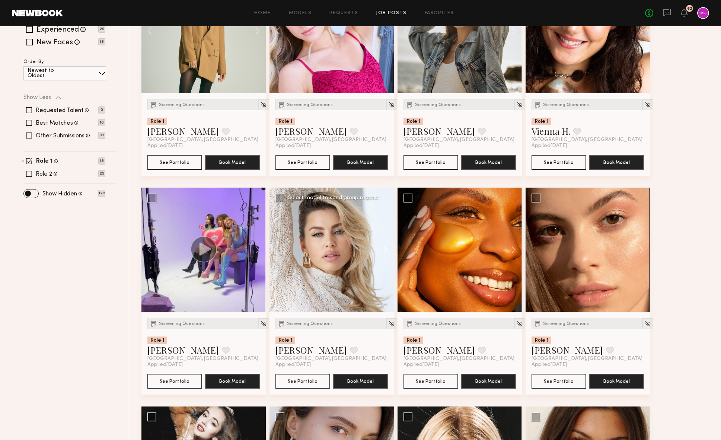
click at [375, 254] on button at bounding box center [382, 250] width 24 height 124
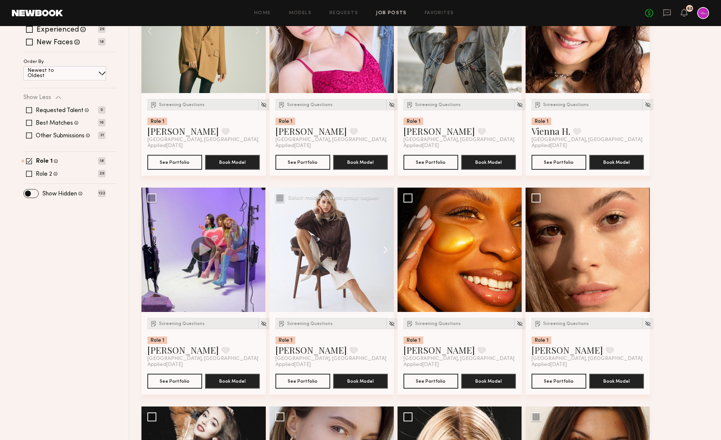
click at [375, 254] on button at bounding box center [382, 250] width 24 height 124
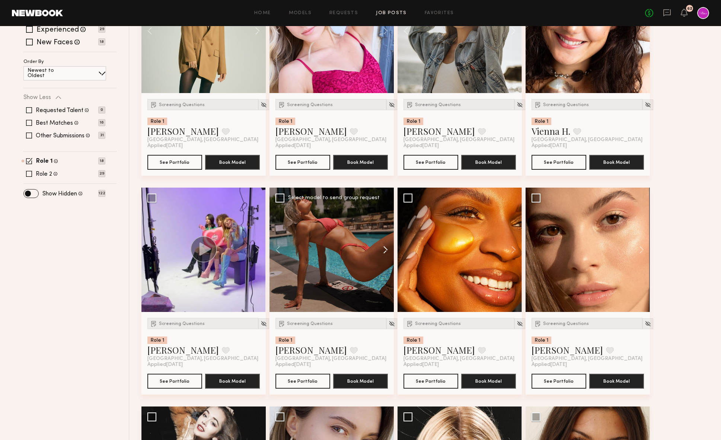
click at [375, 254] on button at bounding box center [382, 250] width 24 height 124
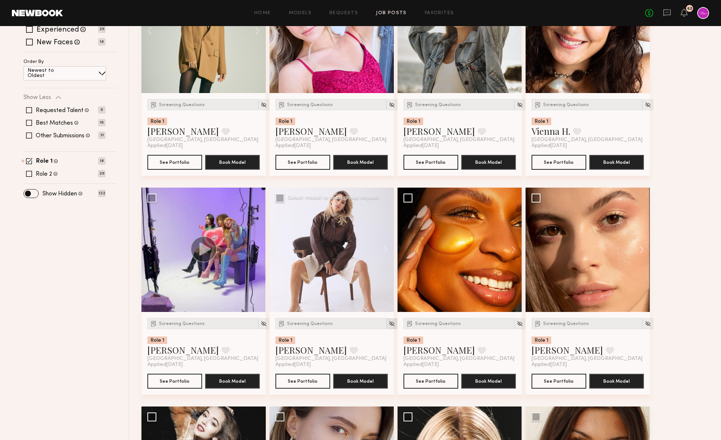
click at [389, 325] on img at bounding box center [392, 324] width 6 height 6
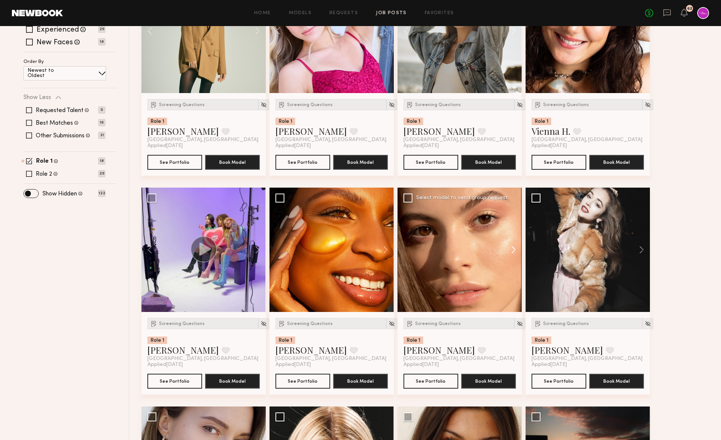
click at [511, 256] on button at bounding box center [510, 250] width 24 height 124
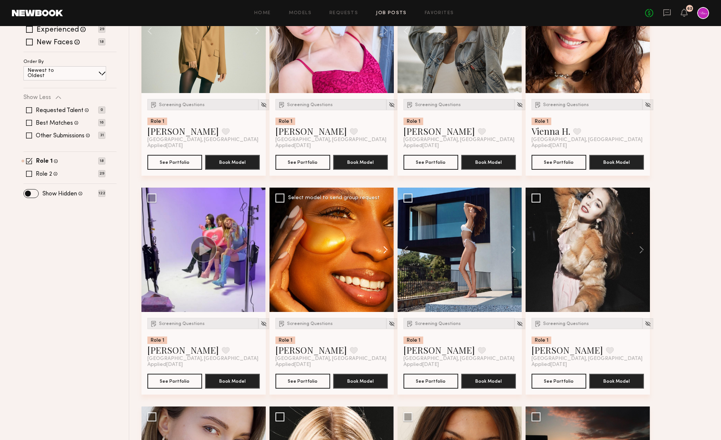
click at [384, 247] on button at bounding box center [382, 250] width 24 height 124
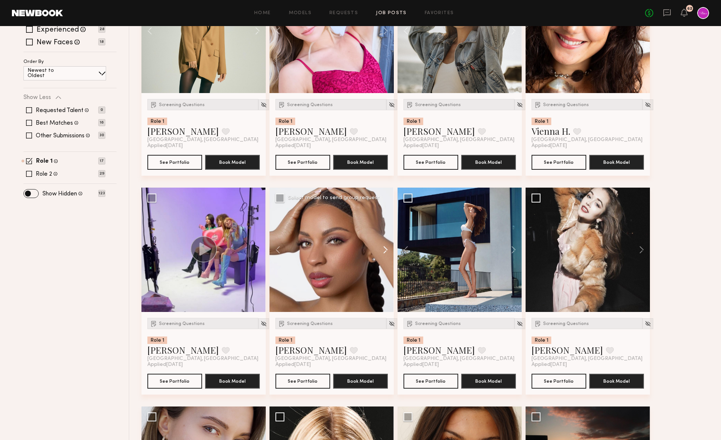
click at [384, 247] on button at bounding box center [382, 250] width 24 height 124
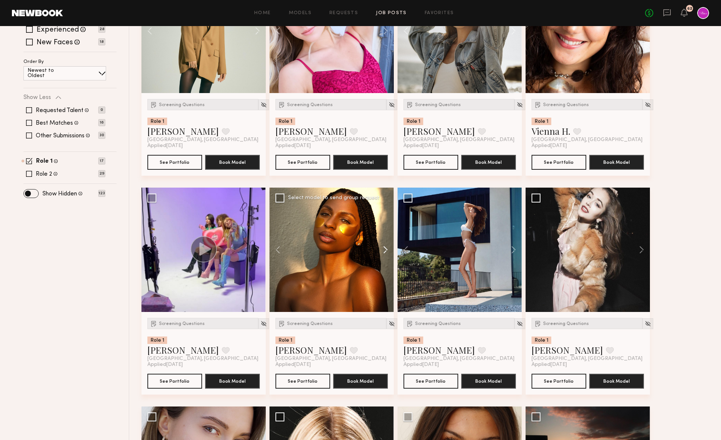
click at [384, 247] on button at bounding box center [382, 250] width 24 height 124
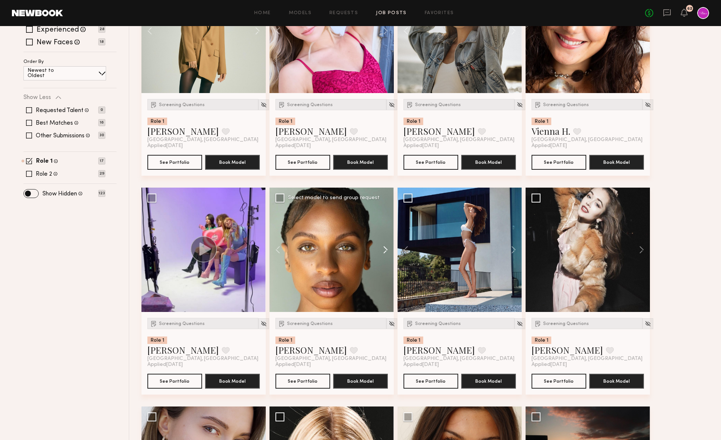
click at [384, 247] on button at bounding box center [382, 250] width 24 height 124
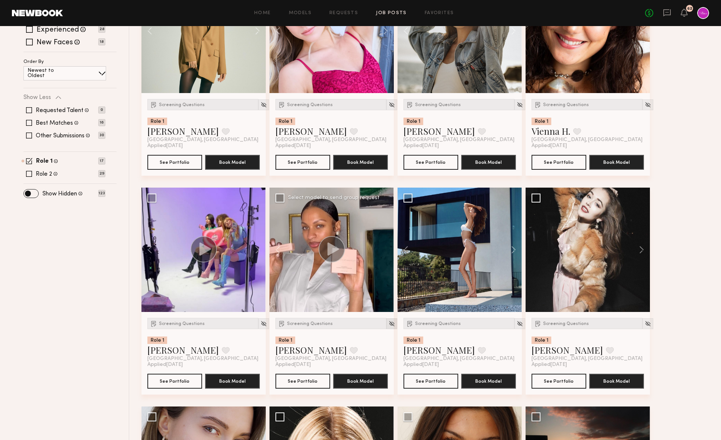
click at [389, 325] on img at bounding box center [392, 324] width 6 height 6
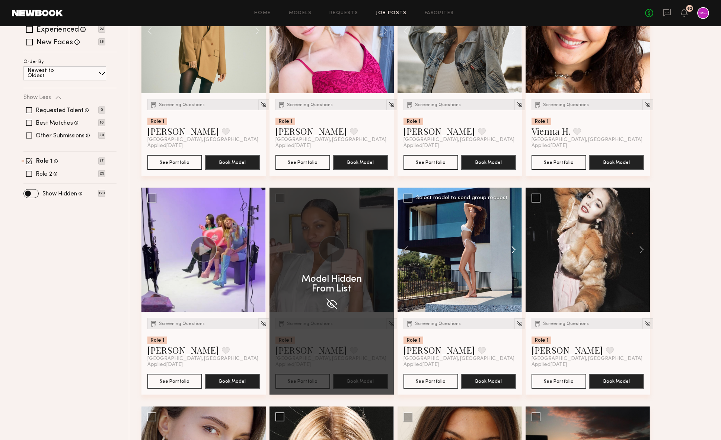
click at [513, 248] on button at bounding box center [510, 250] width 24 height 124
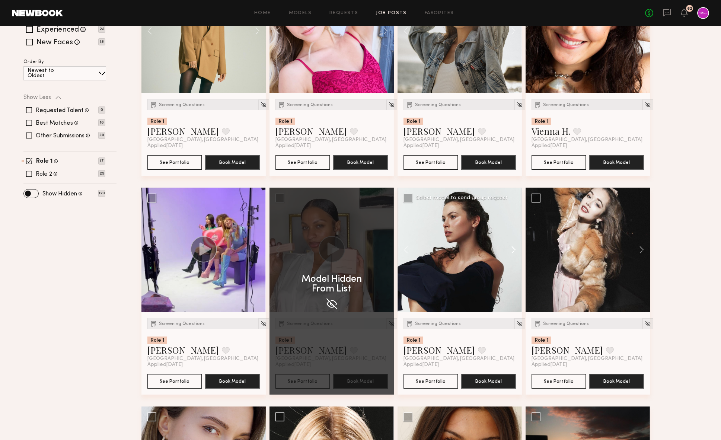
click at [513, 248] on button at bounding box center [510, 250] width 24 height 124
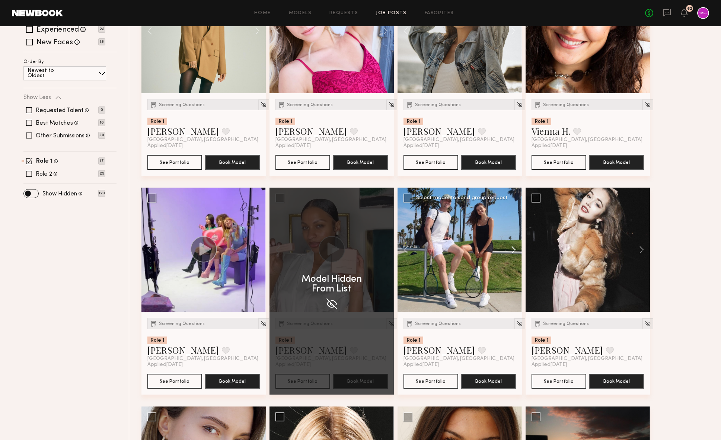
click at [513, 248] on button at bounding box center [510, 250] width 24 height 124
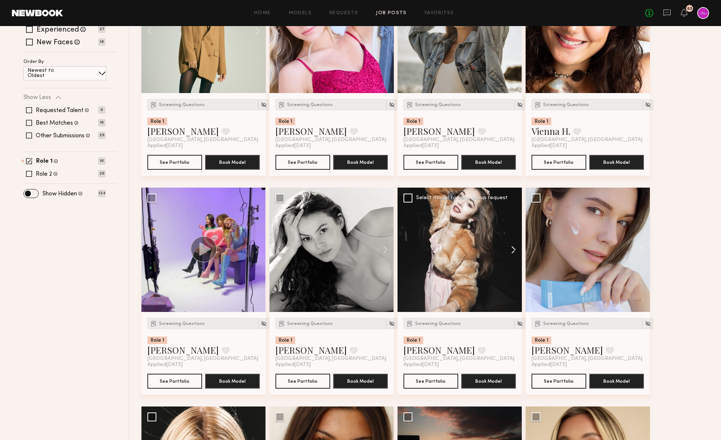
click at [515, 247] on button at bounding box center [510, 250] width 24 height 124
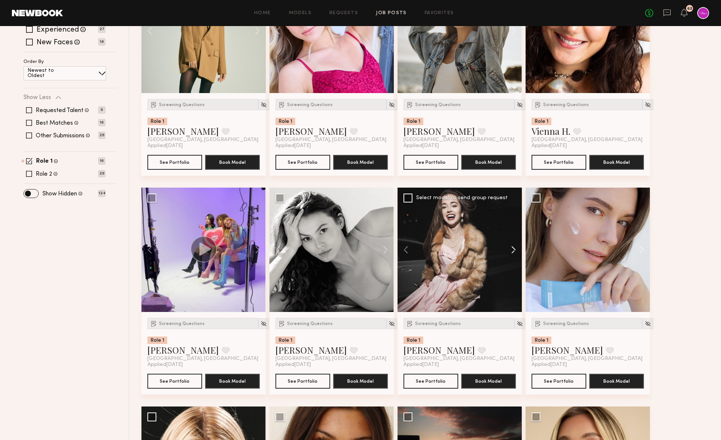
click at [515, 247] on button at bounding box center [510, 250] width 24 height 124
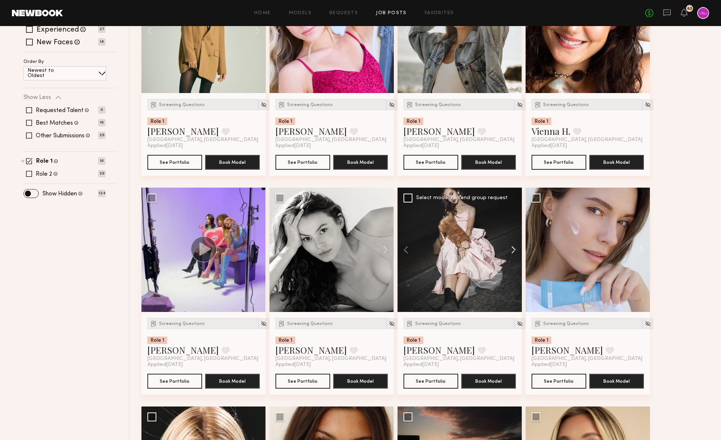
click at [515, 247] on button at bounding box center [510, 250] width 24 height 124
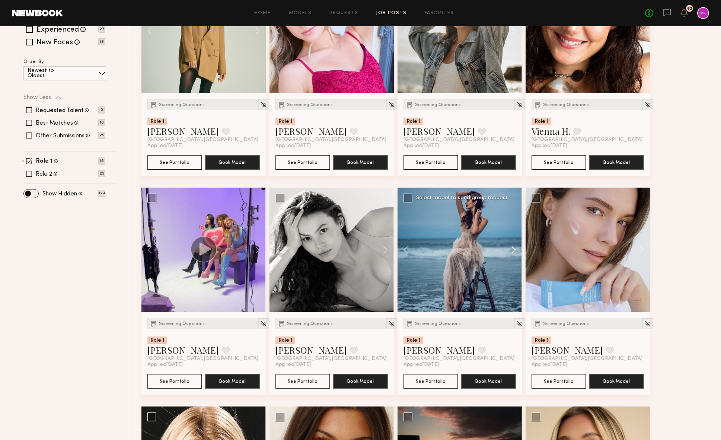
click at [515, 247] on button at bounding box center [510, 250] width 24 height 124
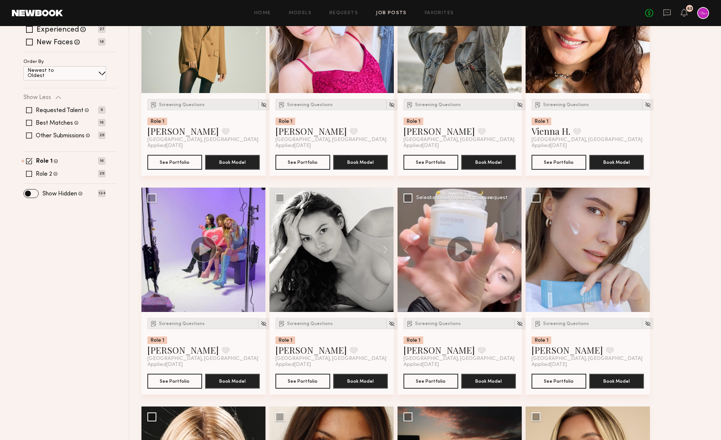
click at [515, 247] on button at bounding box center [510, 250] width 24 height 124
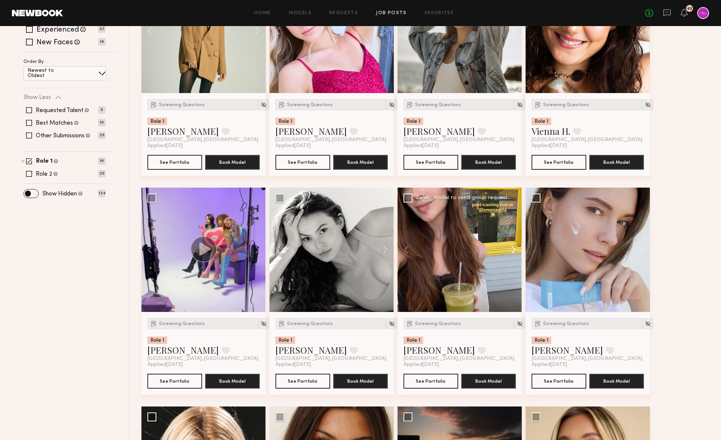
click at [515, 247] on button at bounding box center [510, 250] width 24 height 124
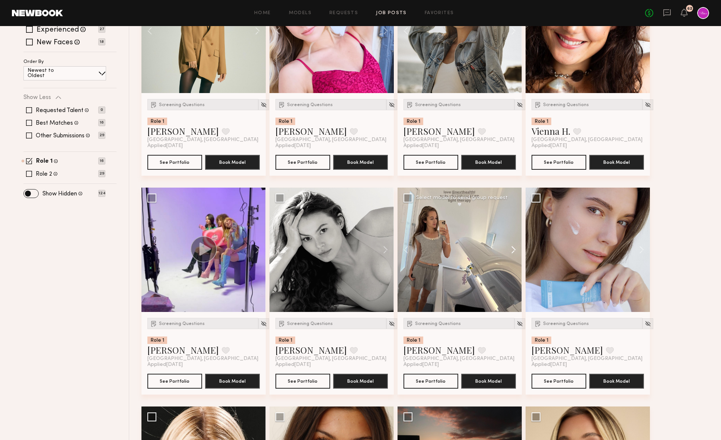
click at [515, 247] on button at bounding box center [510, 250] width 24 height 124
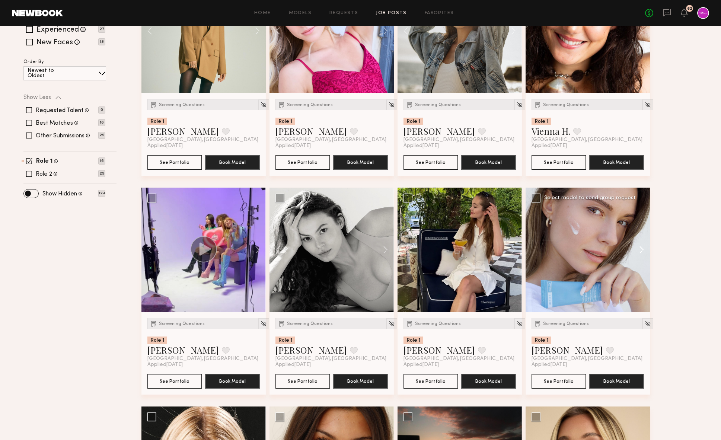
click at [632, 246] on button at bounding box center [639, 250] width 24 height 124
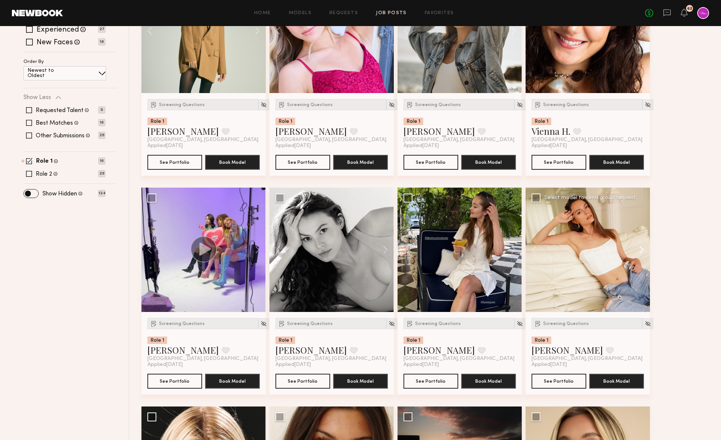
click at [632, 246] on button at bounding box center [639, 250] width 24 height 124
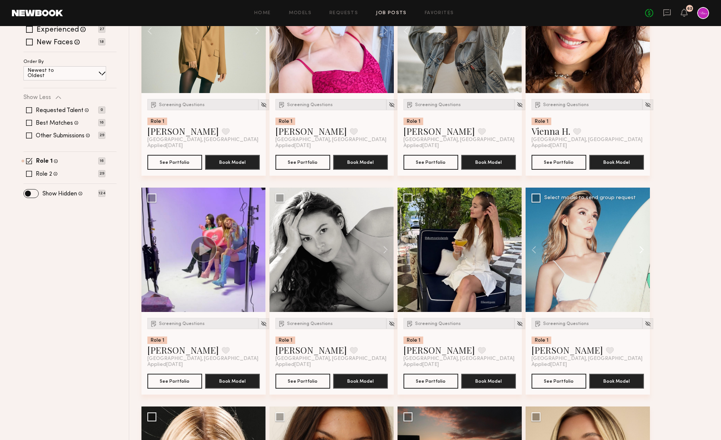
click at [632, 246] on button at bounding box center [639, 250] width 24 height 124
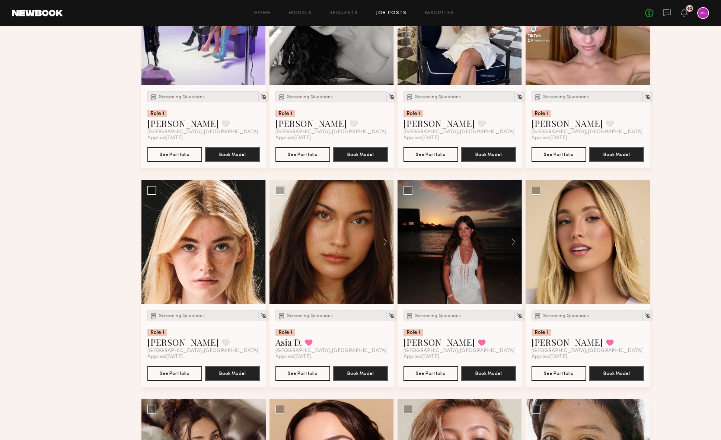
scroll to position [377, 0]
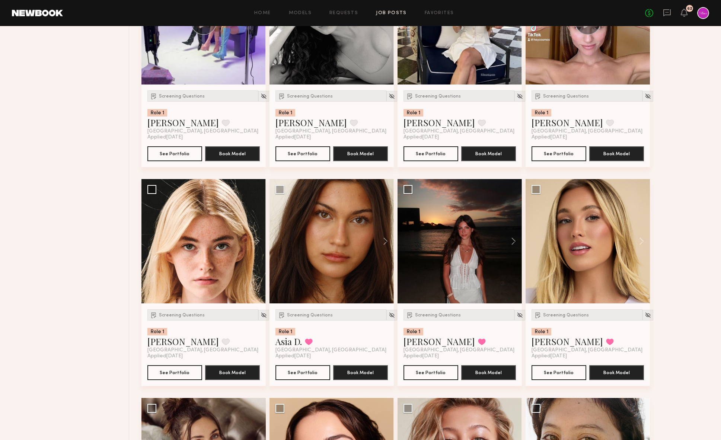
click at [632, 246] on button at bounding box center [639, 241] width 24 height 124
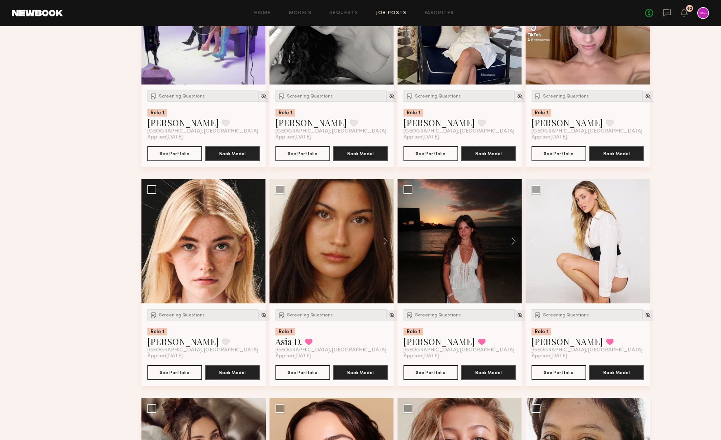
click at [632, 246] on button at bounding box center [639, 241] width 24 height 124
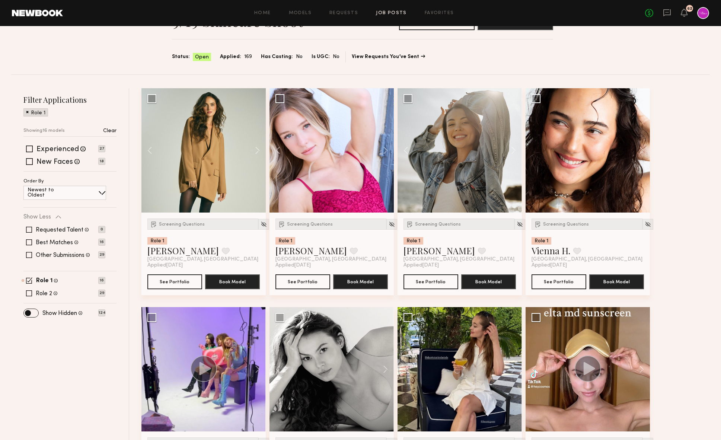
scroll to position [0, 0]
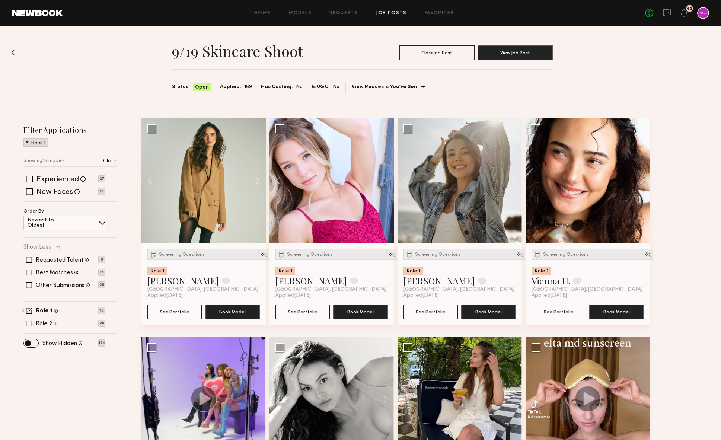
click at [58, 324] on div "Role 2 [DEMOGRAPHIC_DATA], 20–35, [DEMOGRAPHIC_DATA]/ [DEMOGRAPHIC_DATA] 29" at bounding box center [64, 324] width 82 height 6
click at [43, 324] on label "Role 2" at bounding box center [44, 324] width 16 height 6
click at [32, 312] on div "Role 1 [DEMOGRAPHIC_DATA], 18–23, White / [DEMOGRAPHIC_DATA] 16" at bounding box center [64, 311] width 82 height 6
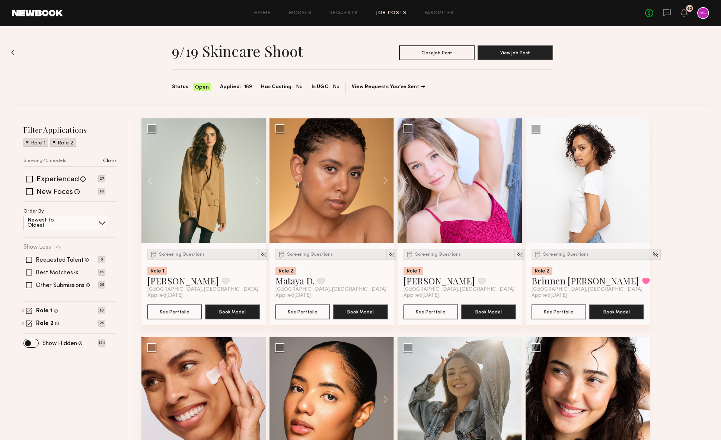
click at [28, 312] on span at bounding box center [29, 311] width 6 height 6
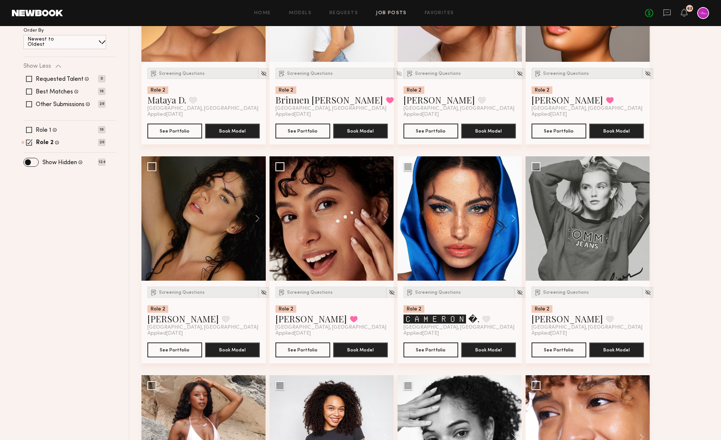
scroll to position [187, 0]
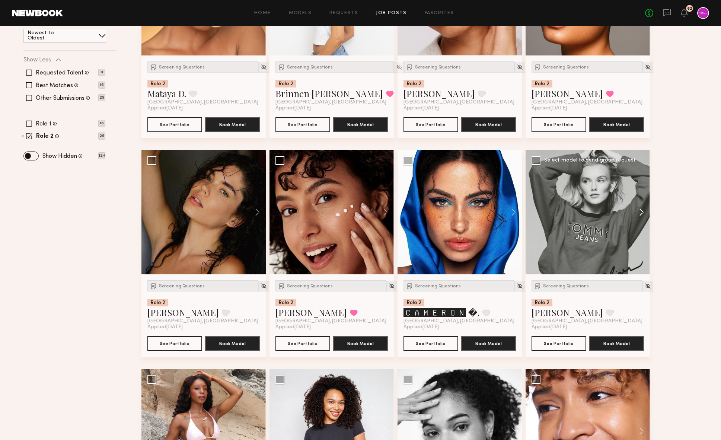
click at [632, 210] on button at bounding box center [639, 212] width 24 height 124
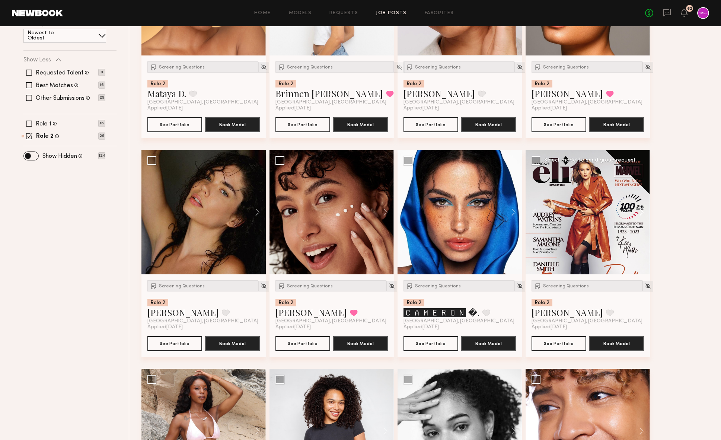
click at [632, 210] on button at bounding box center [639, 212] width 24 height 124
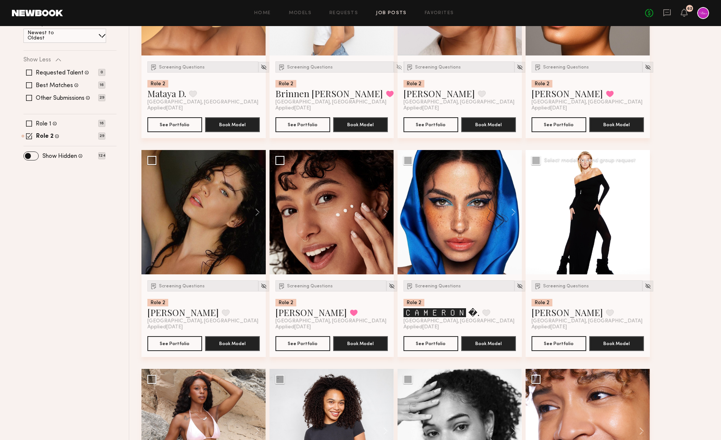
click at [632, 210] on button at bounding box center [639, 212] width 24 height 124
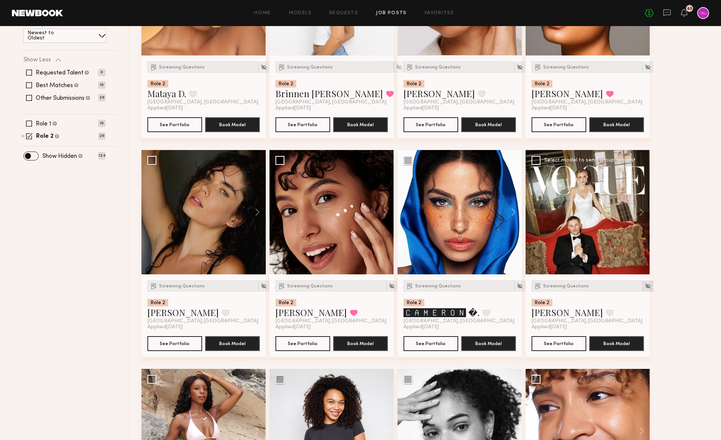
click at [632, 289] on img at bounding box center [648, 286] width 6 height 6
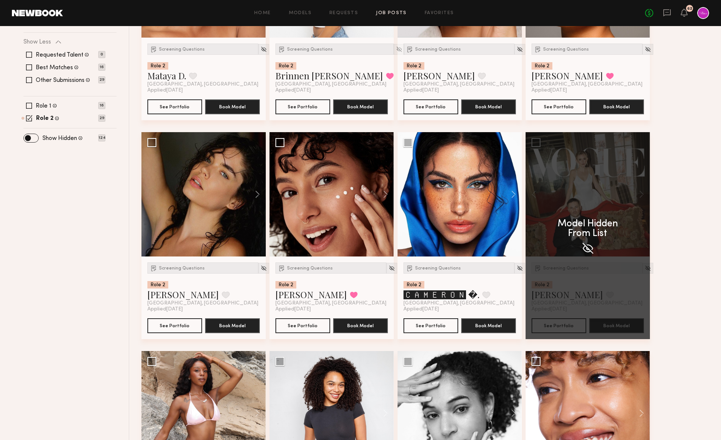
scroll to position [212, 0]
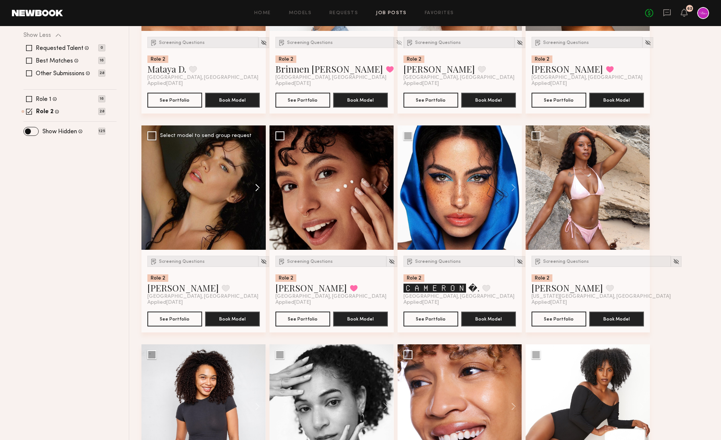
click at [256, 183] on button at bounding box center [254, 188] width 24 height 124
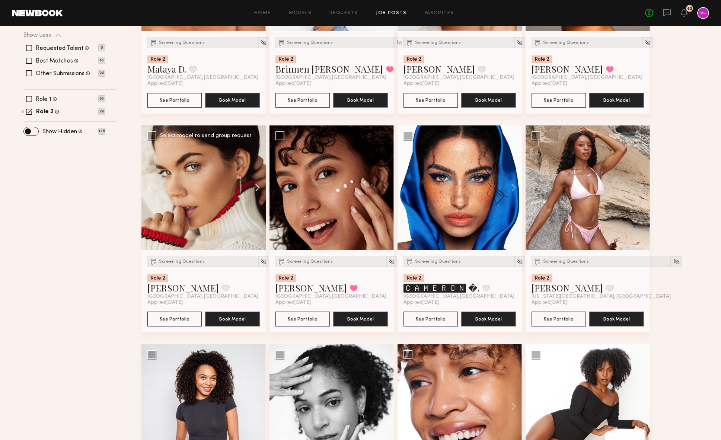
click at [256, 183] on button at bounding box center [254, 188] width 24 height 124
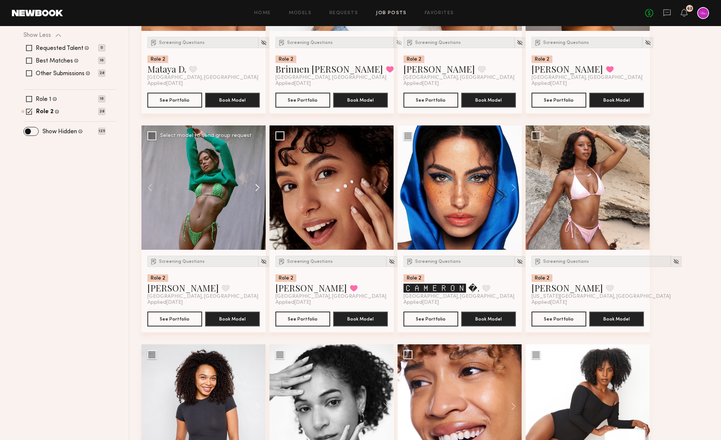
click at [256, 183] on button at bounding box center [254, 188] width 24 height 124
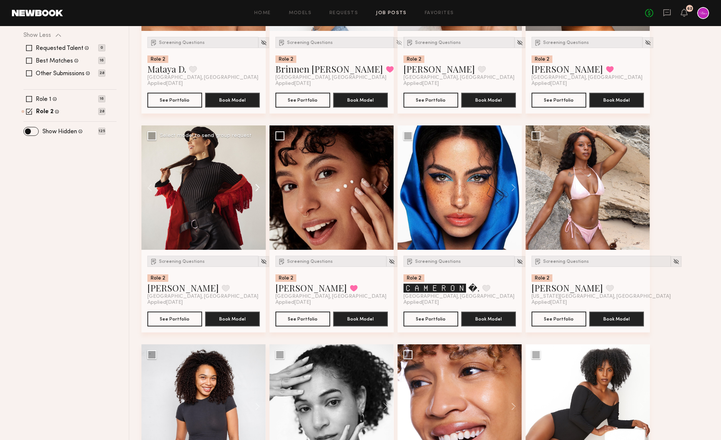
click at [256, 183] on button at bounding box center [254, 188] width 24 height 124
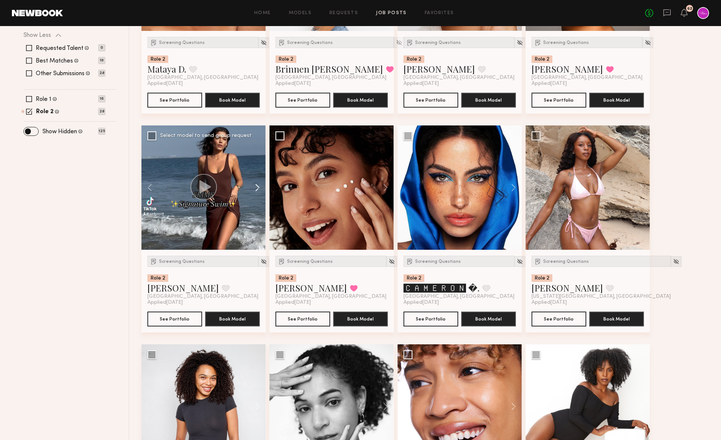
click at [256, 183] on button at bounding box center [254, 188] width 24 height 124
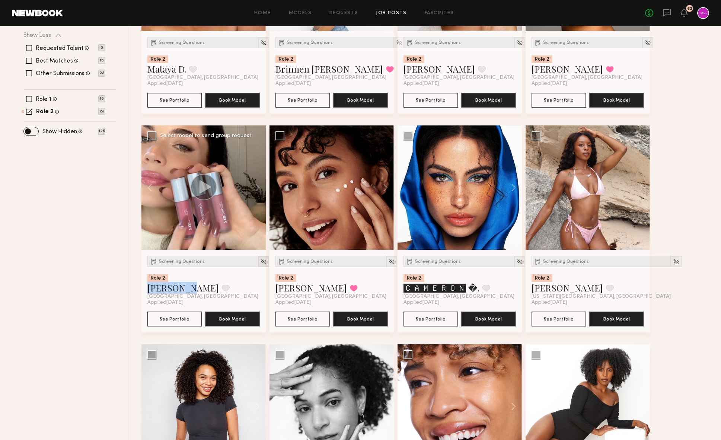
click at [261, 261] on img at bounding box center [264, 261] width 6 height 6
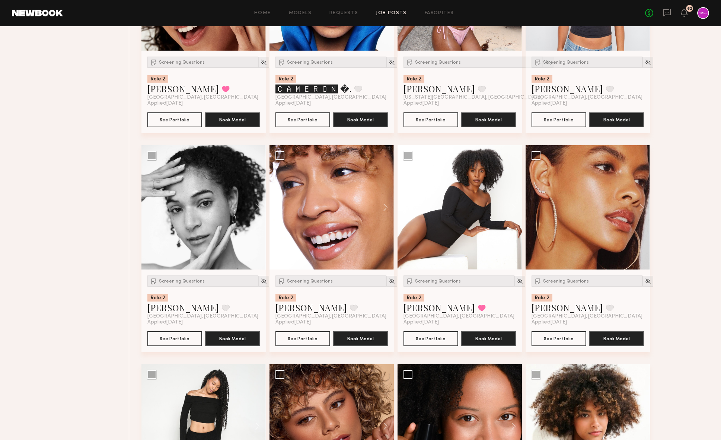
scroll to position [610, 0]
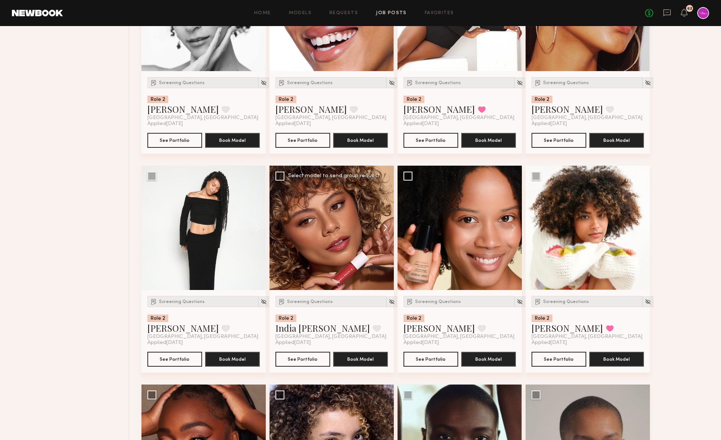
click at [385, 227] on button at bounding box center [382, 228] width 24 height 124
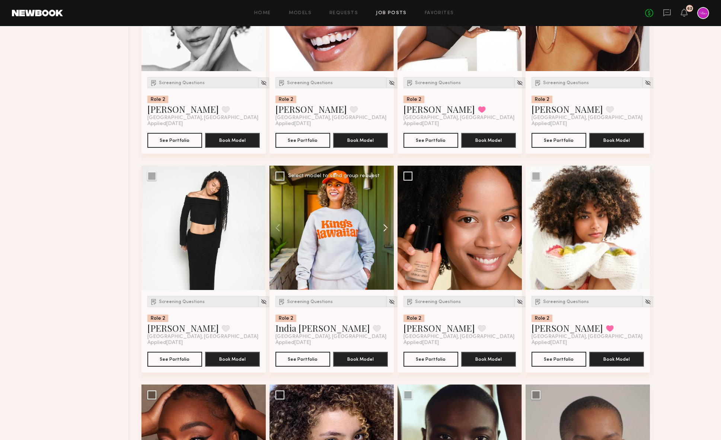
click at [385, 227] on button at bounding box center [382, 228] width 24 height 124
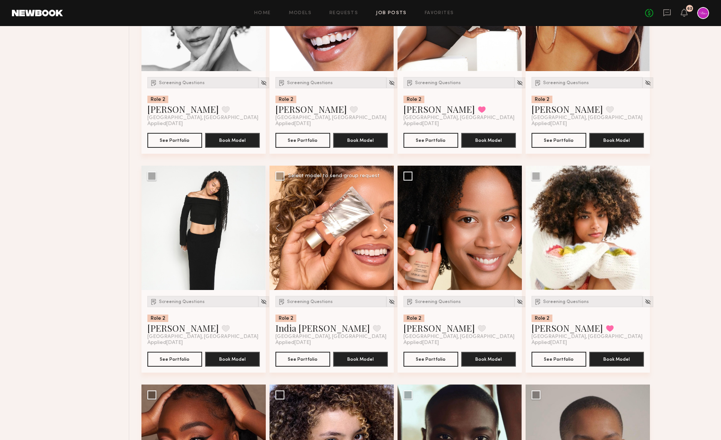
click at [385, 227] on button at bounding box center [382, 228] width 24 height 124
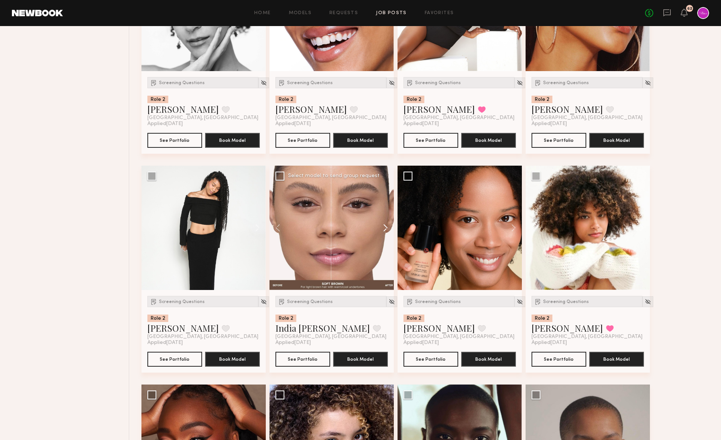
click at [385, 227] on button at bounding box center [382, 228] width 24 height 124
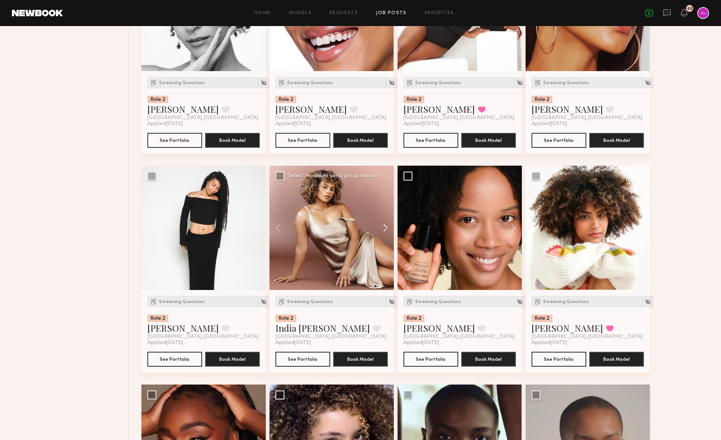
click at [385, 227] on button at bounding box center [382, 228] width 24 height 124
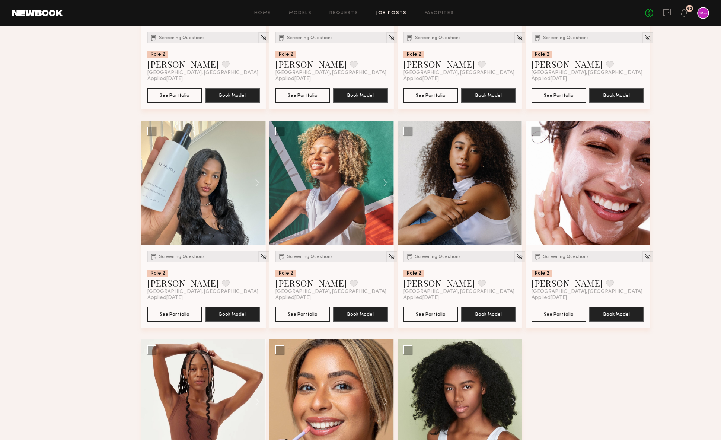
scroll to position [1212, 0]
